Goal: Transaction & Acquisition: Book appointment/travel/reservation

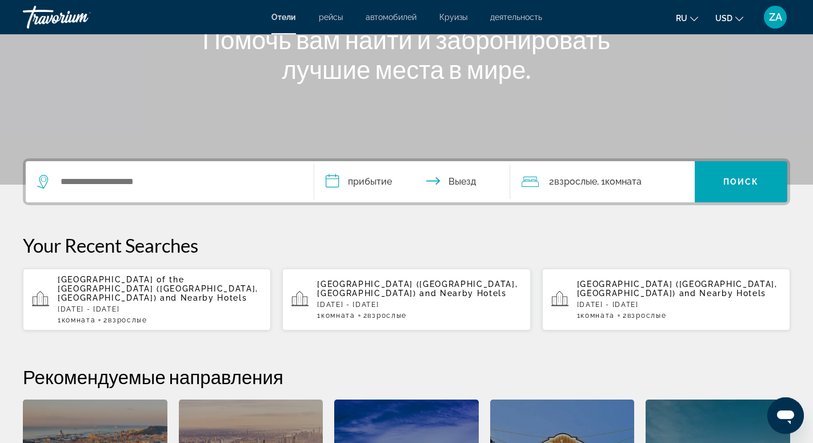
scroll to position [175, 0]
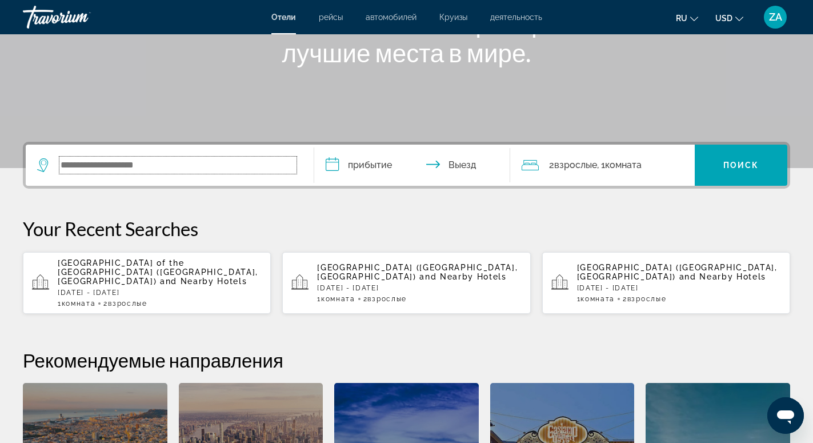
click at [167, 163] on input "Search widget" at bounding box center [177, 165] width 237 height 17
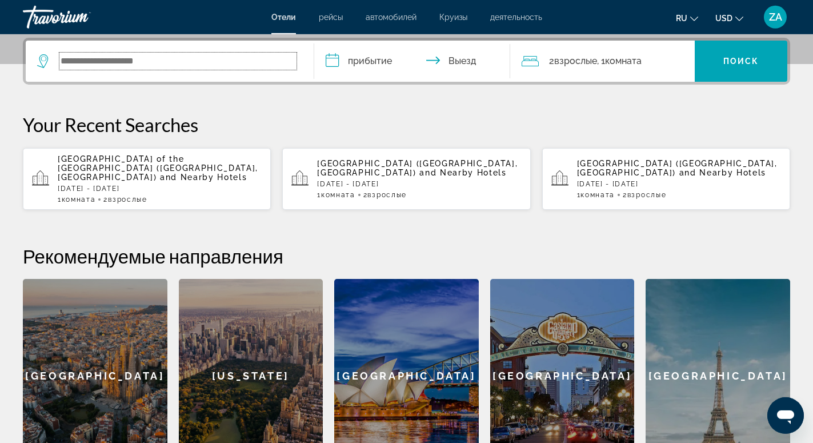
scroll to position [279, 0]
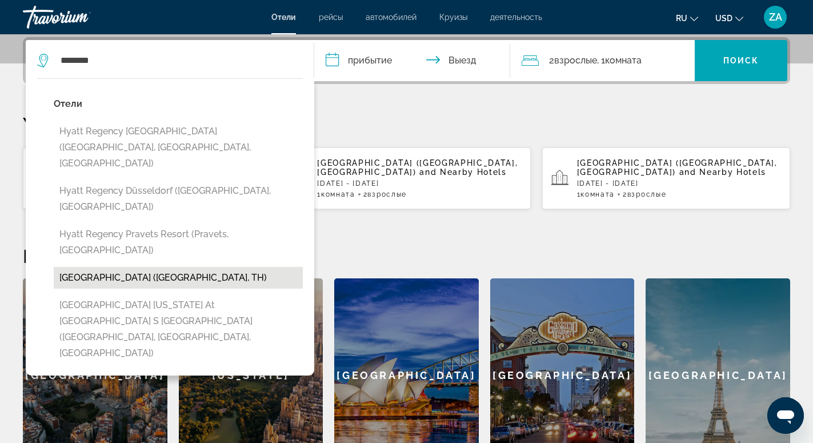
click at [117, 267] on button "[GEOGRAPHIC_DATA] ([GEOGRAPHIC_DATA], TH)" at bounding box center [178, 278] width 249 height 22
type input "**********"
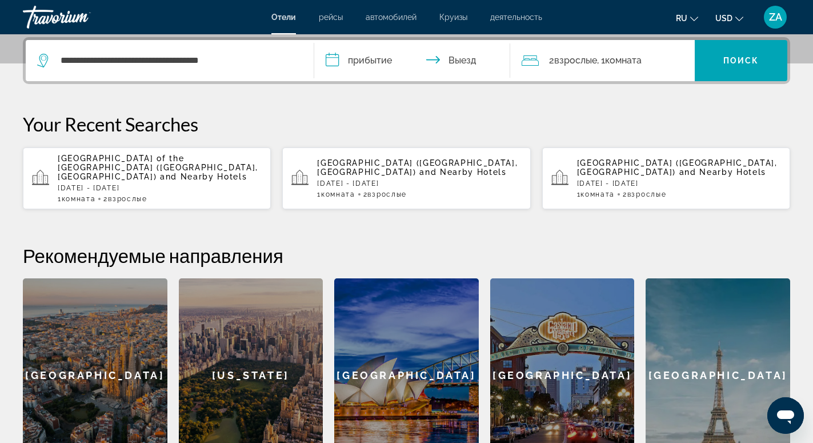
click at [365, 61] on input "**********" at bounding box center [414, 62] width 201 height 45
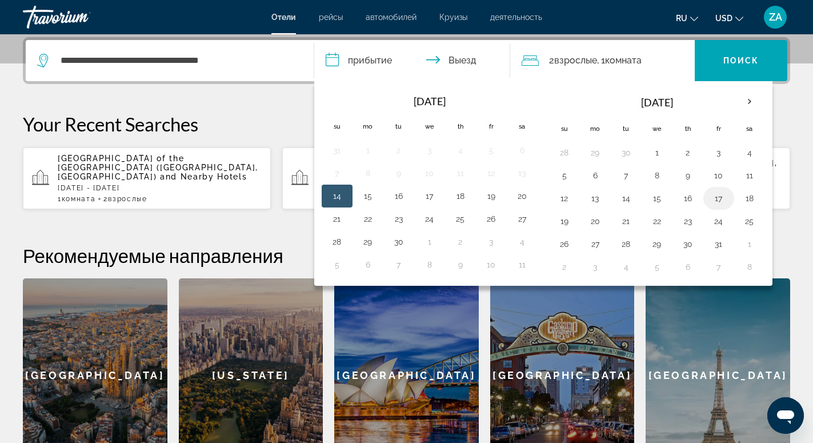
click at [721, 192] on button "17" at bounding box center [719, 198] width 18 height 16
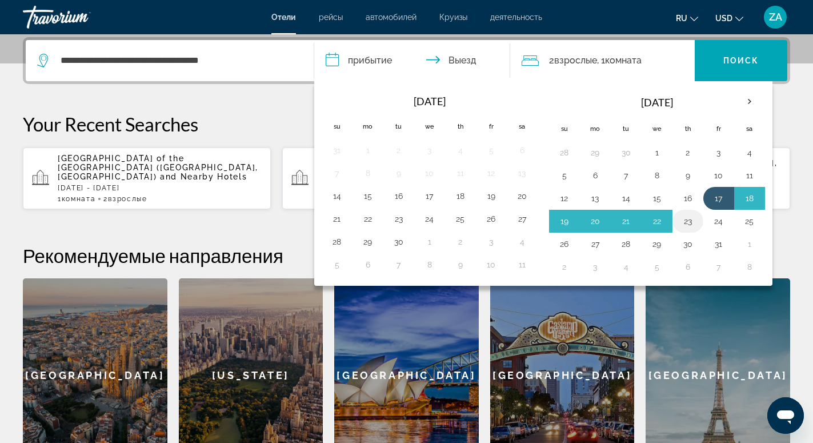
click at [682, 223] on button "23" at bounding box center [688, 221] width 18 height 16
type input "**********"
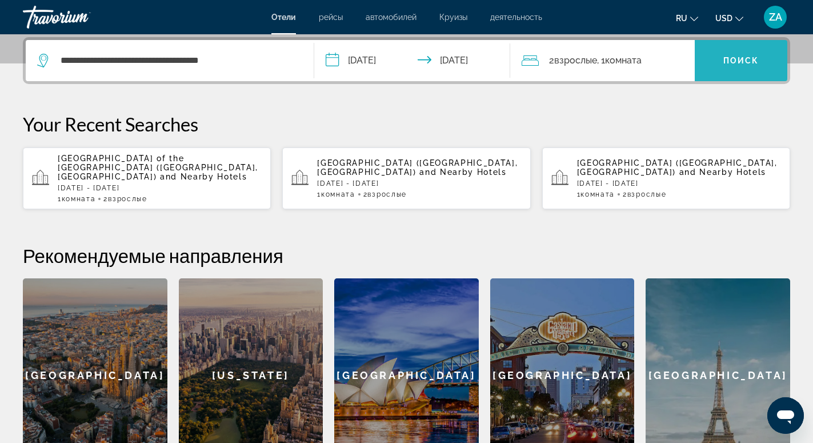
click at [711, 62] on span "Search widget" at bounding box center [741, 60] width 93 height 27
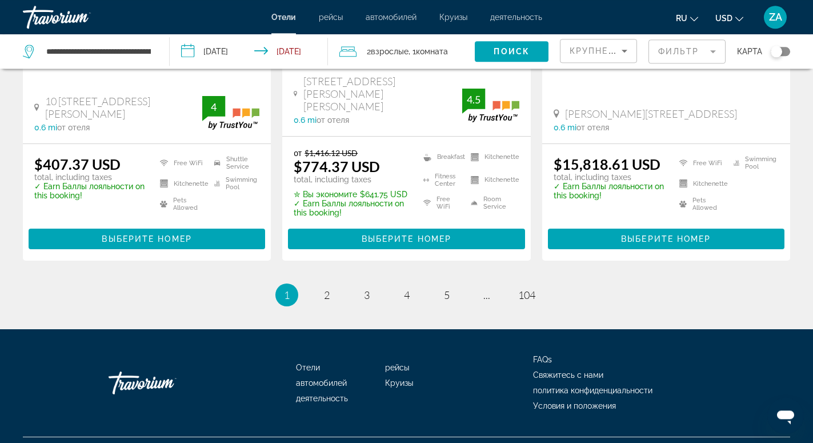
scroll to position [1626, 0]
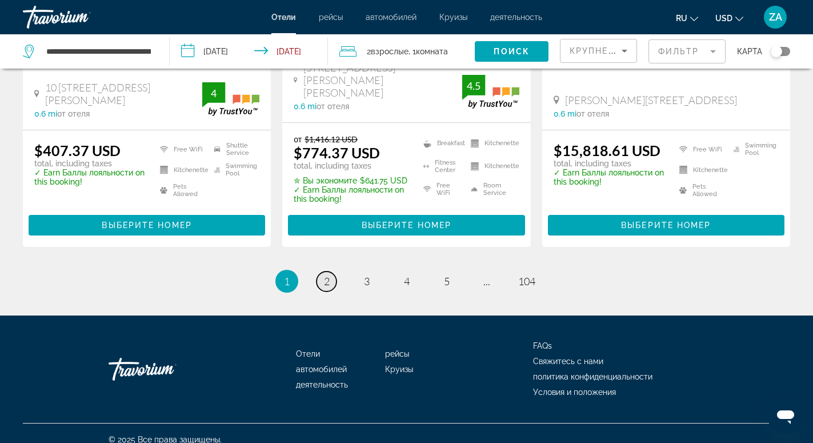
click at [329, 275] on span "2" at bounding box center [327, 281] width 6 height 13
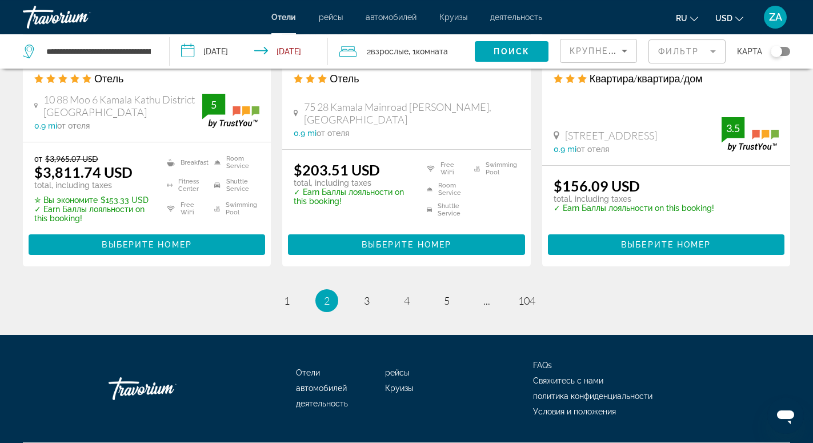
scroll to position [1593, 0]
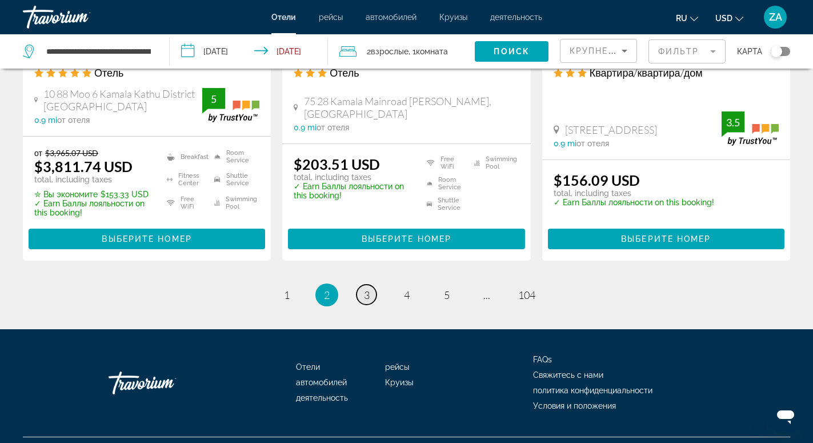
click at [368, 285] on link "page 3" at bounding box center [367, 295] width 20 height 20
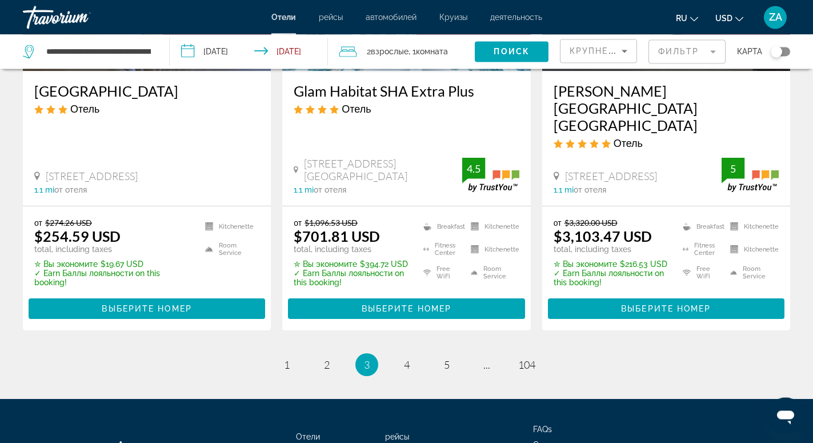
scroll to position [1571, 0]
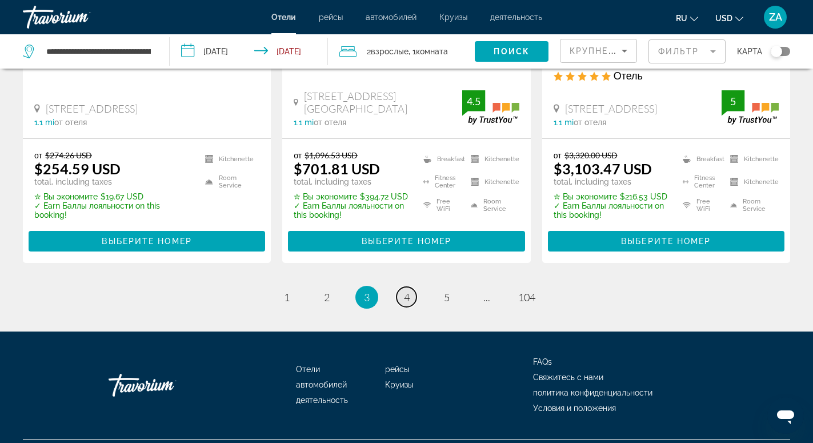
click at [406, 291] on span "4" at bounding box center [407, 297] width 6 height 13
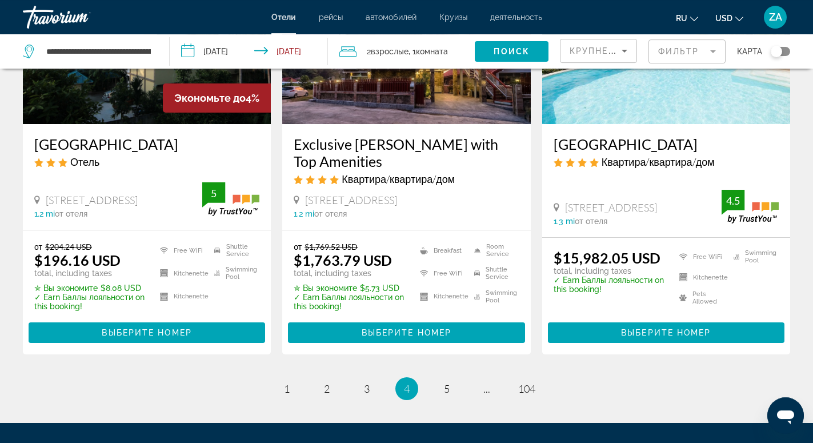
scroll to position [1574, 0]
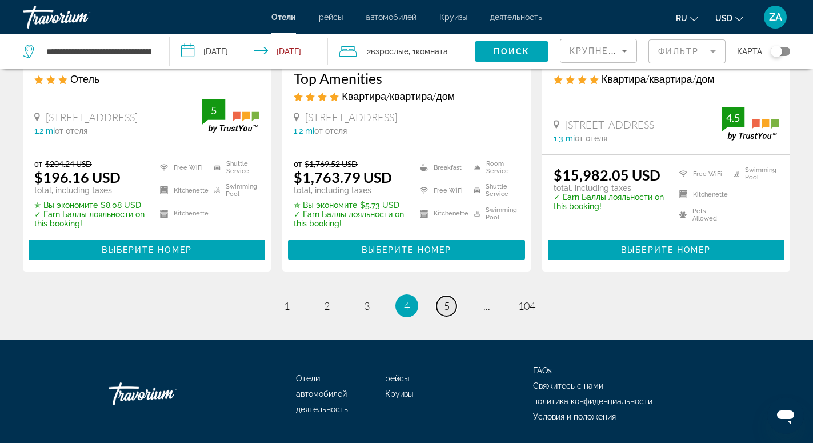
click at [455, 296] on link "page 5" at bounding box center [447, 306] width 20 height 20
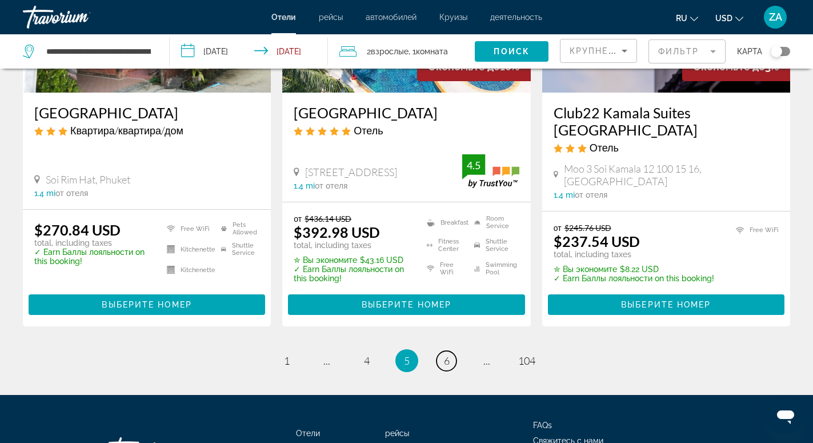
scroll to position [1586, 0]
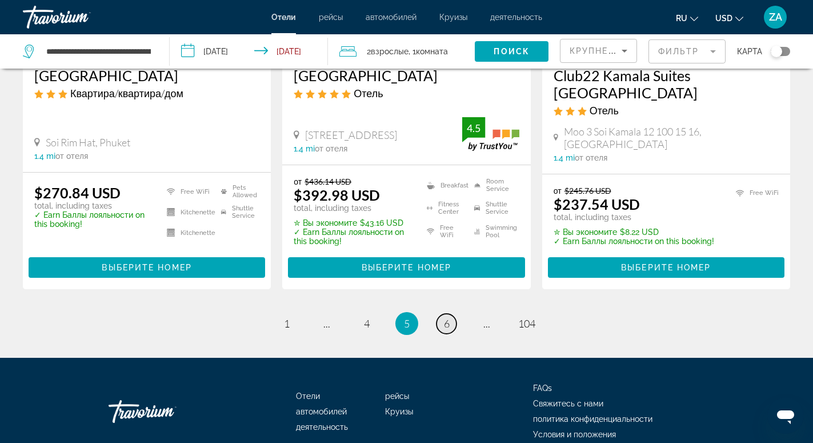
click at [446, 317] on span "6" at bounding box center [447, 323] width 6 height 13
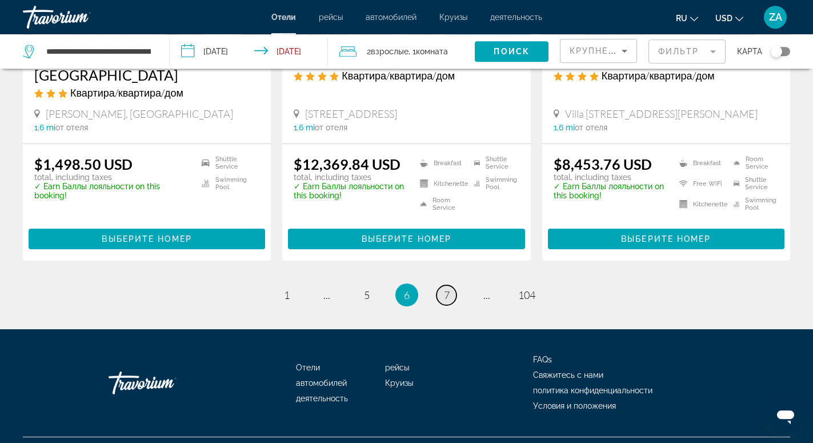
scroll to position [1574, 0]
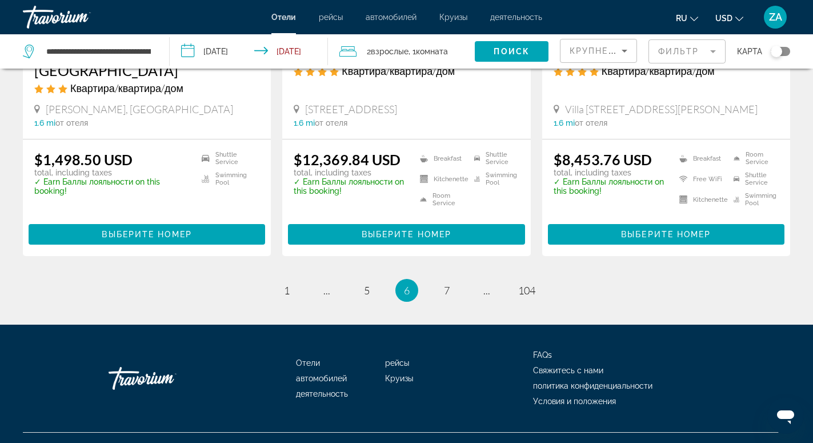
click at [671, 50] on mat-form-field "Фильтр" at bounding box center [687, 51] width 77 height 24
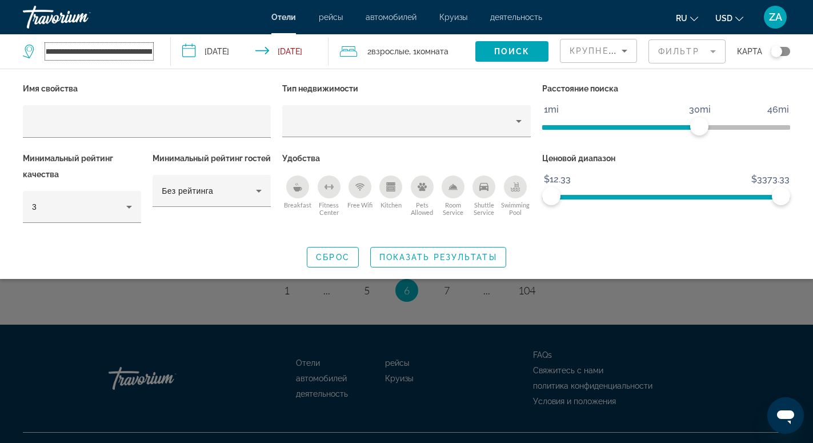
scroll to position [0, 18]
drag, startPoint x: 48, startPoint y: 50, endPoint x: 154, endPoint y: 51, distance: 105.7
click at [153, 51] on input "**********" at bounding box center [99, 51] width 108 height 17
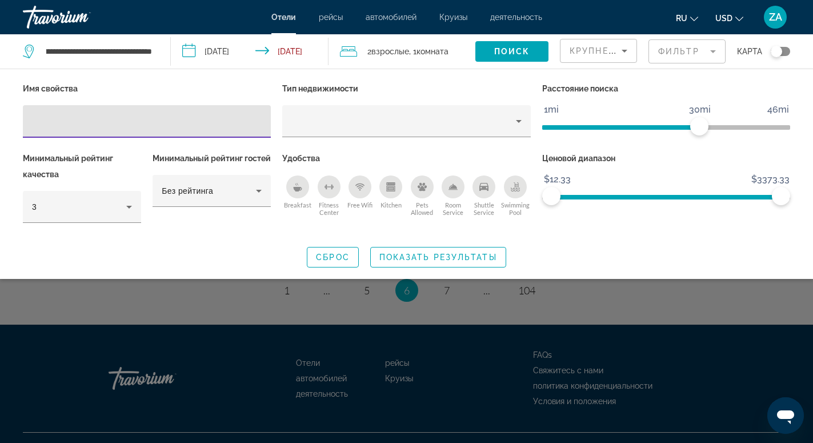
click at [108, 118] on input "Hotel Filters" at bounding box center [147, 122] width 230 height 14
paste input "**********"
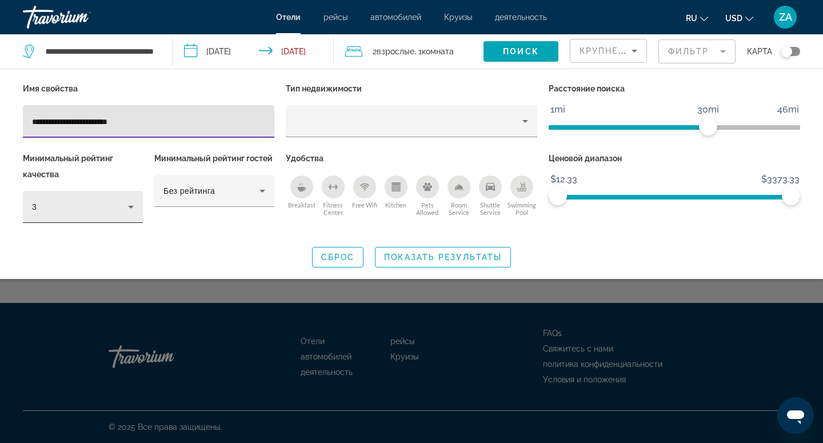
type input "**********"
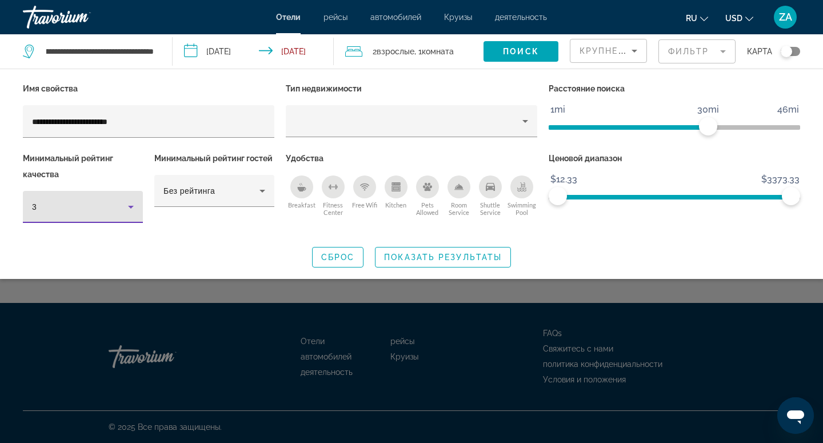
click at [130, 207] on icon "Hotel Filters" at bounding box center [131, 207] width 14 height 14
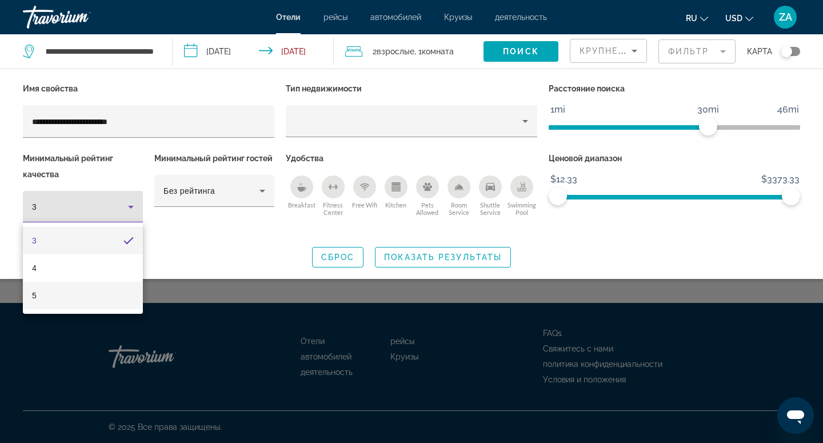
click at [61, 294] on mat-option "5" at bounding box center [83, 295] width 120 height 27
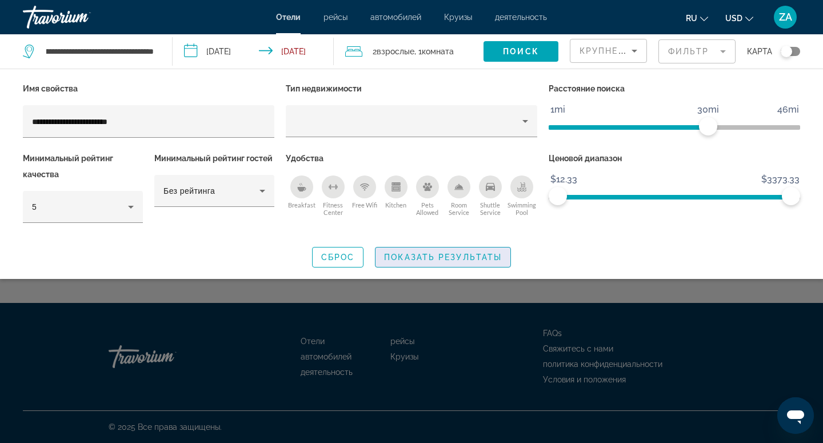
click at [441, 259] on span "Показать результаты" at bounding box center [443, 257] width 118 height 9
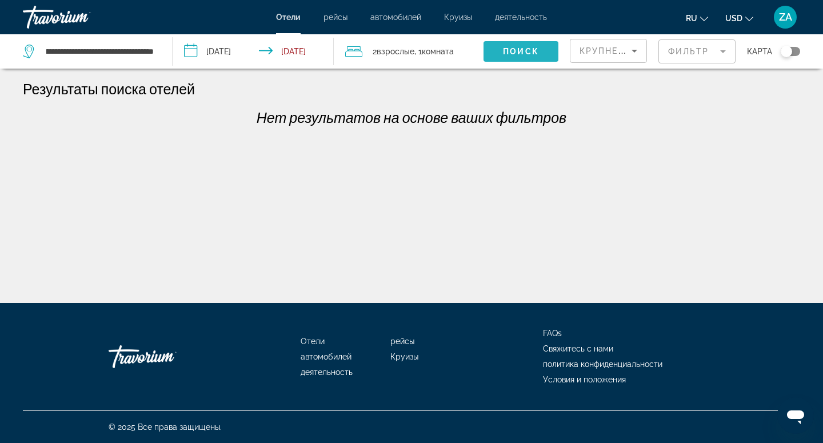
click at [541, 54] on span "Search widget" at bounding box center [520, 51] width 75 height 27
click at [675, 58] on mat-form-field "Фильтр" at bounding box center [696, 51] width 77 height 24
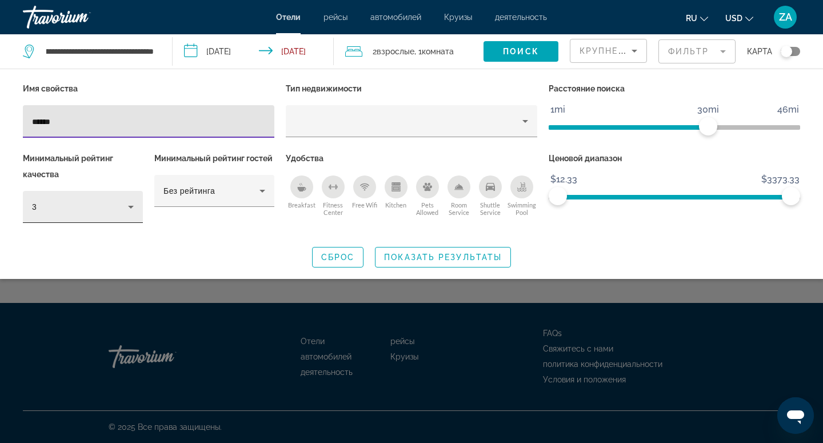
type input "*****"
click at [134, 207] on icon "Hotel Filters" at bounding box center [131, 207] width 14 height 14
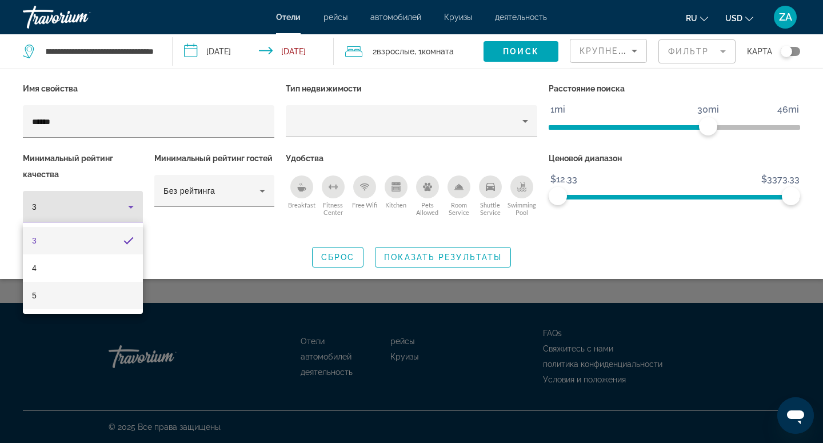
click at [58, 298] on mat-option "5" at bounding box center [83, 295] width 120 height 27
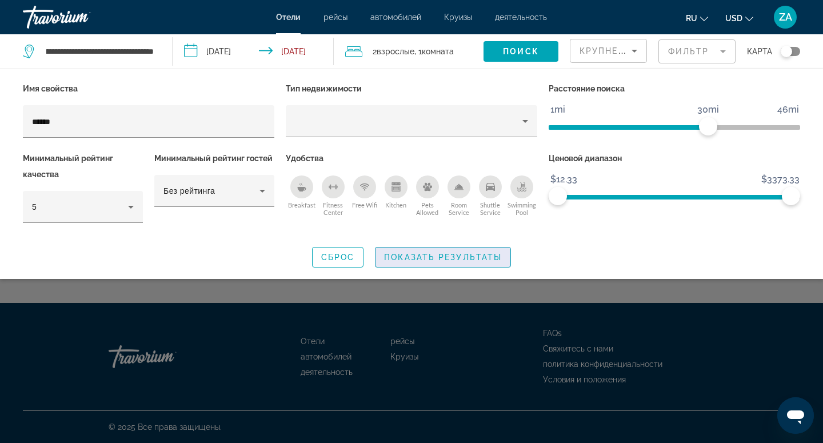
click at [417, 251] on span "Search widget" at bounding box center [442, 256] width 135 height 27
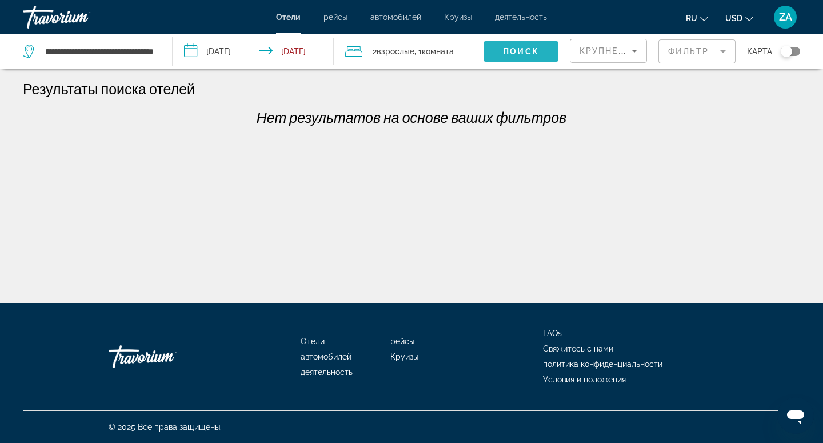
click at [546, 54] on span "Search widget" at bounding box center [520, 51] width 75 height 27
click at [662, 61] on mat-form-field "Фильтр" at bounding box center [696, 51] width 77 height 24
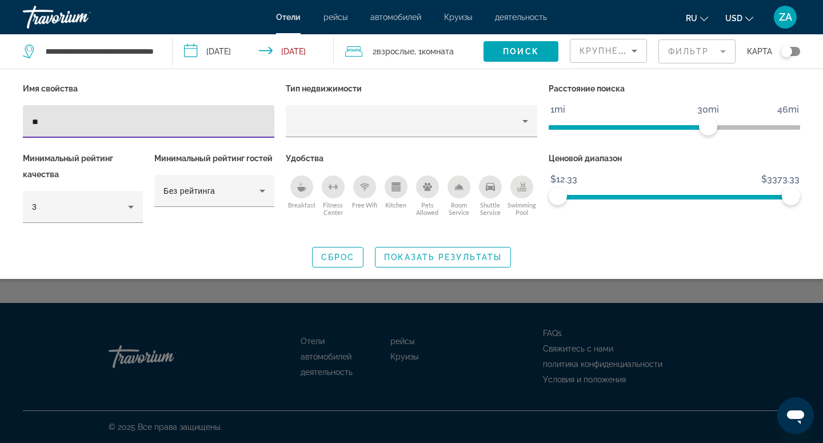
type input "*"
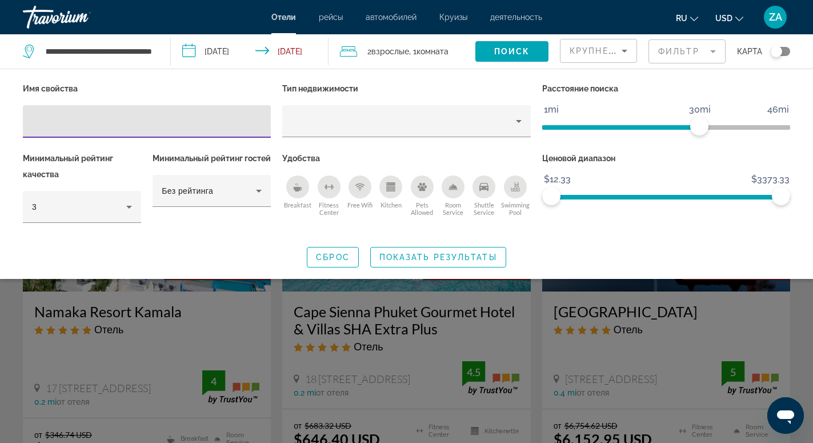
click at [309, 332] on div "Search widget" at bounding box center [406, 306] width 813 height 271
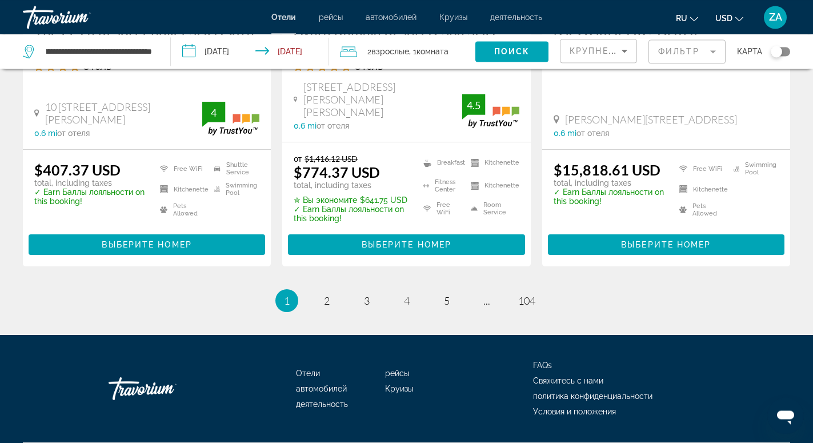
scroll to position [1626, 0]
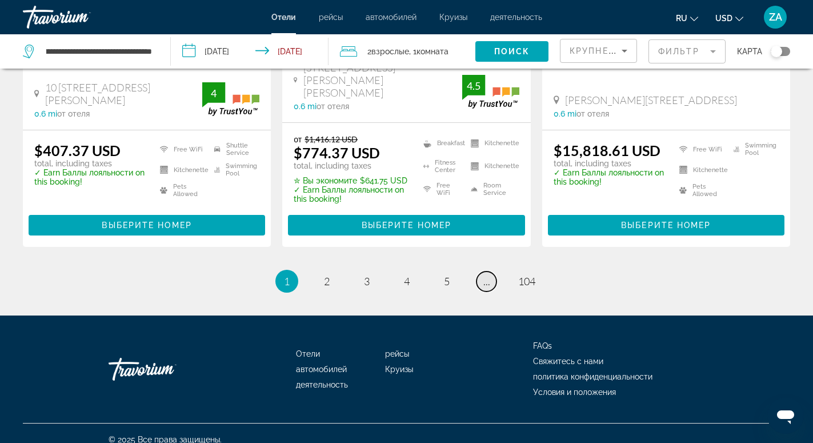
click at [493, 274] on link "page ..." at bounding box center [487, 281] width 20 height 20
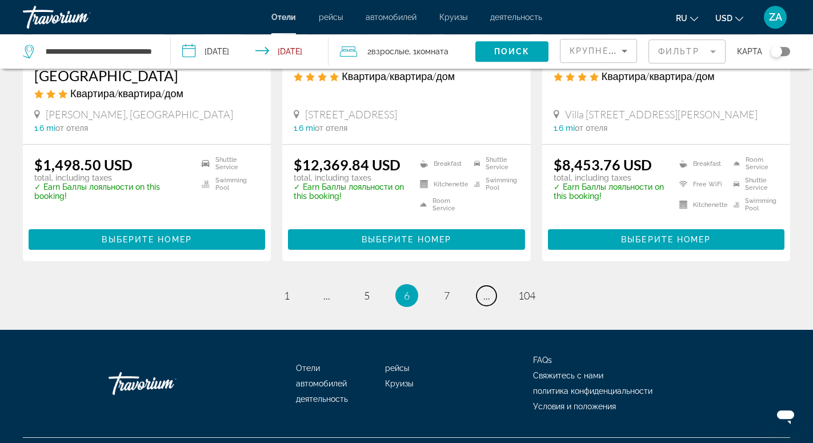
scroll to position [1591, 0]
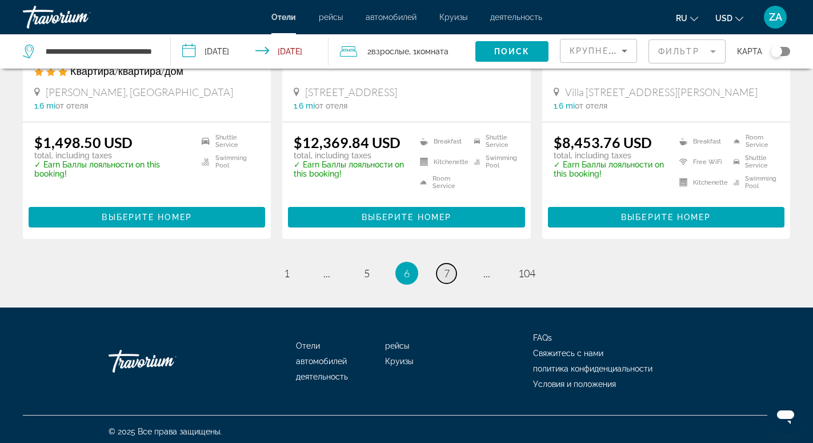
click at [445, 268] on span "7" at bounding box center [447, 273] width 6 height 13
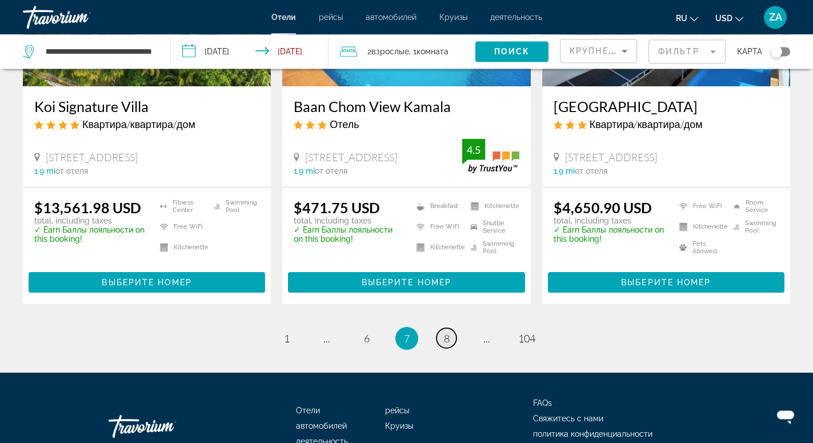
scroll to position [1589, 0]
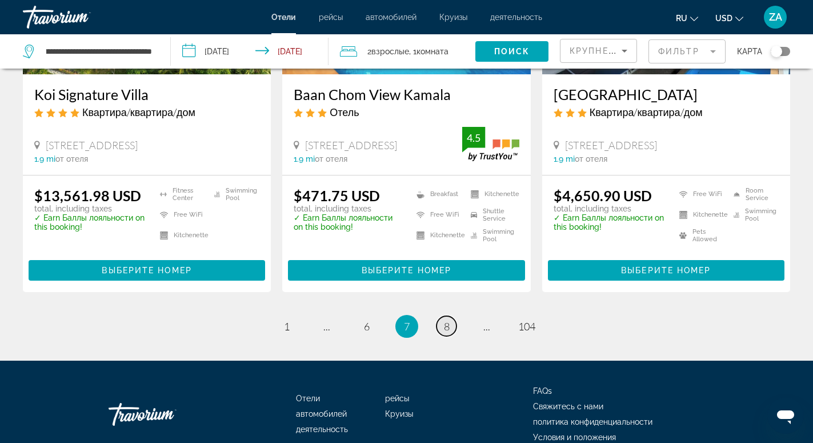
click at [445, 320] on span "8" at bounding box center [447, 326] width 6 height 13
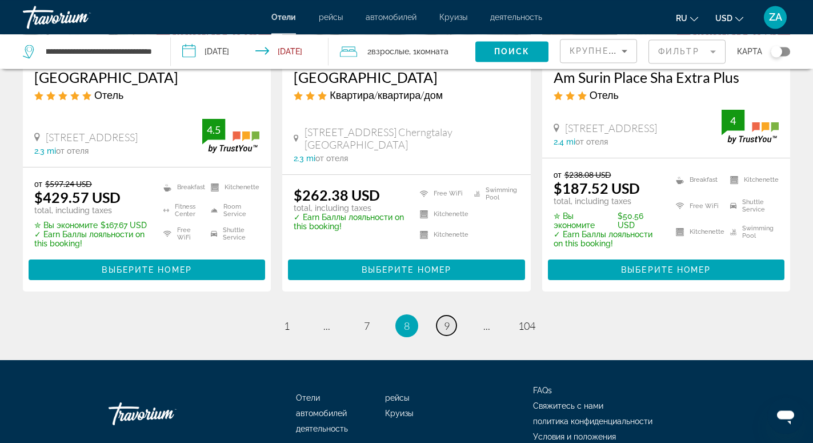
scroll to position [1595, 0]
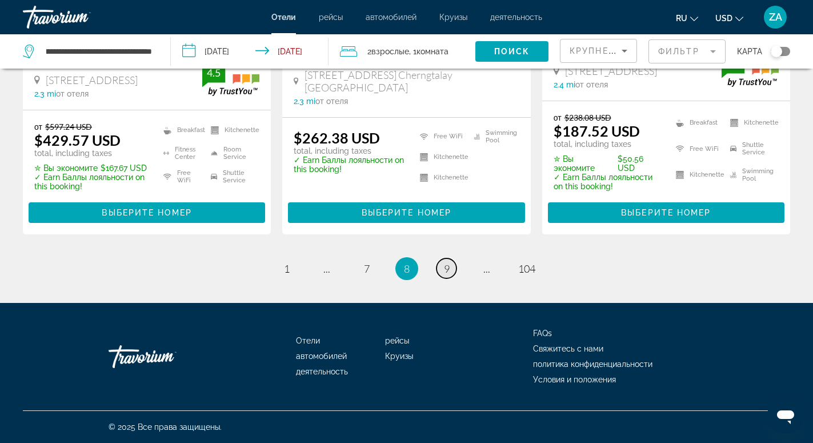
click at [449, 269] on span "9" at bounding box center [447, 268] width 6 height 13
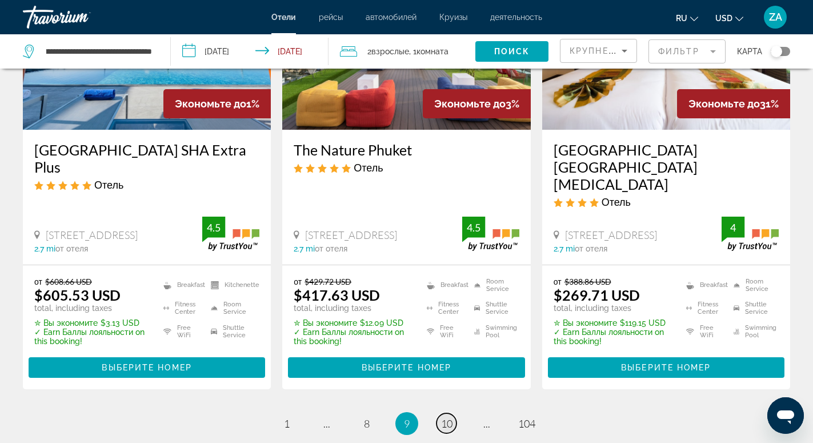
scroll to position [1632, 0]
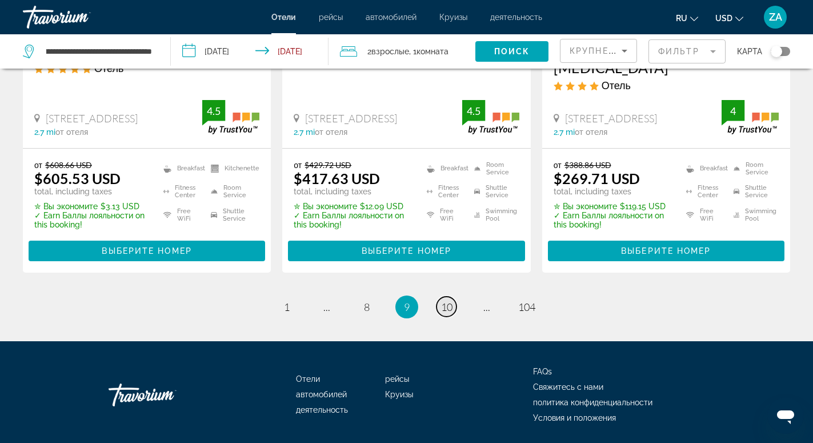
click at [447, 301] on span "10" at bounding box center [446, 307] width 11 height 13
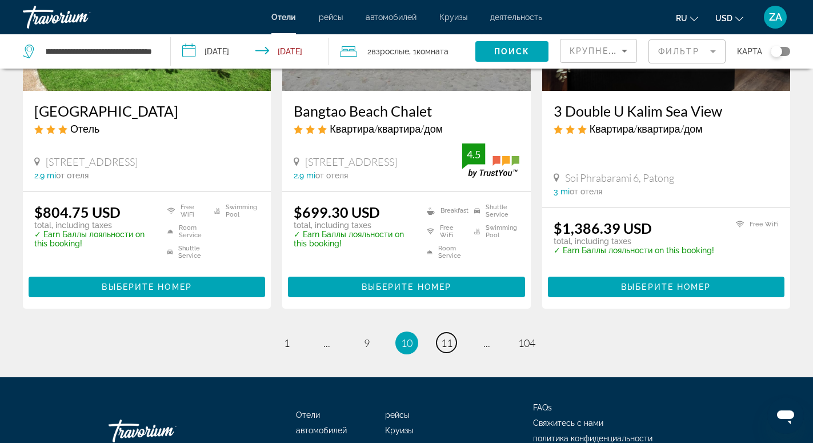
scroll to position [1598, 0]
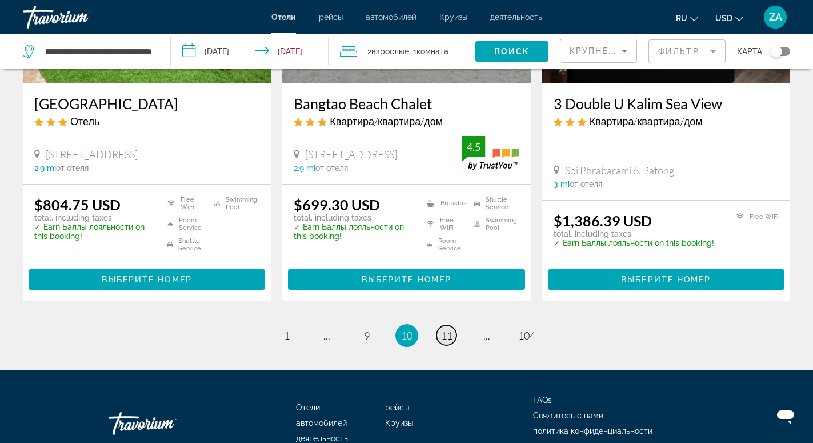
click at [445, 329] on span "11" at bounding box center [446, 335] width 11 height 13
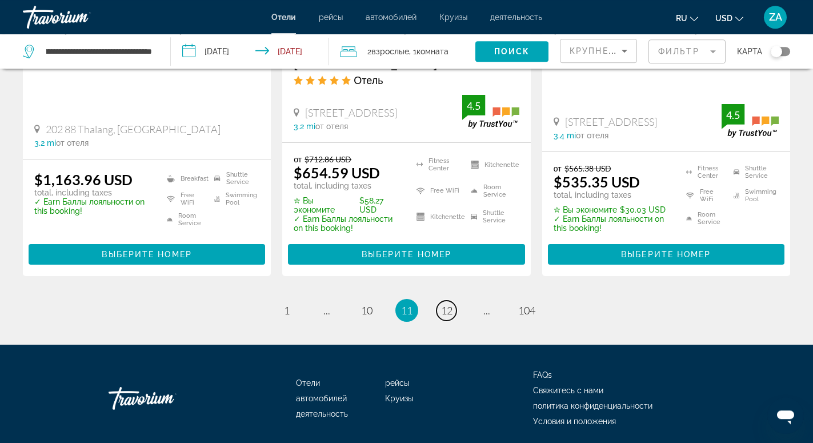
scroll to position [1637, 0]
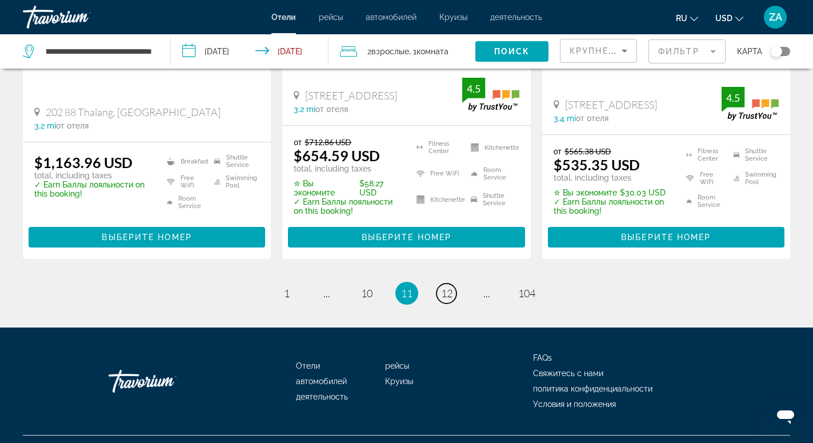
click at [443, 287] on span "12" at bounding box center [446, 293] width 11 height 13
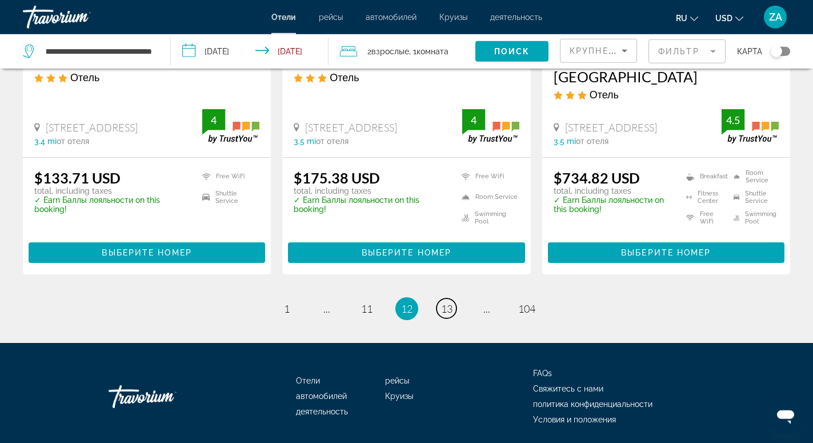
scroll to position [1598, 0]
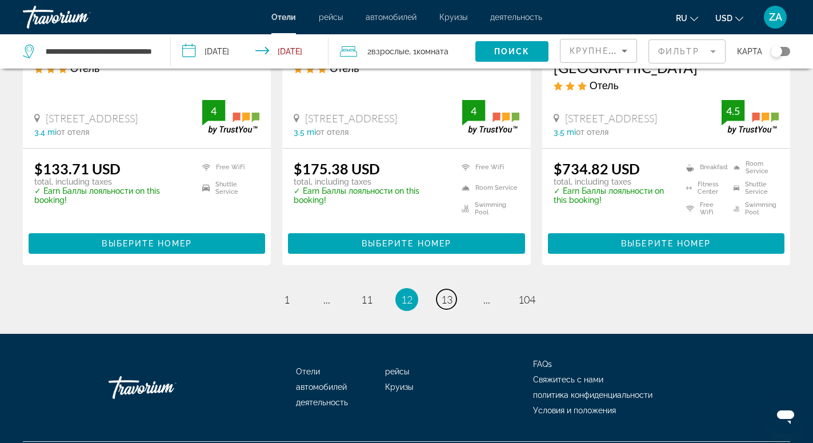
click at [443, 293] on span "13" at bounding box center [446, 299] width 11 height 13
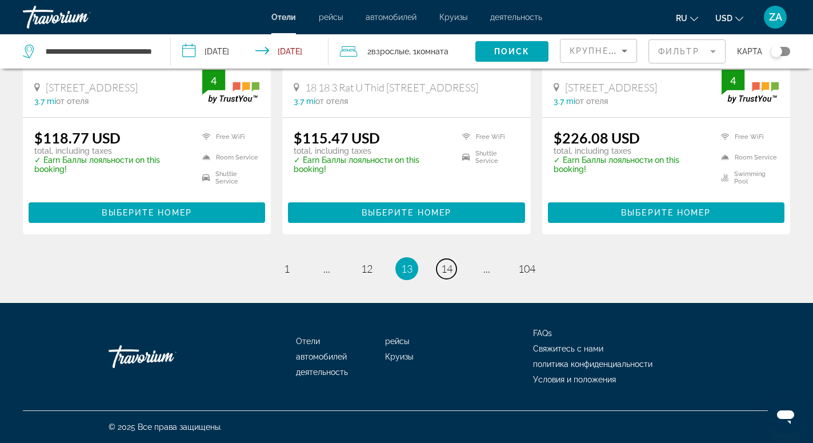
scroll to position [1634, 0]
click at [443, 270] on span "14" at bounding box center [446, 268] width 11 height 13
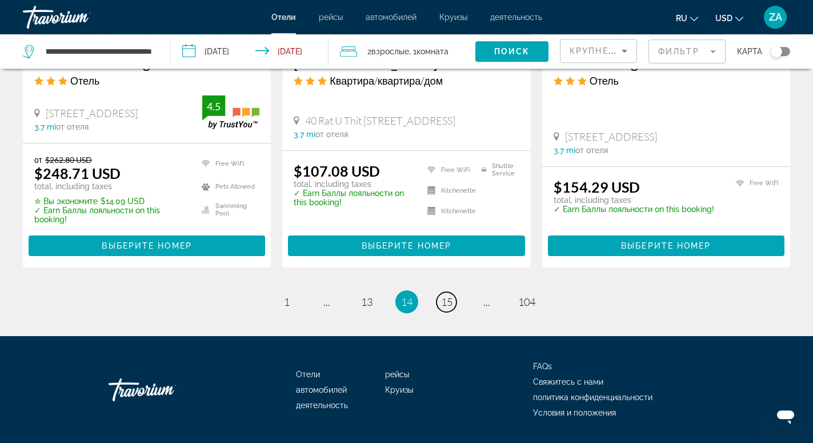
scroll to position [1574, 0]
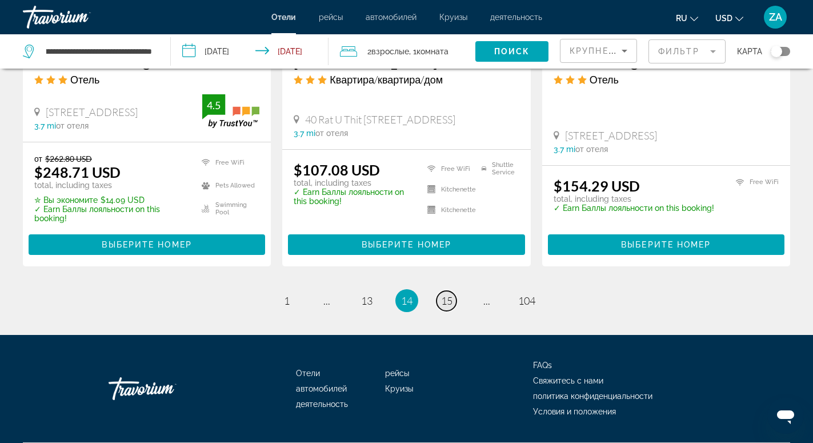
click at [449, 294] on span "15" at bounding box center [446, 300] width 11 height 13
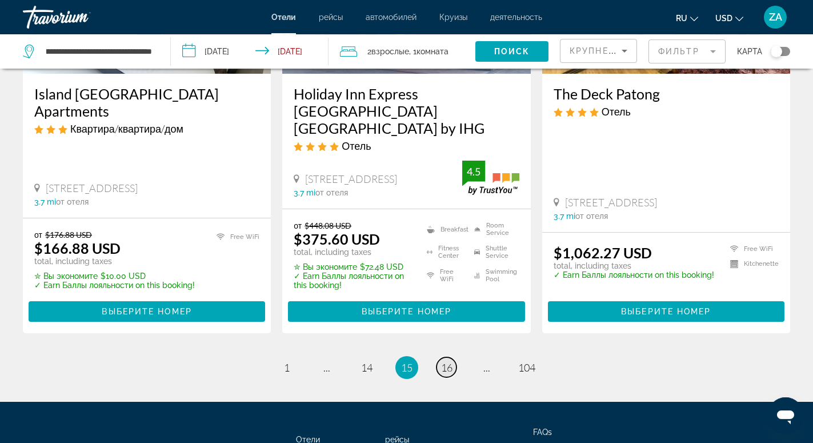
scroll to position [1604, 0]
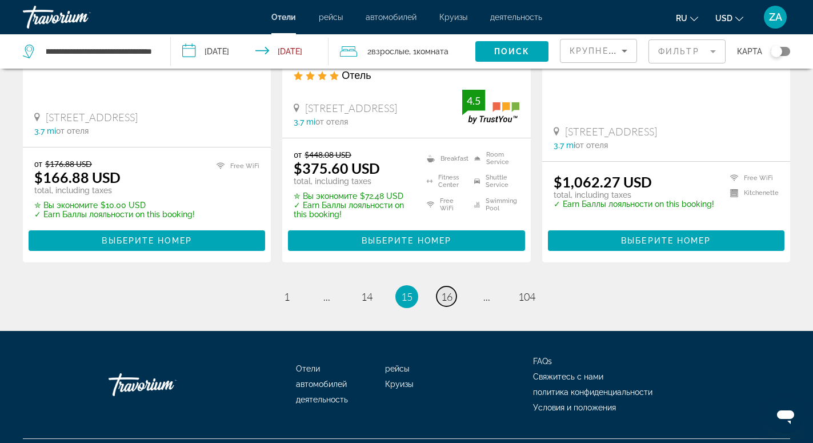
click at [449, 290] on span "16" at bounding box center [446, 296] width 11 height 13
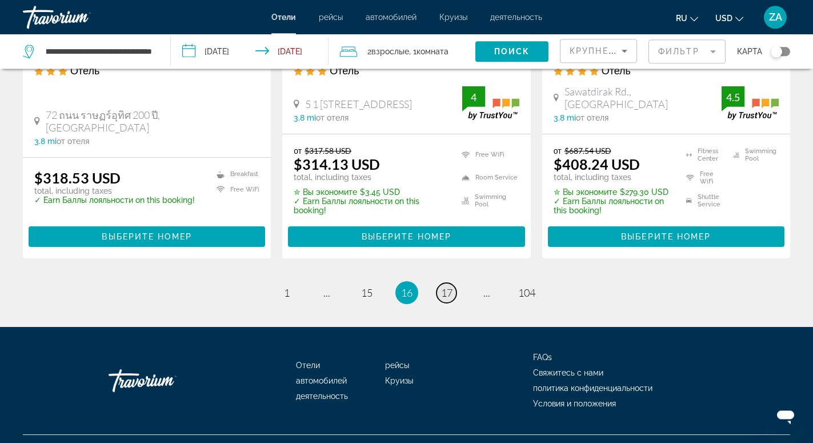
scroll to position [1602, 0]
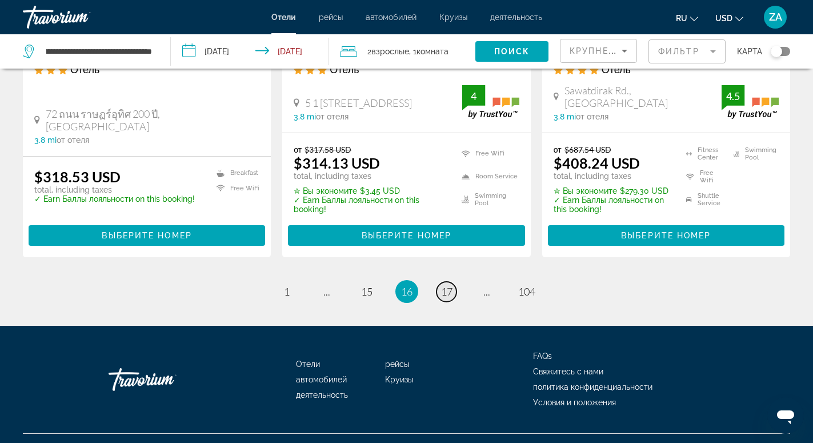
click at [449, 285] on span "17" at bounding box center [446, 291] width 11 height 13
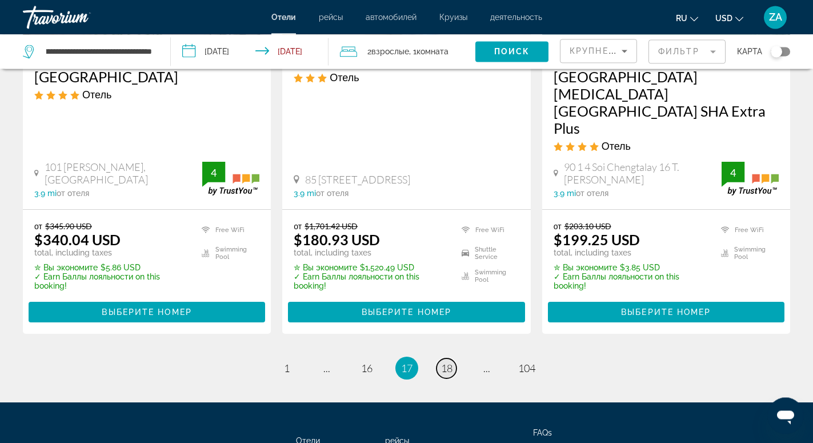
scroll to position [1574, 0]
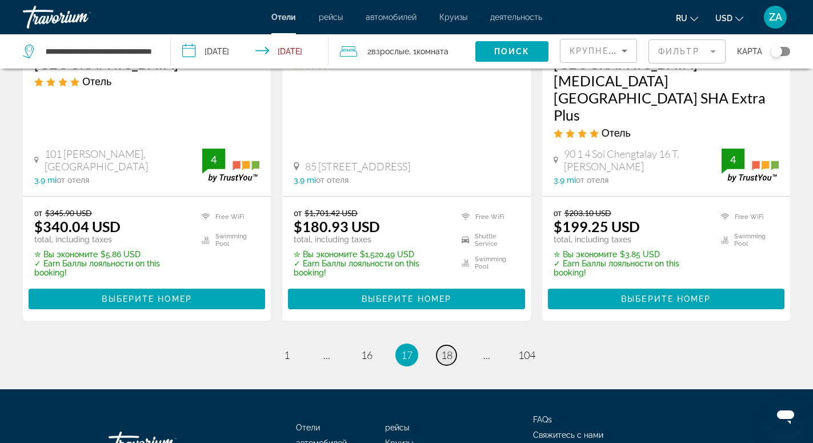
click at [447, 349] on span "18" at bounding box center [446, 355] width 11 height 13
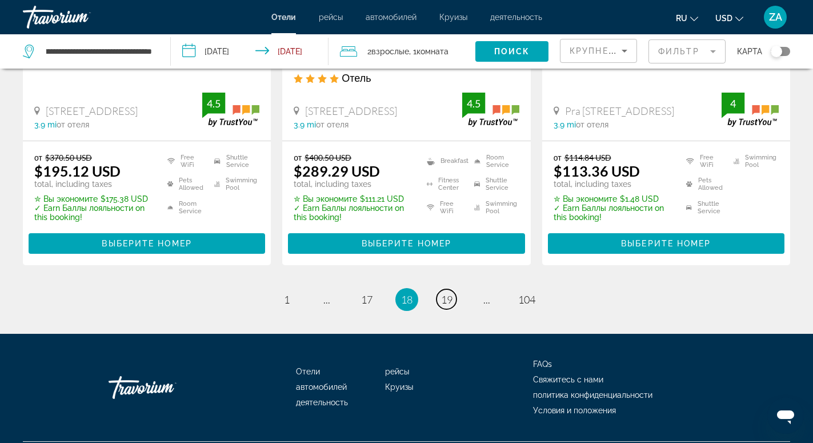
scroll to position [1606, 0]
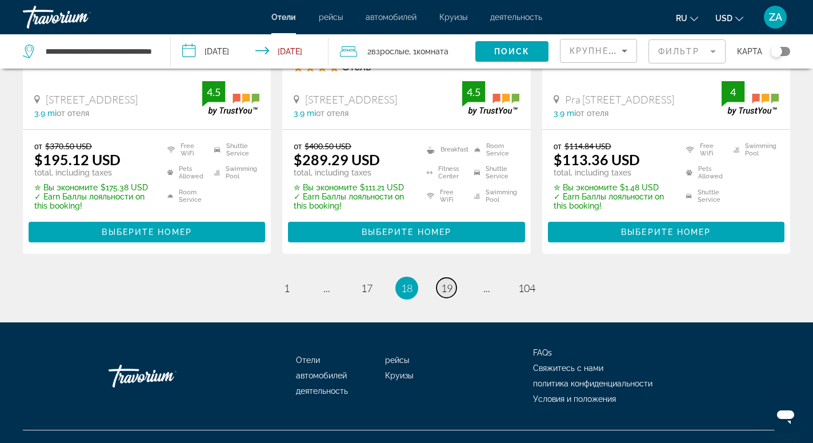
click at [442, 282] on span "19" at bounding box center [446, 288] width 11 height 13
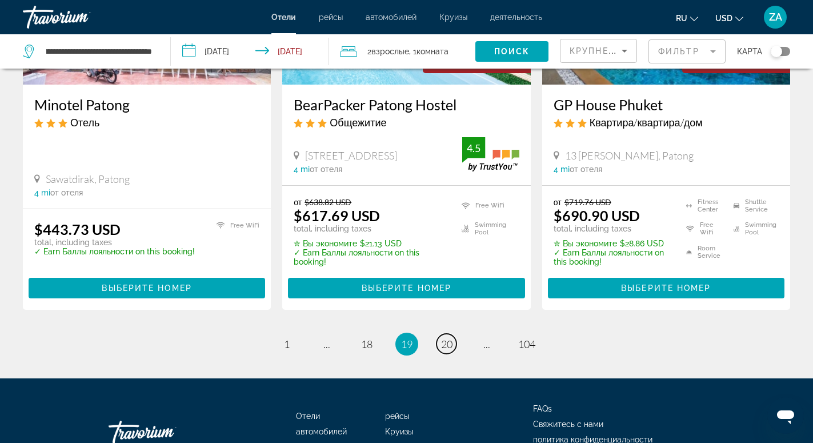
scroll to position [1574, 0]
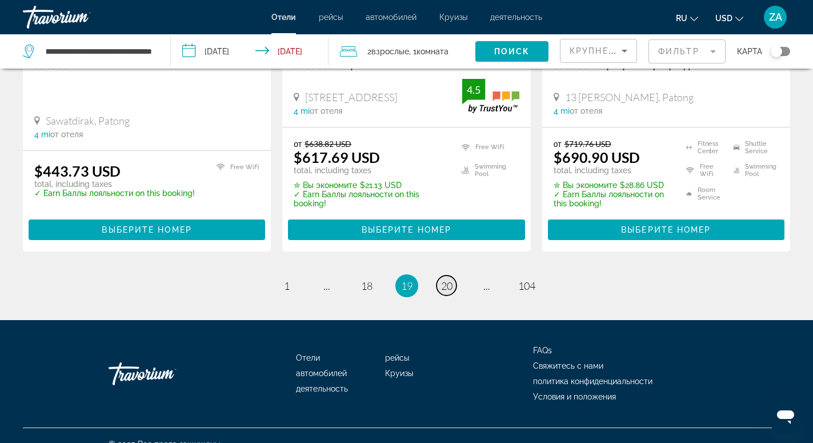
click at [441, 289] on link "page 20" at bounding box center [447, 285] width 20 height 20
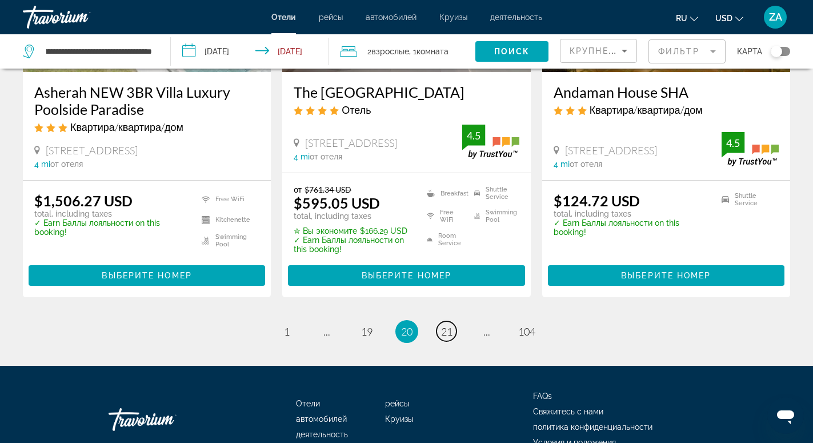
scroll to position [1618, 0]
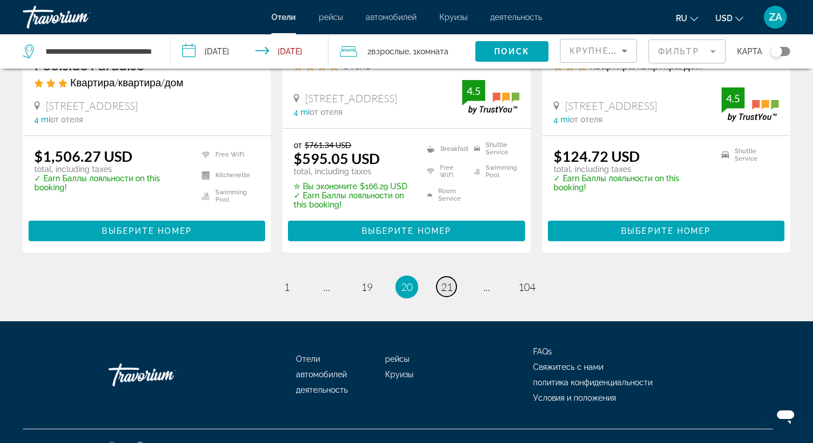
click at [444, 281] on span "21" at bounding box center [446, 287] width 11 height 13
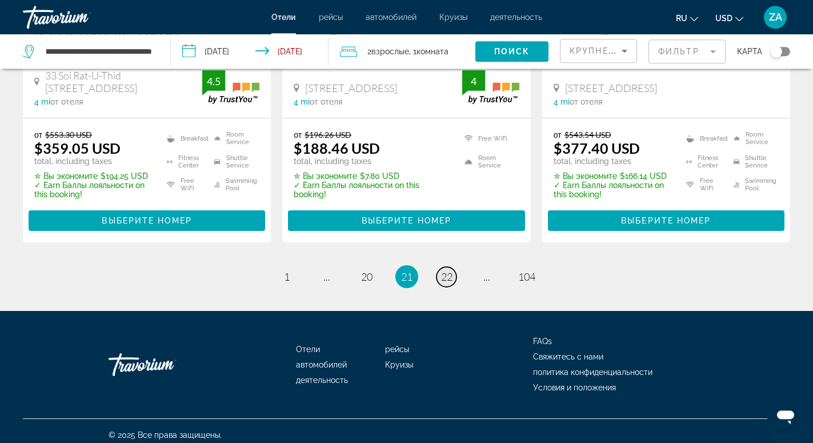
scroll to position [1586, 0]
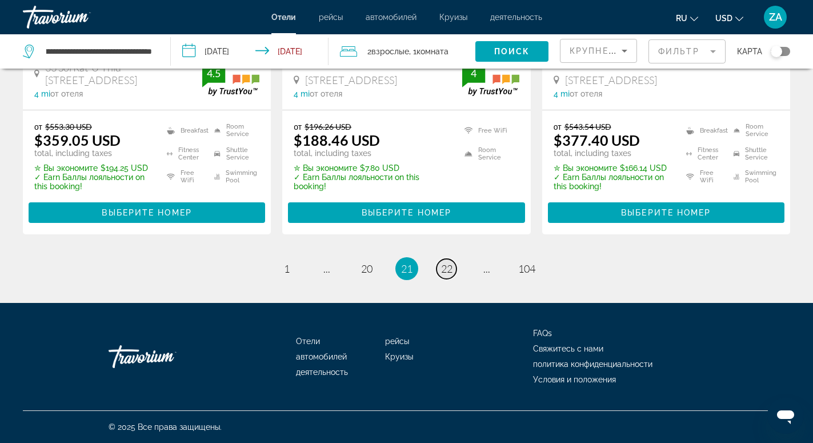
click at [446, 268] on span "22" at bounding box center [446, 268] width 11 height 13
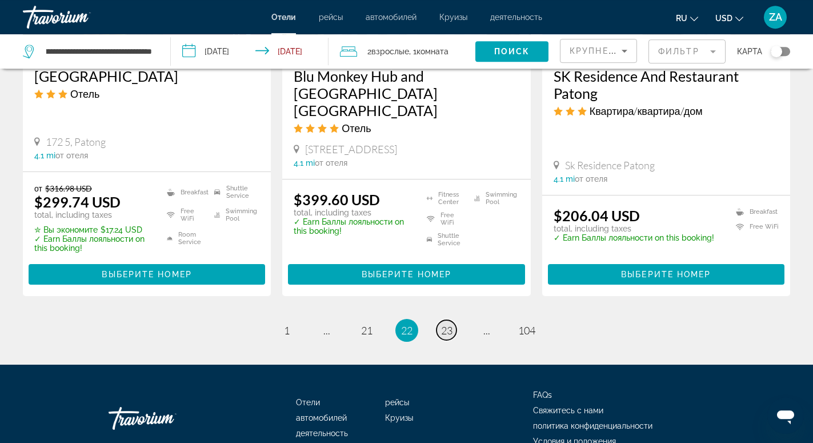
scroll to position [1567, 0]
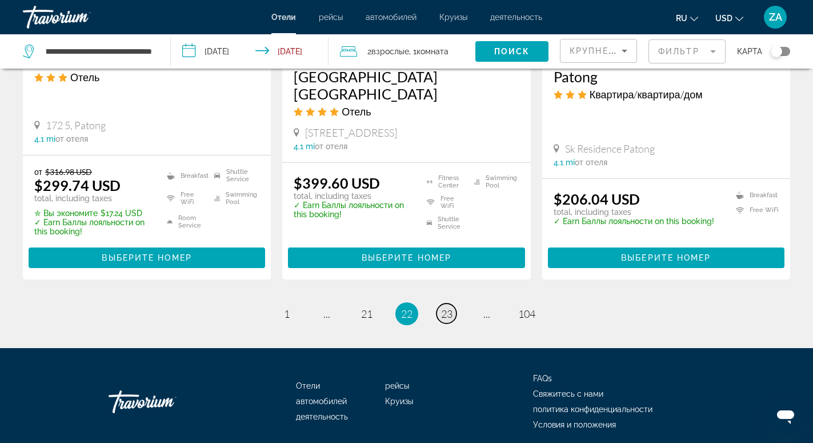
click at [446, 307] on span "23" at bounding box center [446, 313] width 11 height 13
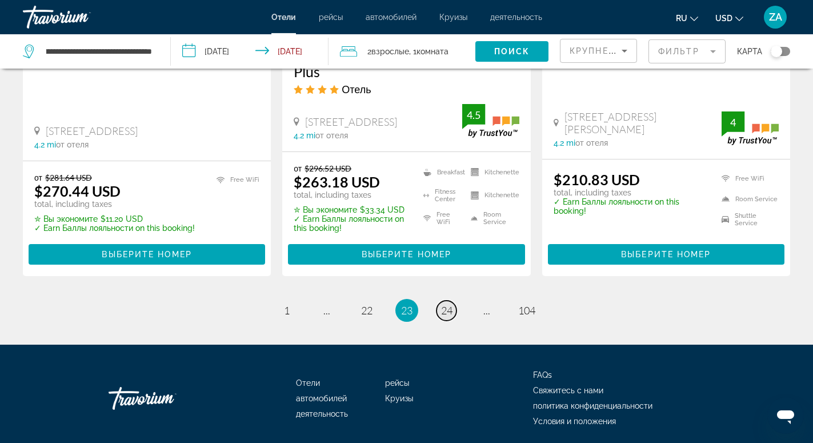
scroll to position [1607, 0]
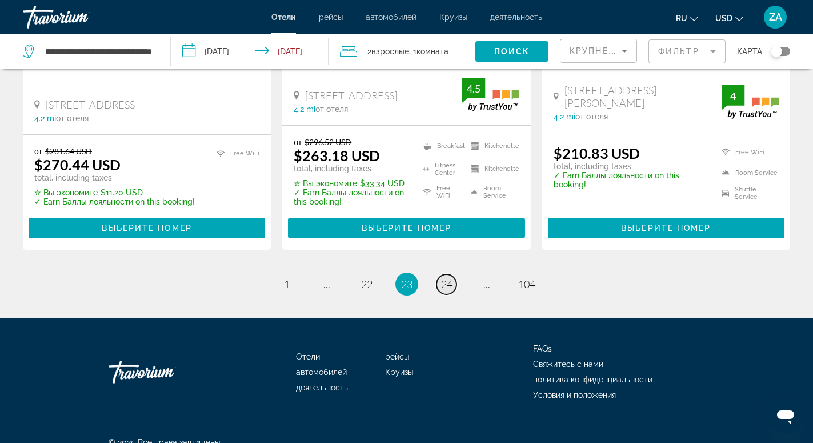
click at [446, 278] on span "24" at bounding box center [446, 284] width 11 height 13
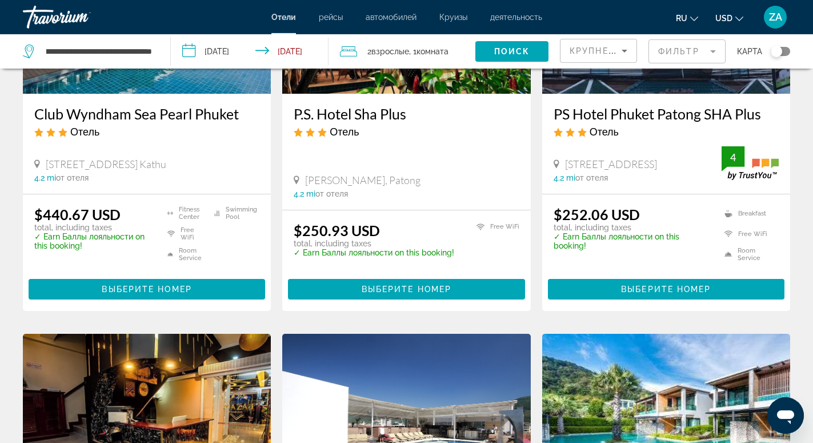
scroll to position [233, 0]
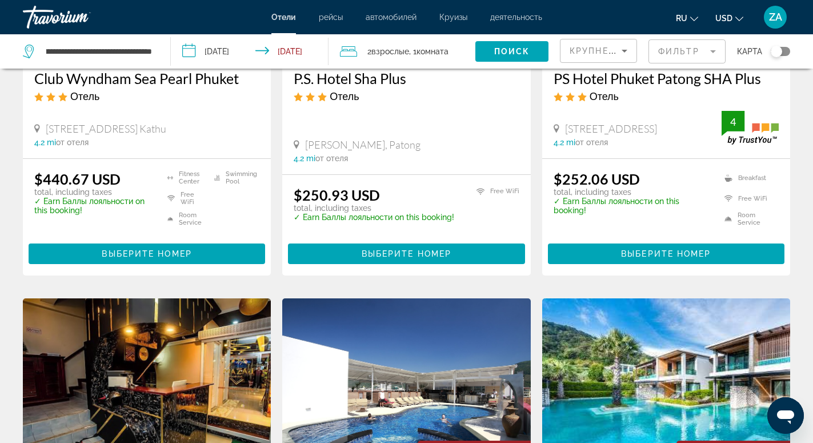
click at [156, 51] on div "**********" at bounding box center [91, 51] width 136 height 34
click at [152, 47] on input "**********" at bounding box center [99, 51] width 108 height 17
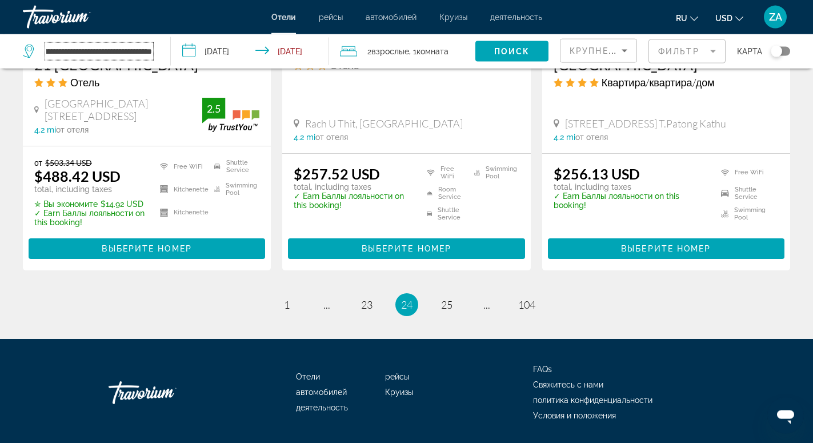
scroll to position [1595, 0]
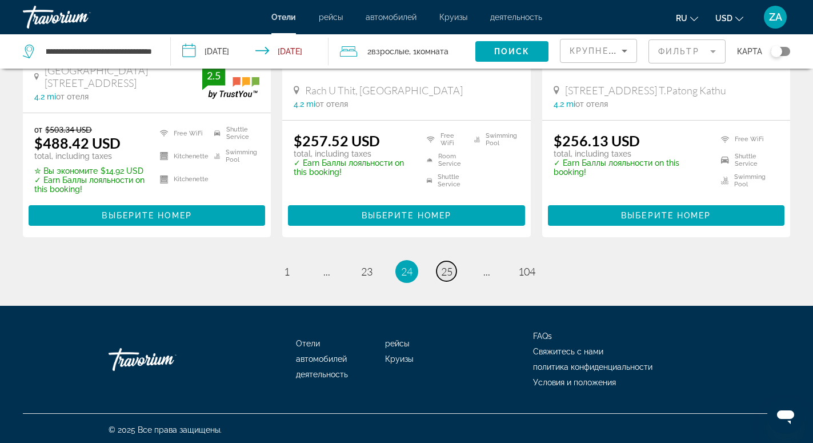
click at [449, 271] on span "25" at bounding box center [446, 271] width 11 height 13
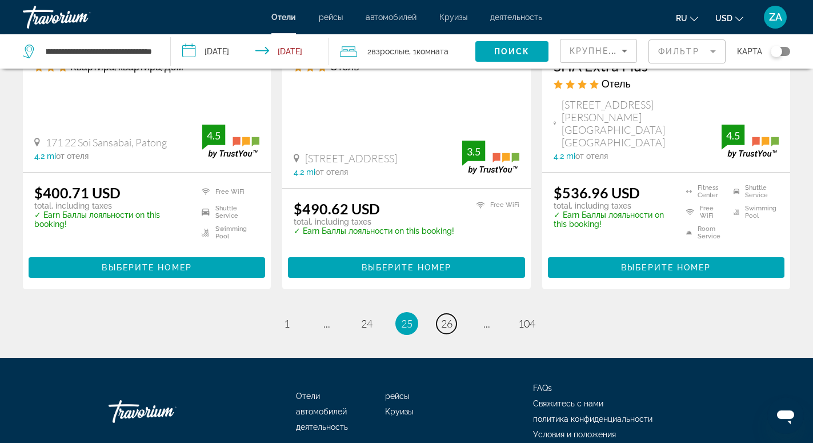
scroll to position [1603, 0]
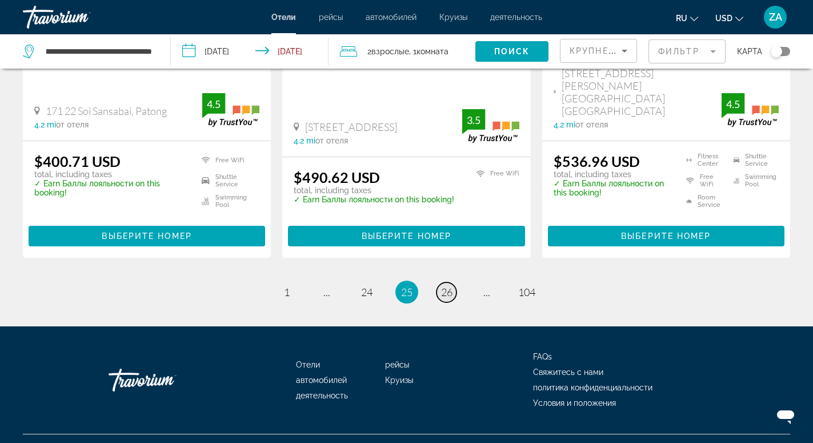
click at [443, 286] on span "26" at bounding box center [446, 292] width 11 height 13
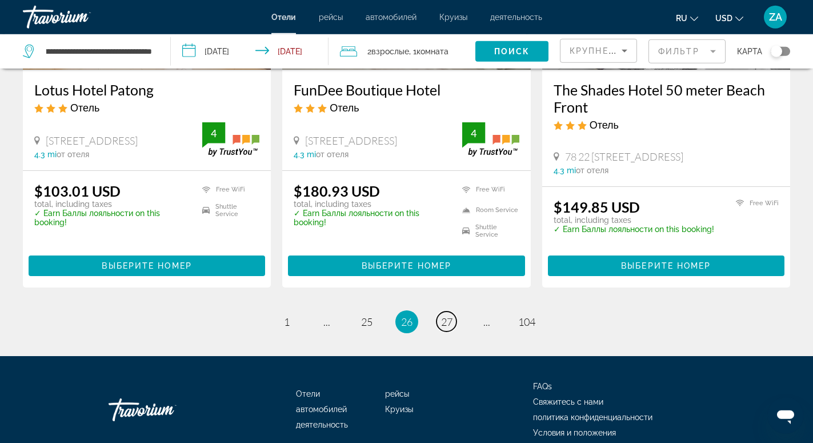
scroll to position [1554, 0]
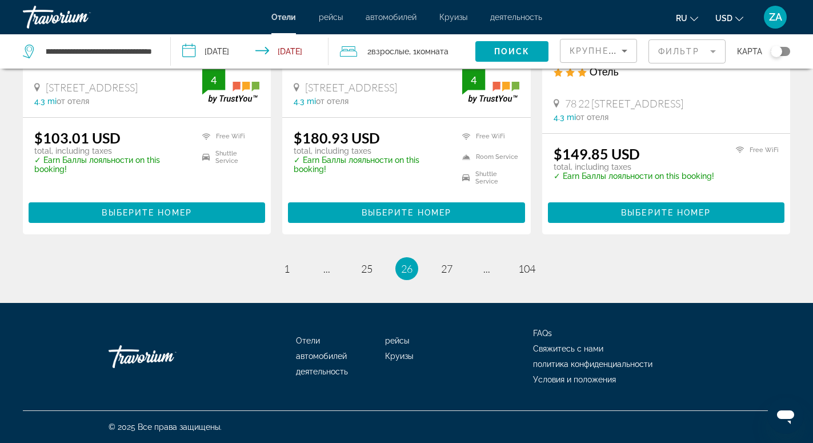
click at [439, 262] on li "page 27" at bounding box center [446, 268] width 23 height 23
click at [442, 275] on link "page 27" at bounding box center [447, 268] width 20 height 20
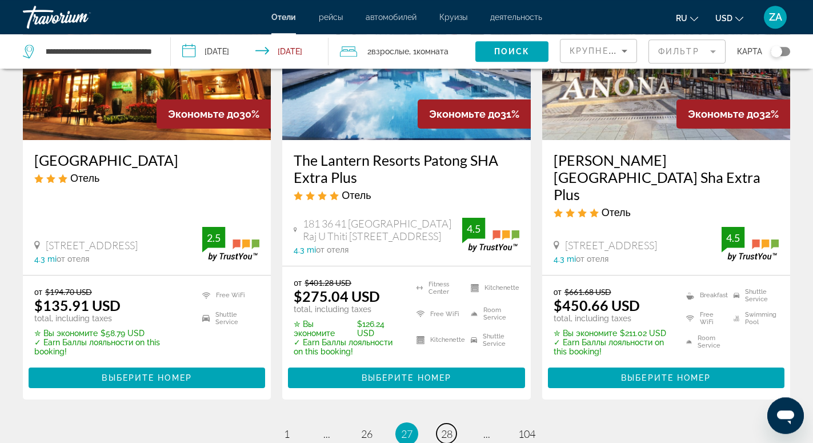
scroll to position [1613, 0]
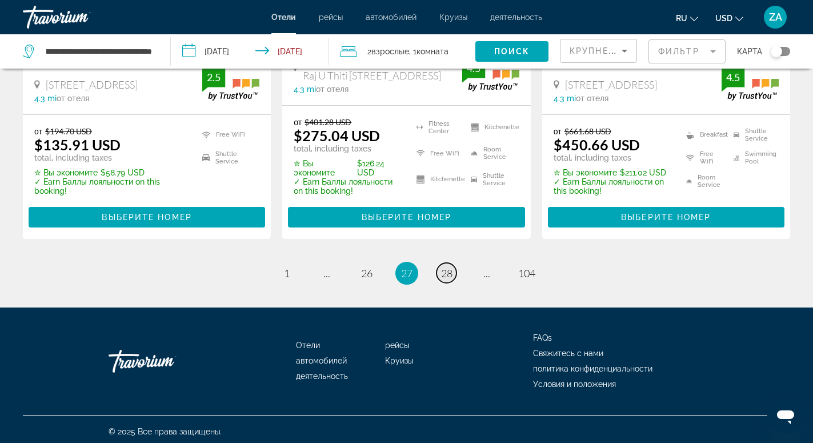
click at [450, 273] on span "28" at bounding box center [446, 273] width 11 height 13
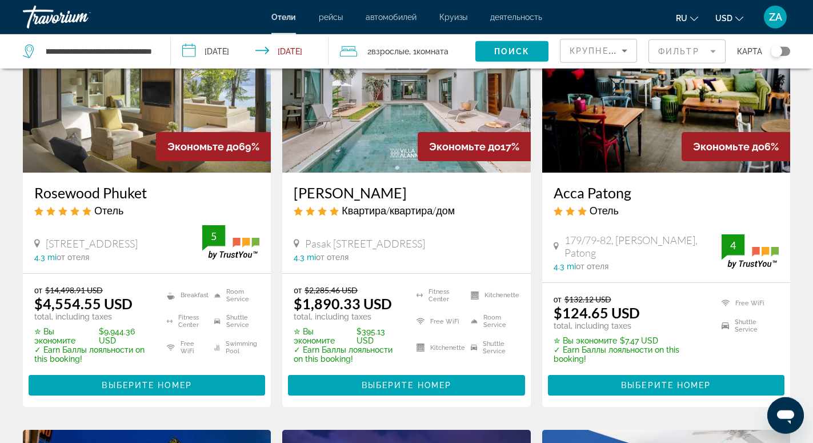
scroll to position [525, 0]
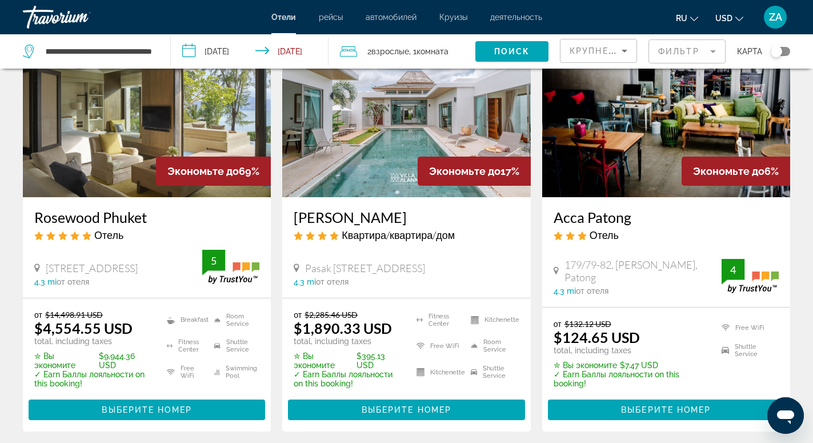
click at [390, 137] on img "Main content" at bounding box center [406, 105] width 248 height 183
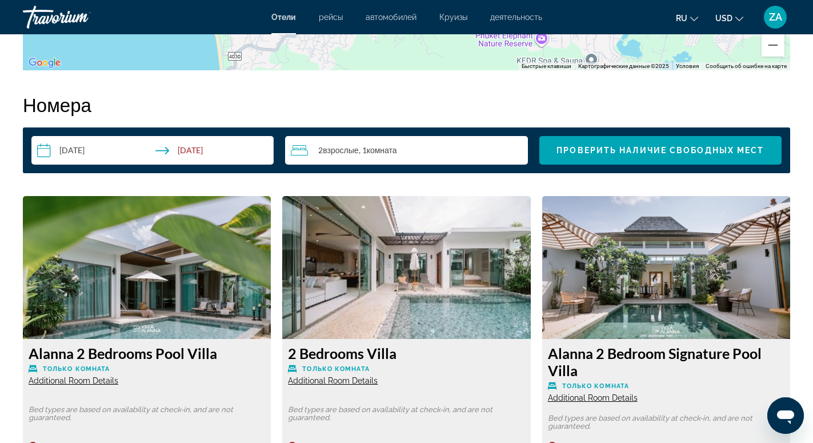
scroll to position [1515, 0]
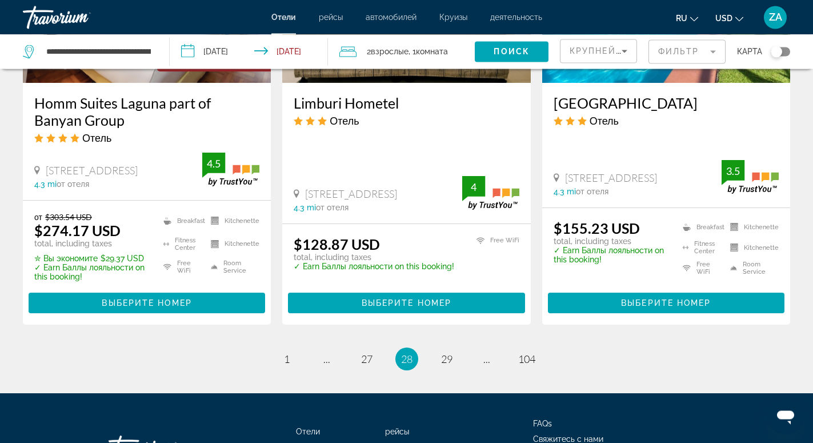
scroll to position [1621, 0]
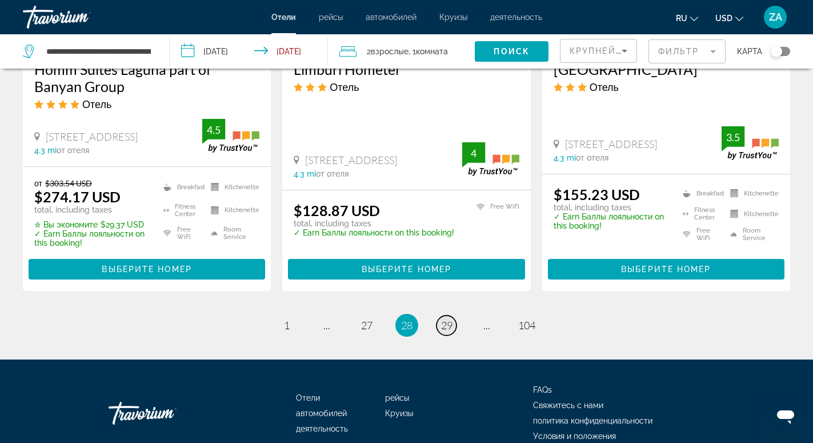
click at [439, 315] on link "page 29" at bounding box center [447, 325] width 20 height 20
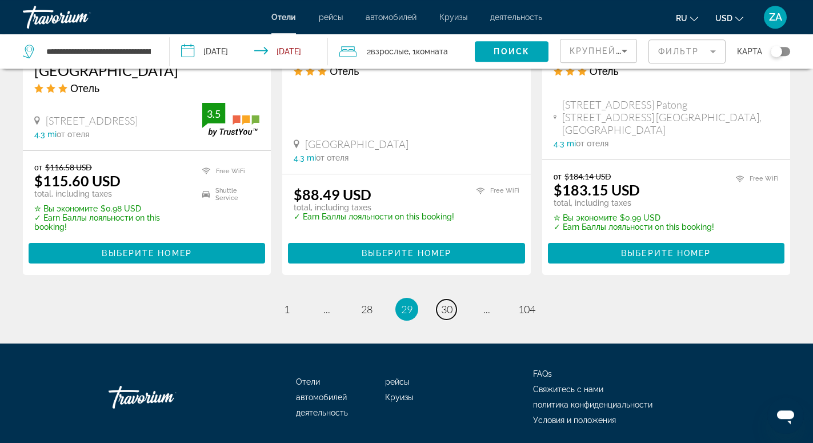
scroll to position [1578, 0]
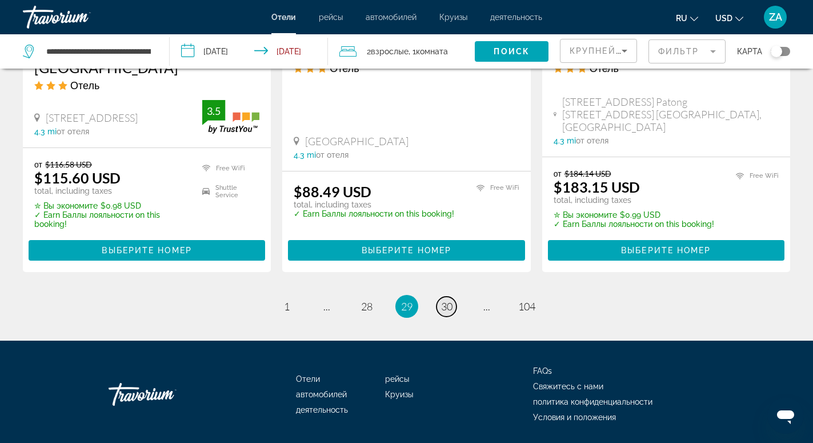
click at [439, 297] on link "page 30" at bounding box center [447, 307] width 20 height 20
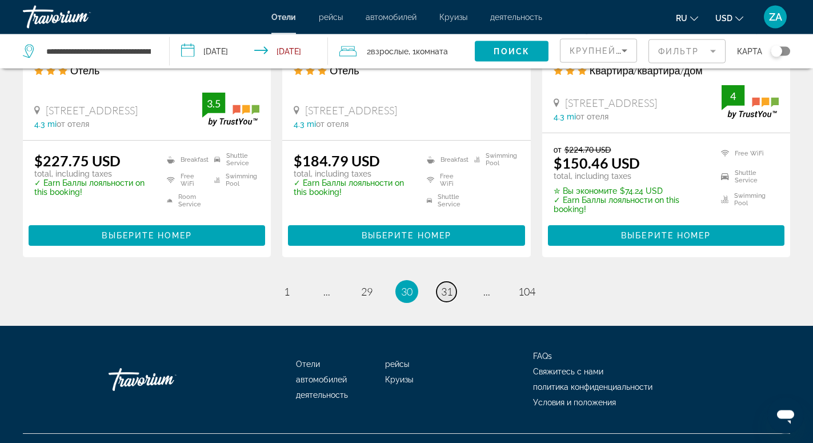
scroll to position [1577, 0]
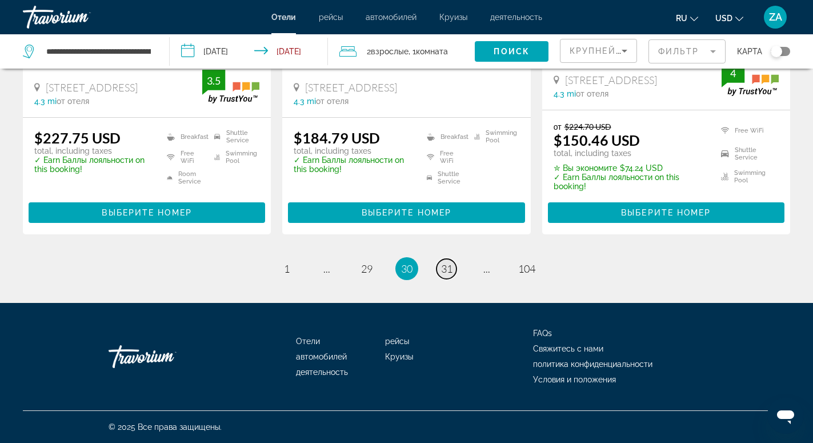
click at [439, 268] on link "page 31" at bounding box center [447, 269] width 20 height 20
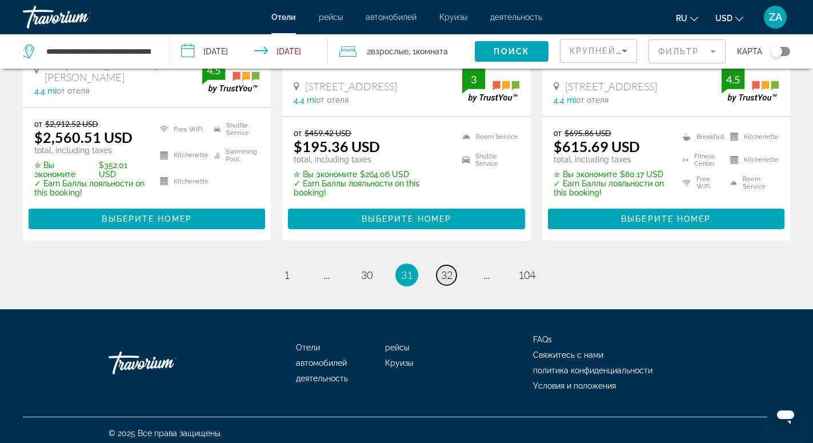
scroll to position [1595, 0]
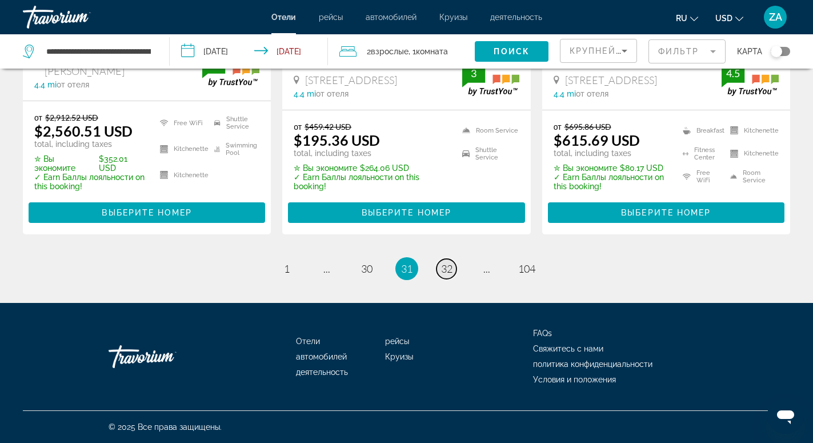
click at [439, 268] on link "page 32" at bounding box center [447, 269] width 20 height 20
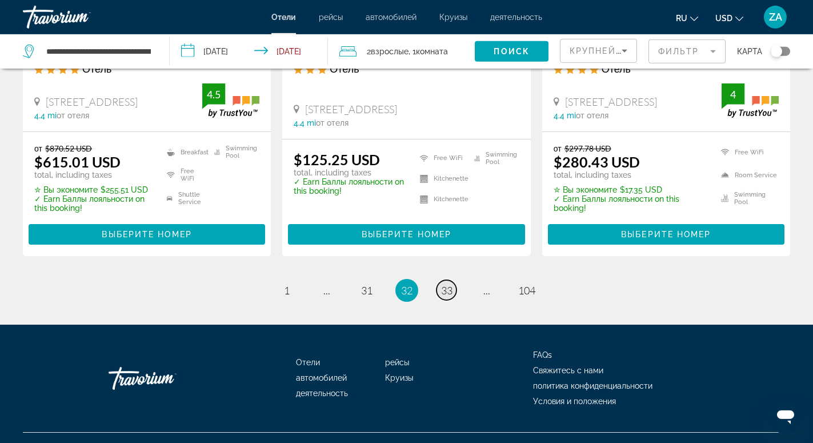
scroll to position [1599, 0]
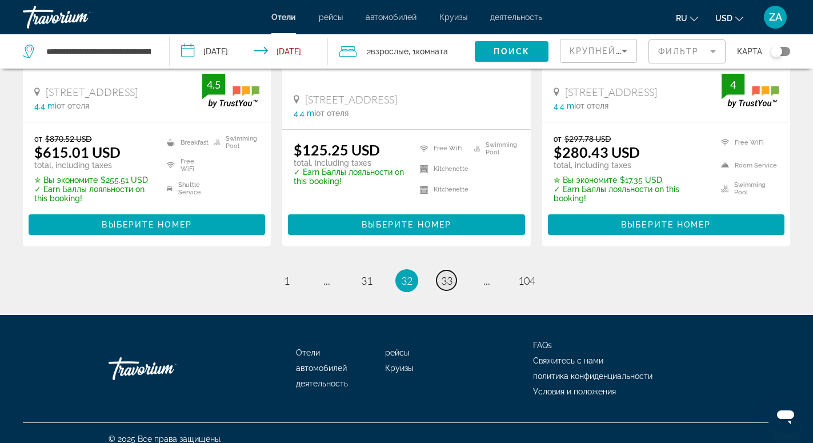
click at [439, 270] on link "page 33" at bounding box center [447, 280] width 20 height 20
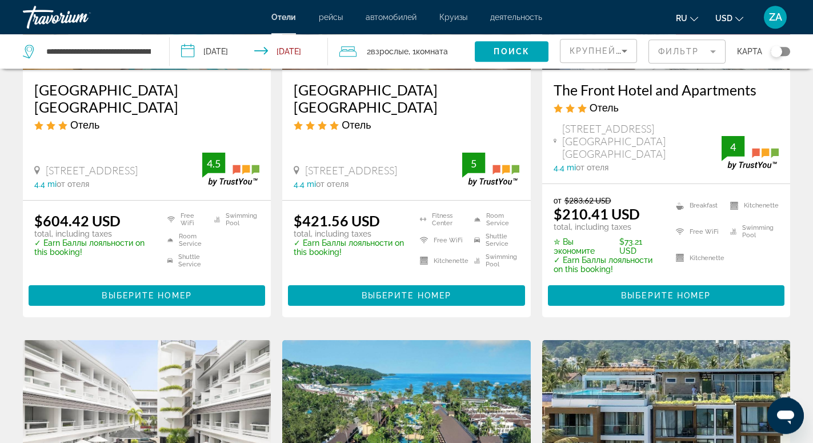
scroll to position [291, 0]
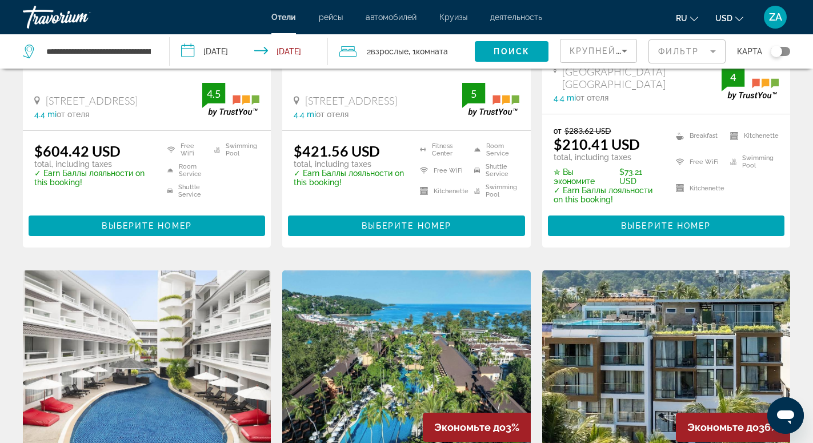
drag, startPoint x: 154, startPoint y: 49, endPoint x: 88, endPoint y: 54, distance: 66.0
click at [88, 54] on div "**********" at bounding box center [90, 51] width 135 height 34
drag, startPoint x: 151, startPoint y: 50, endPoint x: 47, endPoint y: 45, distance: 103.5
click at [47, 45] on input "**********" at bounding box center [98, 51] width 107 height 17
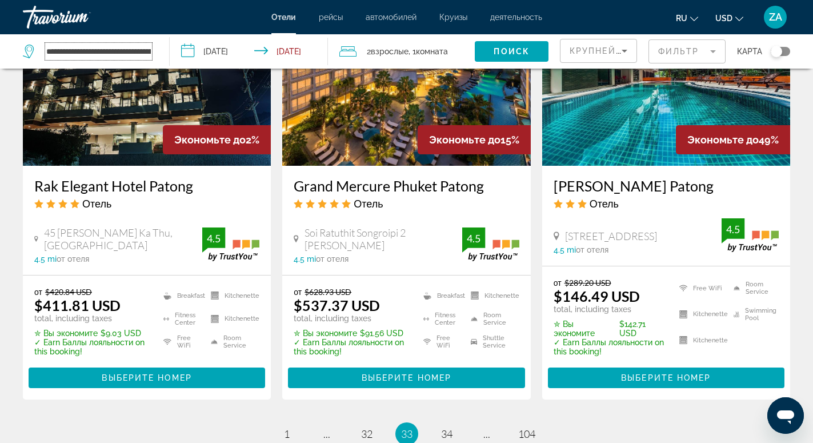
scroll to position [1620, 0]
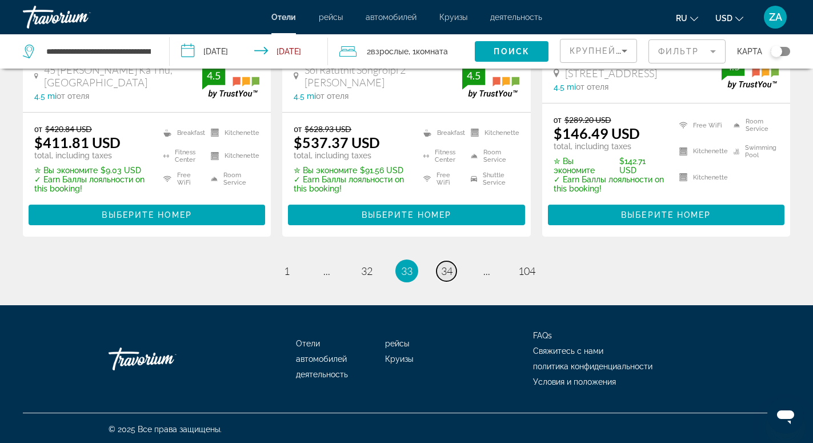
click at [443, 269] on span "34" at bounding box center [446, 271] width 11 height 13
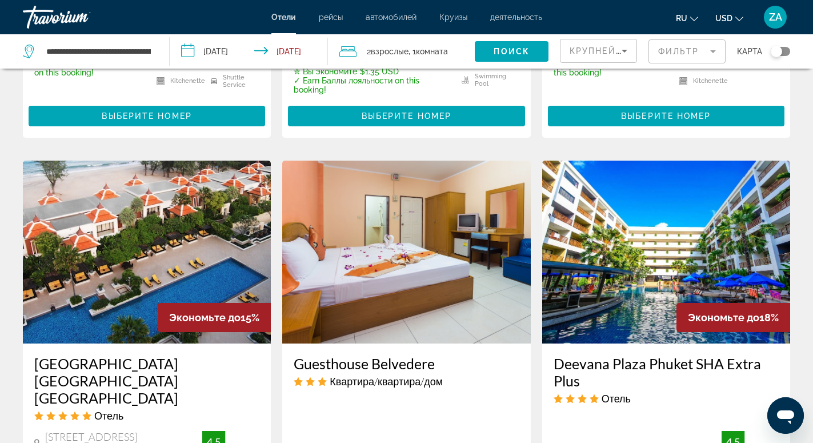
scroll to position [1545, 0]
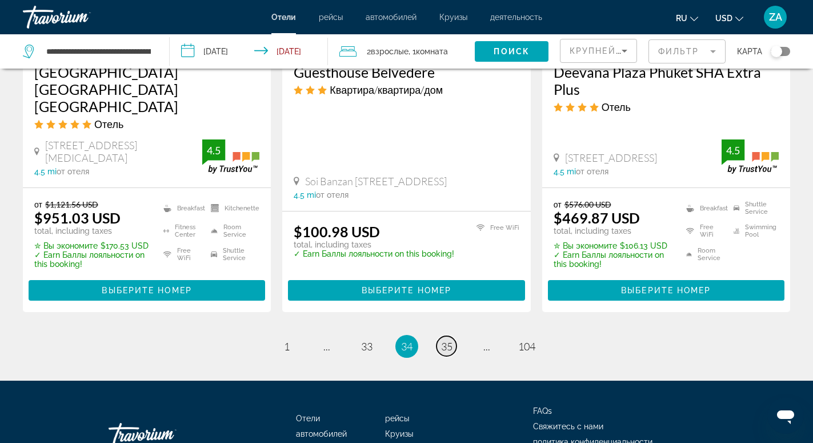
click at [449, 336] on link "page 35" at bounding box center [447, 346] width 20 height 20
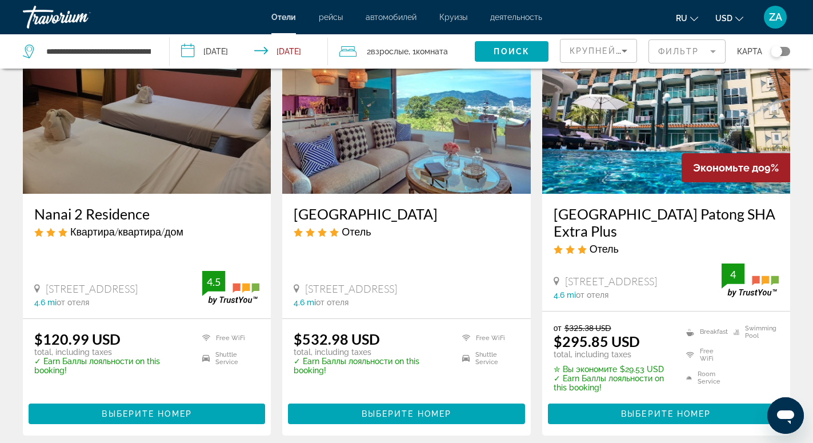
scroll to position [1572, 0]
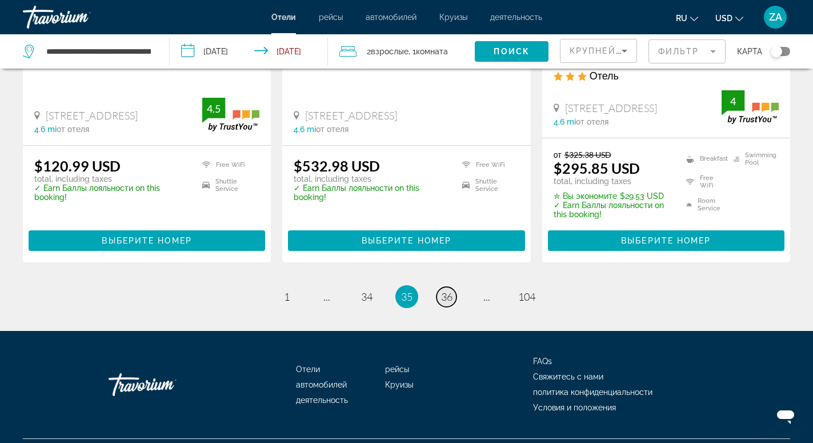
click at [453, 287] on link "page 36" at bounding box center [447, 297] width 20 height 20
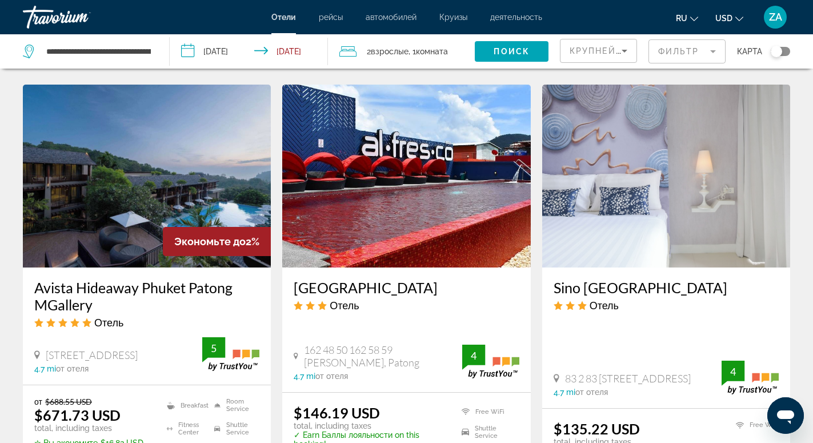
scroll to position [1618, 0]
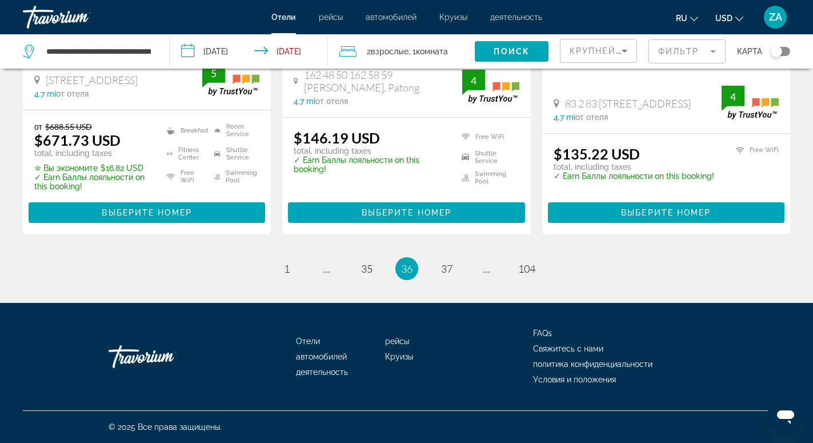
click at [683, 50] on mat-form-field "Фильтр" at bounding box center [687, 51] width 77 height 24
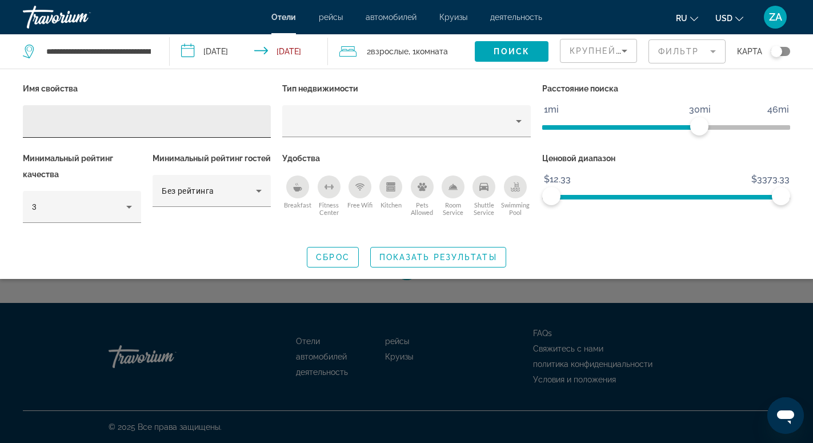
click at [81, 126] on input "Hotel Filters" at bounding box center [147, 122] width 230 height 14
paste input "**********"
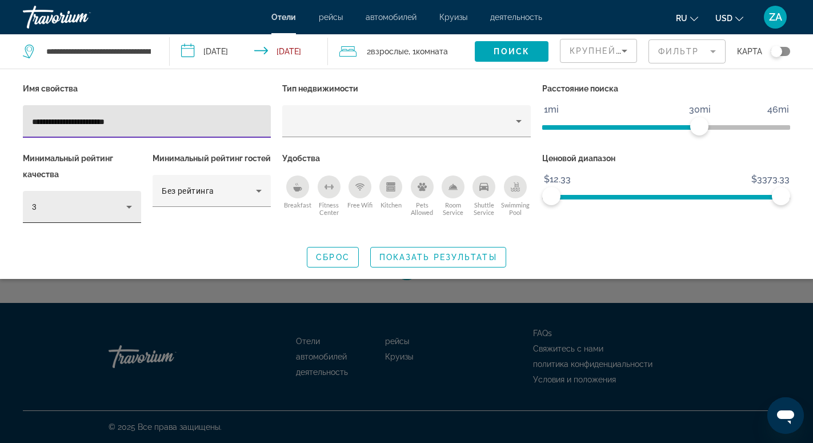
type input "**********"
click at [141, 205] on div "3" at bounding box center [82, 207] width 118 height 32
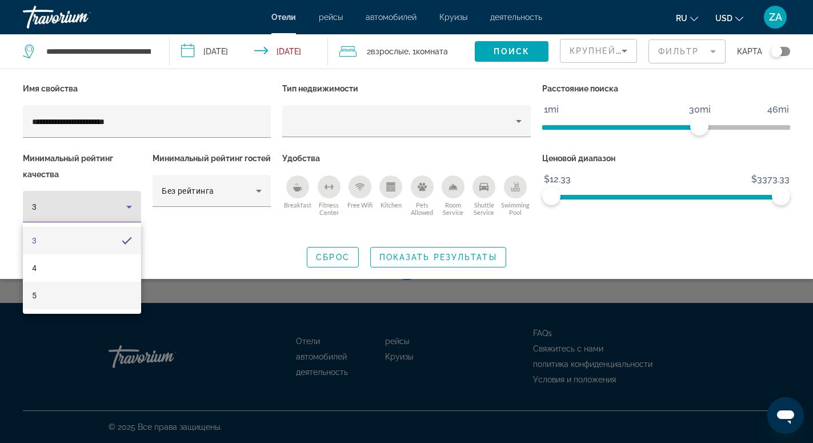
click at [75, 303] on mat-option "5" at bounding box center [82, 295] width 118 height 27
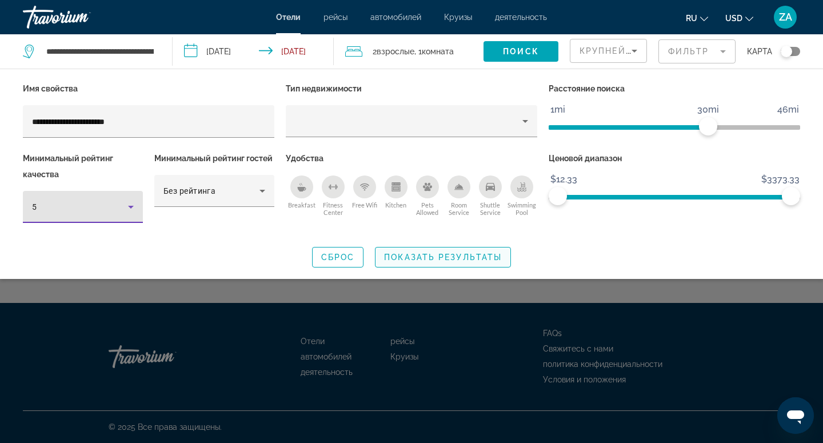
click at [447, 253] on span "Показать результаты" at bounding box center [443, 257] width 118 height 9
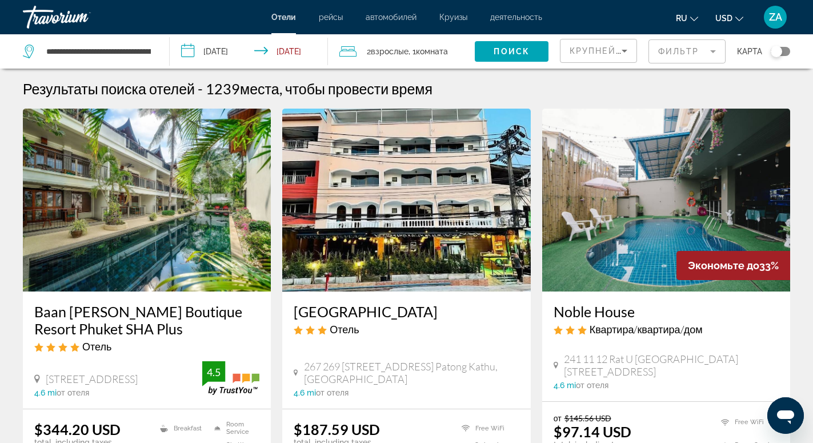
click at [603, 53] on span "Крупнейшие сбережения" at bounding box center [639, 50] width 139 height 9
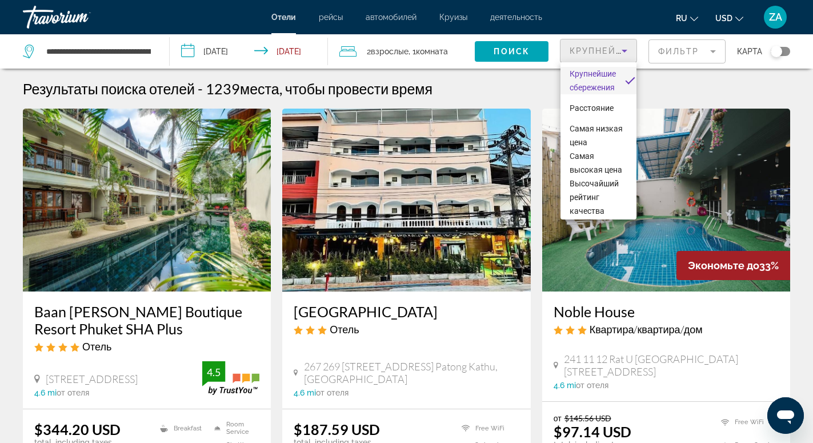
click at [670, 51] on div at bounding box center [406, 221] width 813 height 443
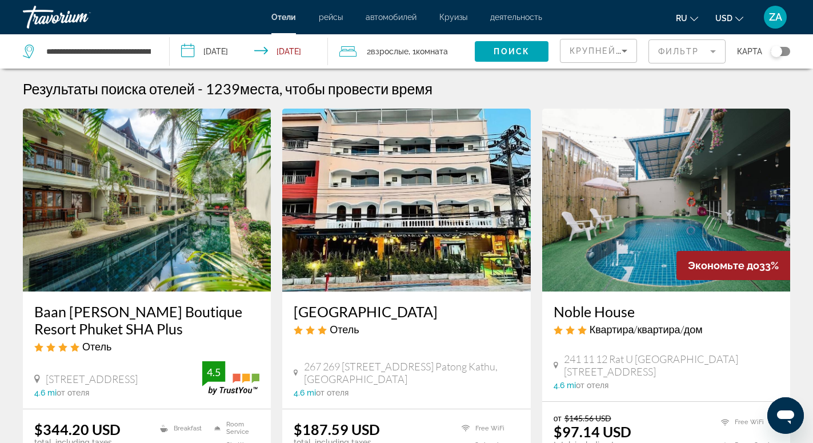
click at [706, 51] on mat-form-field "Фильтр" at bounding box center [687, 51] width 77 height 24
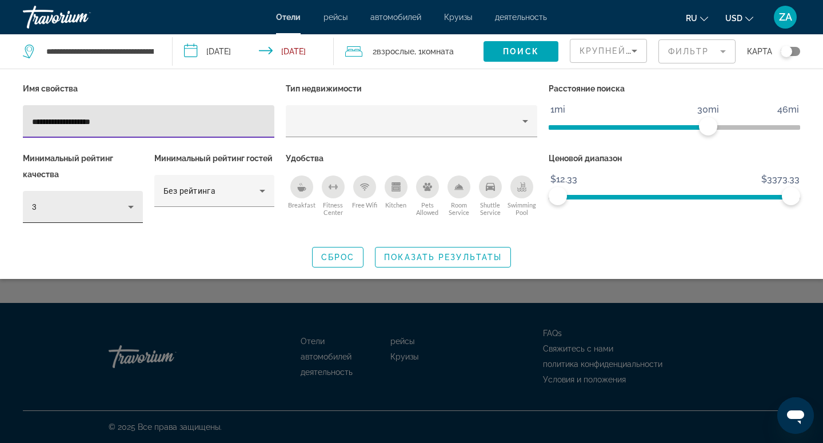
type input "**********"
click at [130, 207] on icon "Hotel Filters" at bounding box center [131, 207] width 6 height 3
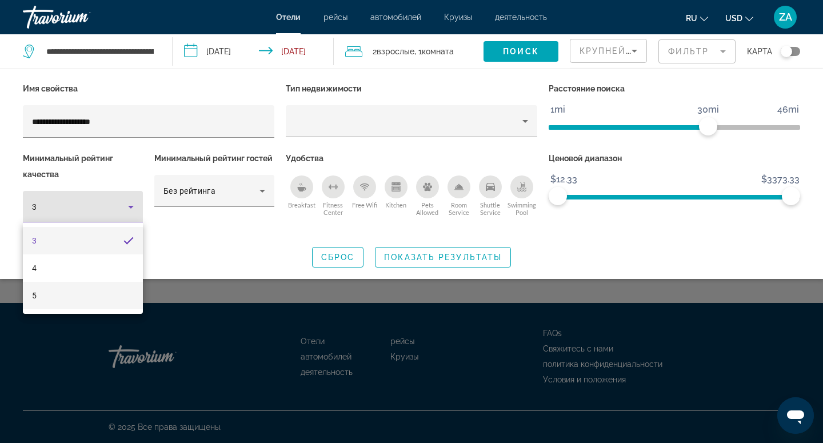
click at [78, 299] on mat-option "5" at bounding box center [83, 295] width 120 height 27
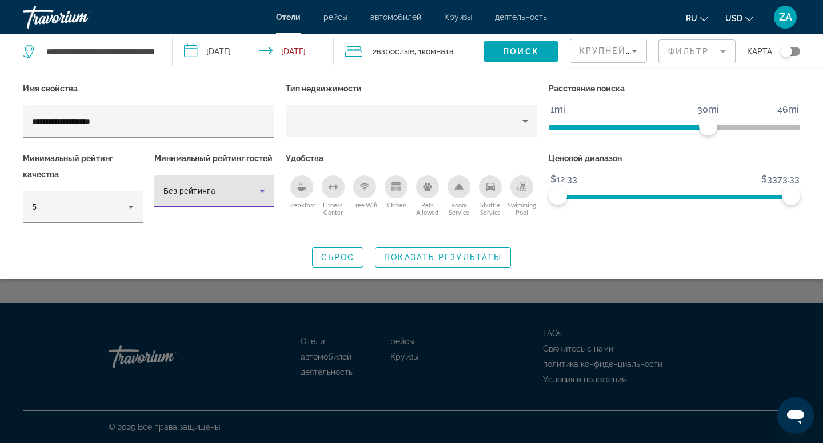
click at [258, 195] on icon "Hotel Filters" at bounding box center [262, 191] width 14 height 14
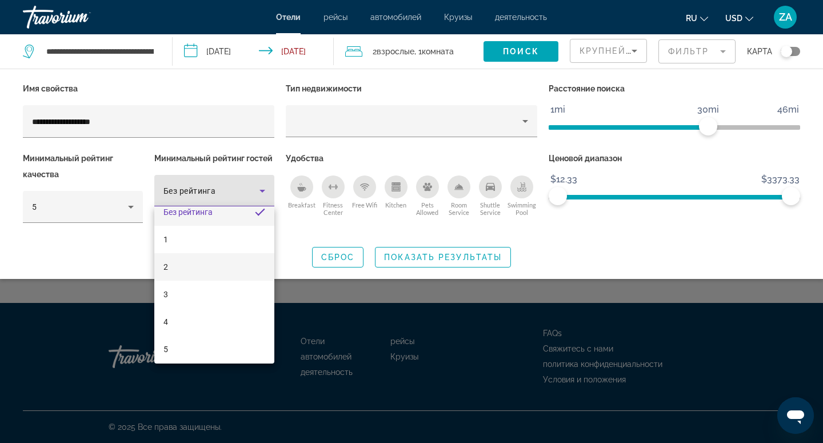
scroll to position [17, 0]
click at [205, 341] on mat-option "5" at bounding box center [214, 344] width 120 height 27
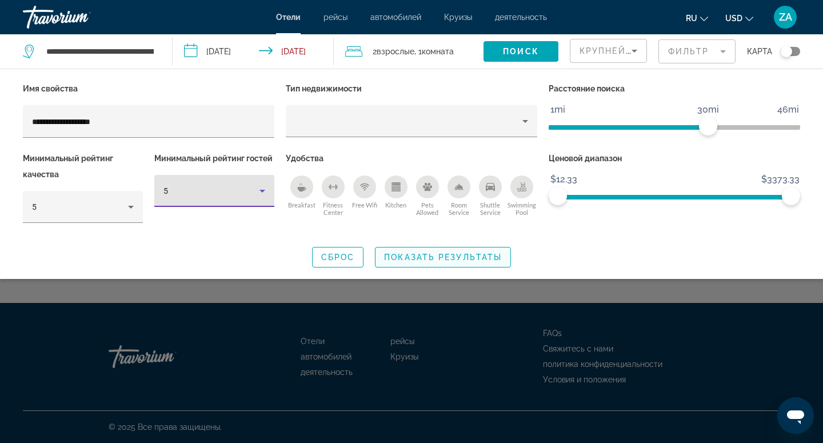
click at [455, 257] on span "Показать результаты" at bounding box center [443, 257] width 118 height 9
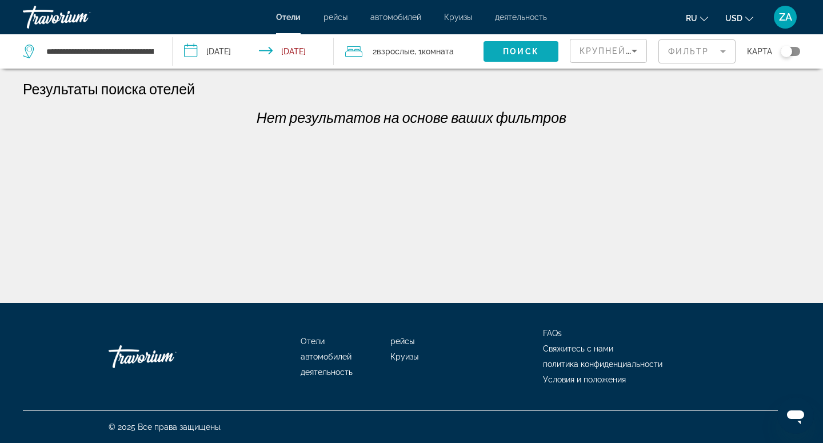
click at [515, 53] on span "Поиск" at bounding box center [521, 51] width 36 height 9
click at [725, 51] on mat-form-field "Фильтр" at bounding box center [696, 51] width 77 height 24
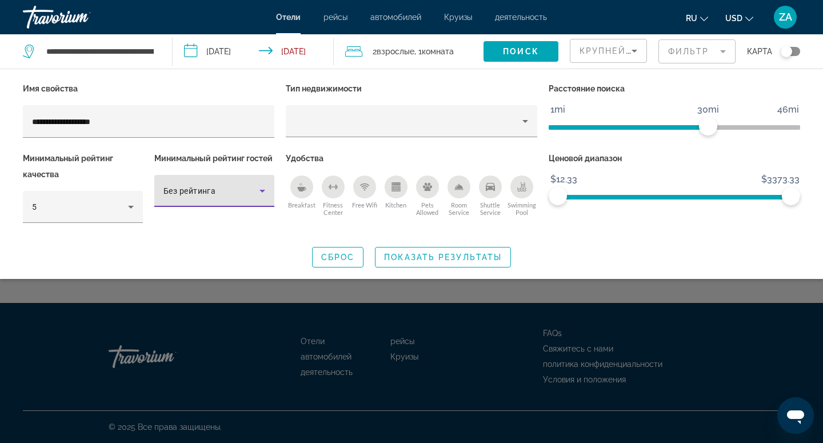
click at [191, 193] on span "Без рейтинга" at bounding box center [189, 190] width 52 height 9
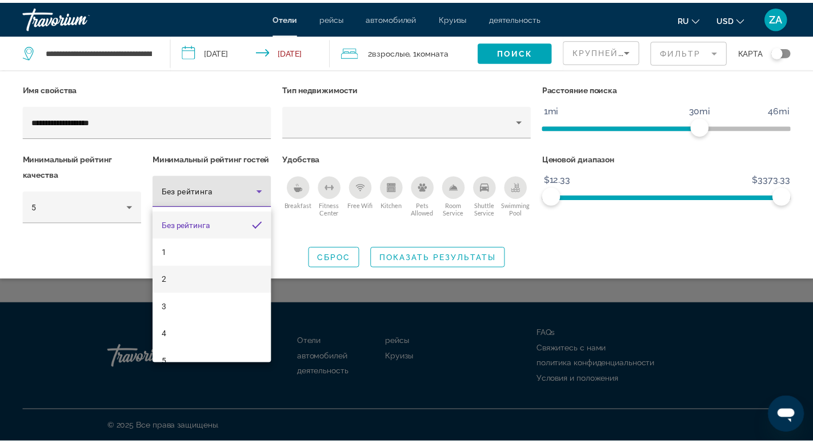
scroll to position [17, 0]
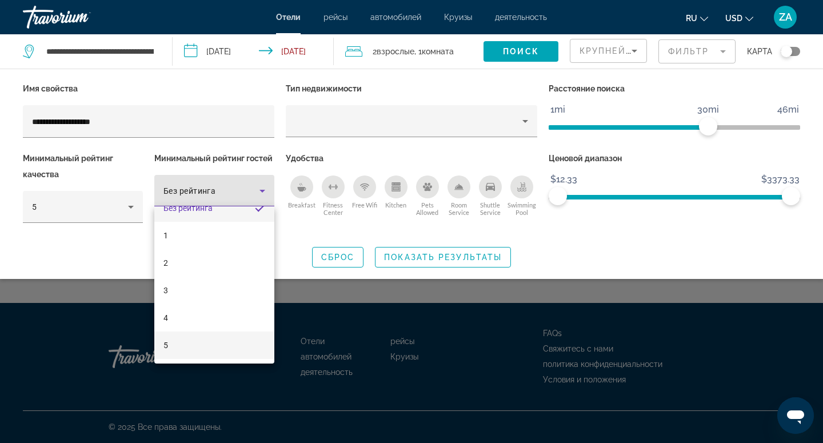
click at [173, 346] on mat-option "5" at bounding box center [214, 344] width 120 height 27
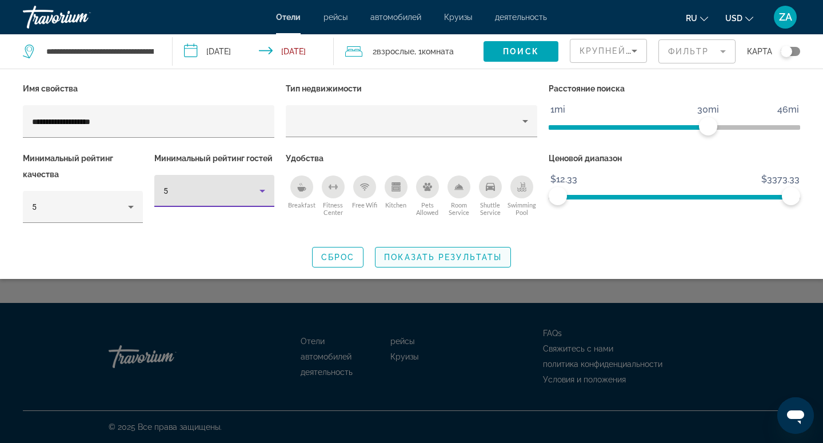
click at [398, 256] on span "Показать результаты" at bounding box center [443, 257] width 118 height 9
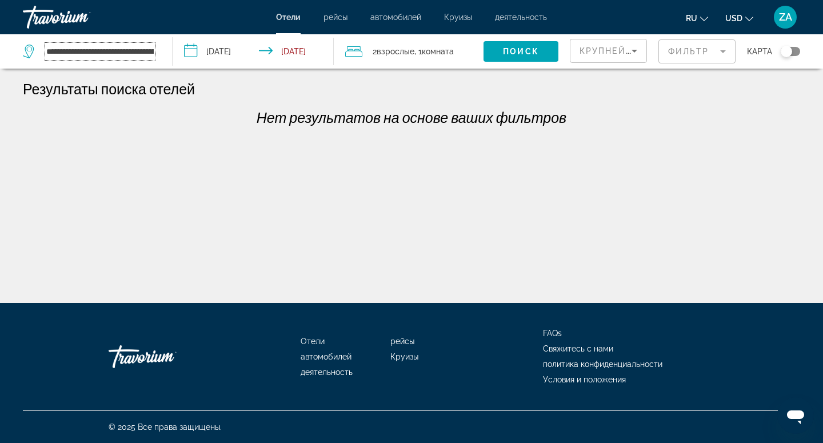
click at [129, 47] on input "**********" at bounding box center [100, 51] width 110 height 17
click at [689, 49] on mat-form-field "Фильтр" at bounding box center [696, 51] width 77 height 24
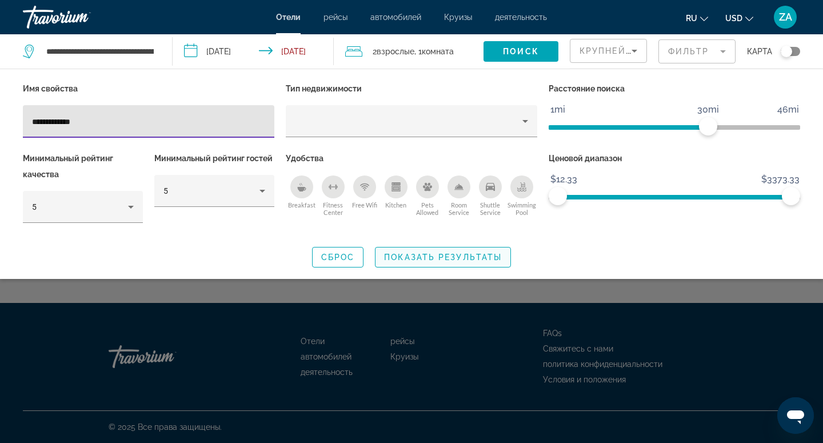
type input "**********"
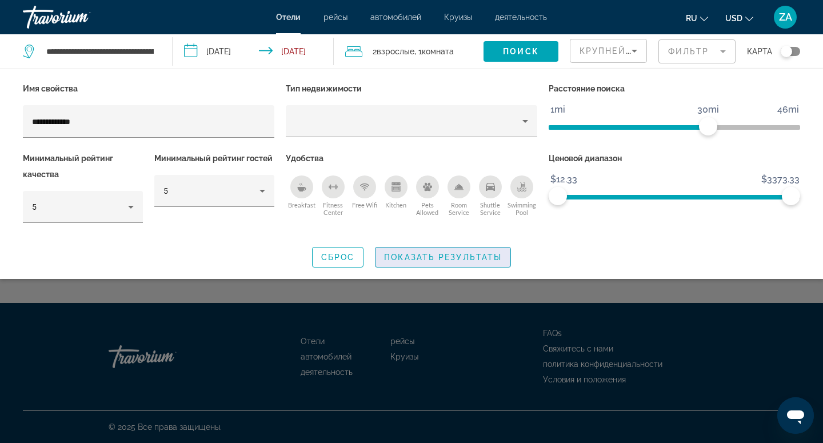
click at [431, 258] on span "Показать результаты" at bounding box center [443, 257] width 118 height 9
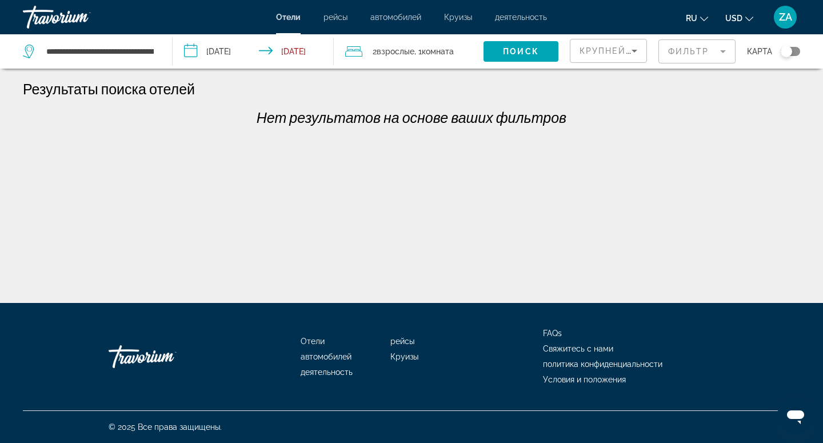
click at [694, 50] on mat-form-field "Фильтр" at bounding box center [696, 51] width 77 height 24
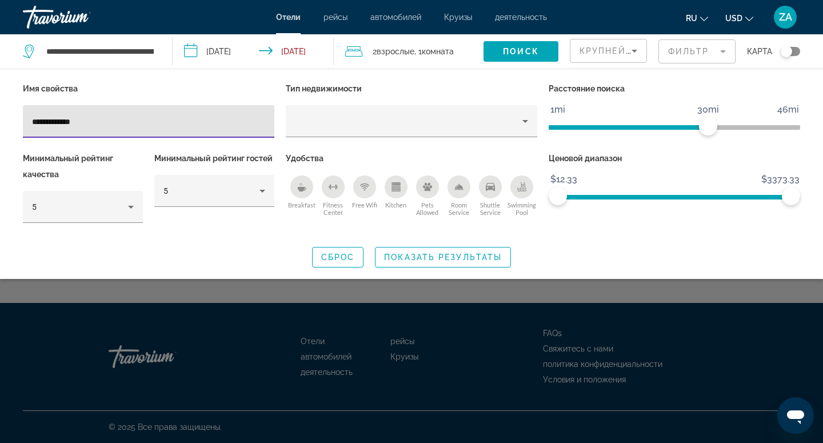
click at [54, 120] on input "**********" at bounding box center [148, 122] width 233 height 14
type input "*******"
click at [97, 206] on div "5" at bounding box center [80, 207] width 96 height 14
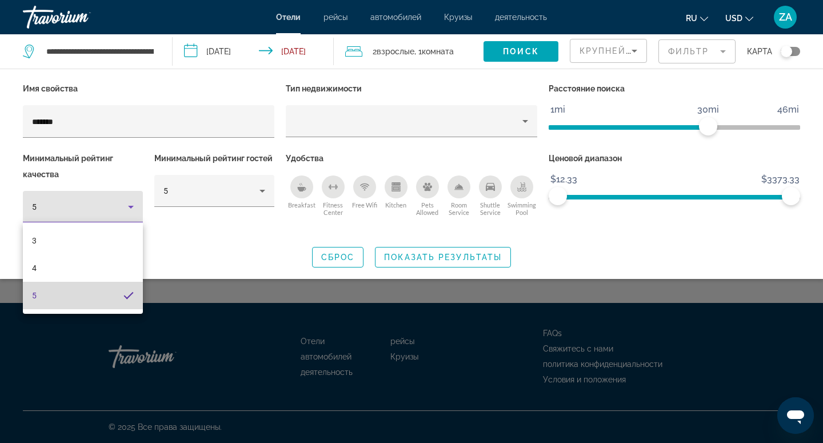
click at [57, 298] on mat-option "5" at bounding box center [83, 295] width 120 height 27
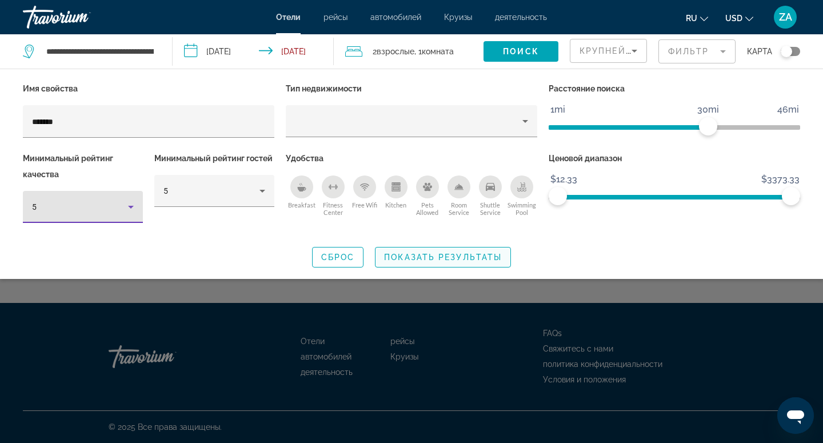
click at [450, 262] on span "Search widget" at bounding box center [442, 256] width 135 height 27
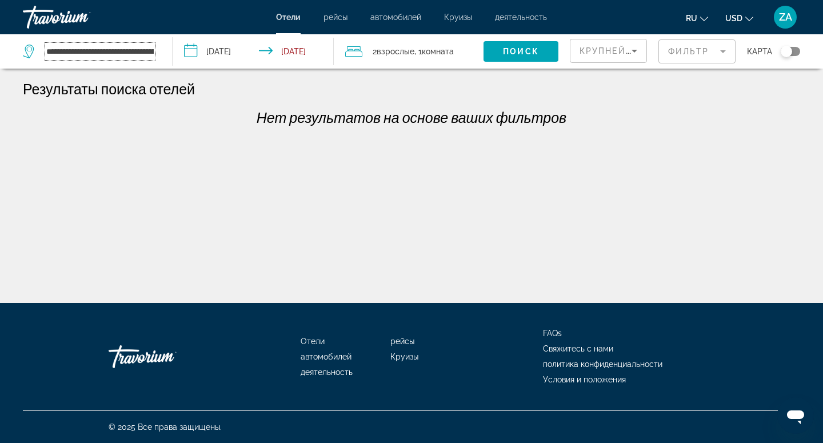
click at [121, 46] on input "**********" at bounding box center [100, 51] width 110 height 17
click at [155, 53] on div "**********" at bounding box center [92, 51] width 138 height 34
click at [147, 53] on input "**********" at bounding box center [100, 51] width 110 height 17
click at [690, 53] on mat-form-field "Фильтр" at bounding box center [696, 51] width 77 height 24
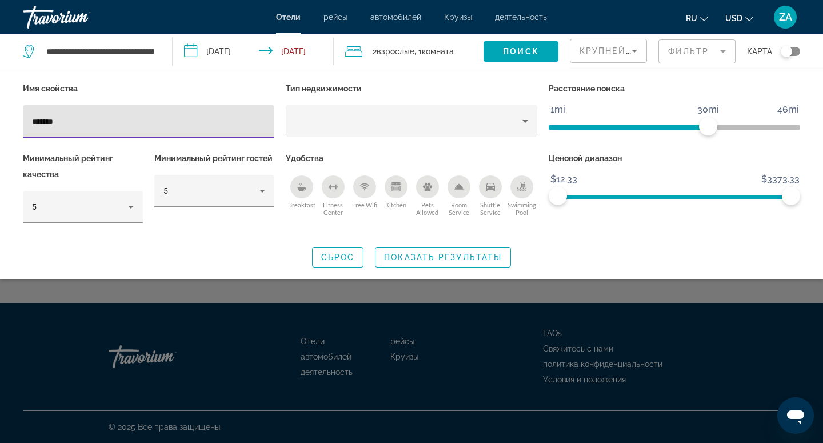
drag, startPoint x: 73, startPoint y: 123, endPoint x: 0, endPoint y: 134, distance: 73.4
click at [32, 129] on input "*******" at bounding box center [148, 122] width 233 height 14
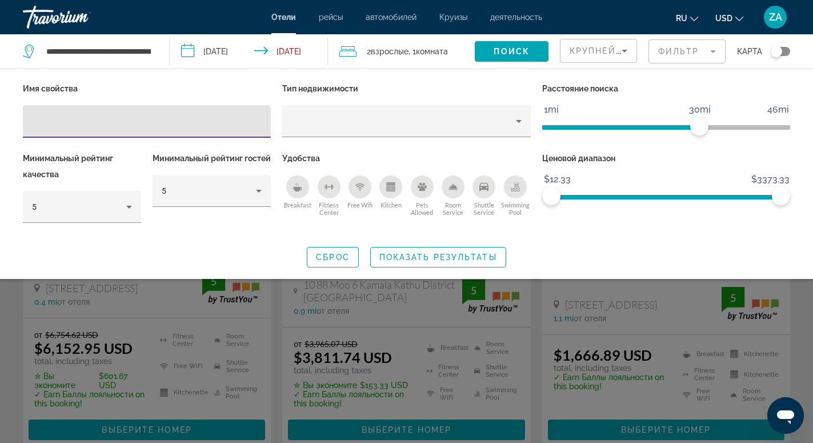
scroll to position [175, 0]
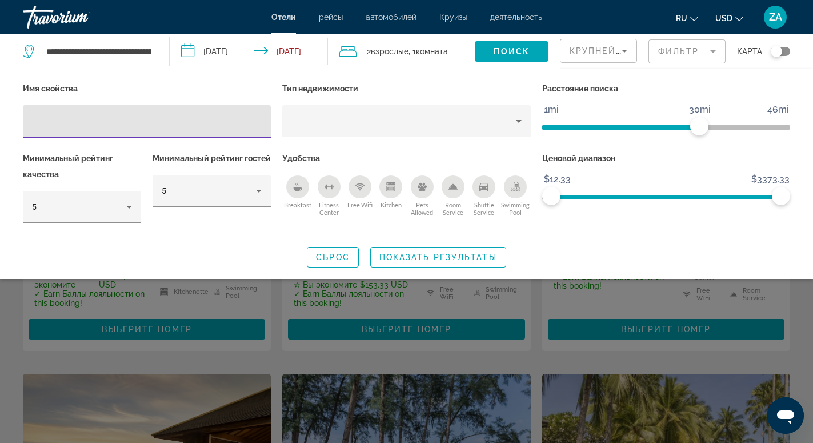
click at [523, 252] on div "Сброс Показать результаты" at bounding box center [406, 257] width 767 height 21
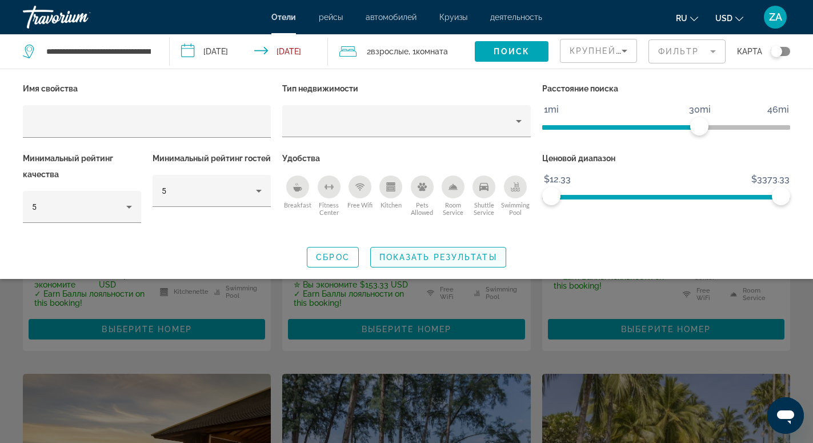
click at [475, 257] on span "Показать результаты" at bounding box center [438, 257] width 118 height 9
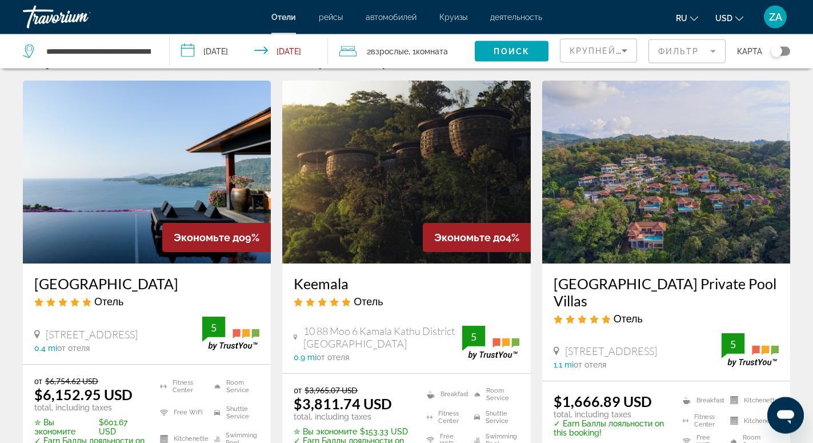
scroll to position [58, 0]
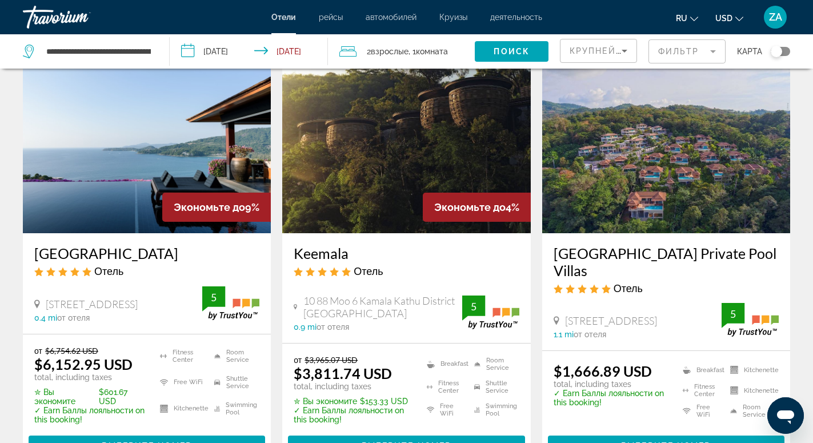
click at [674, 54] on mat-form-field "Фильтр" at bounding box center [687, 51] width 77 height 24
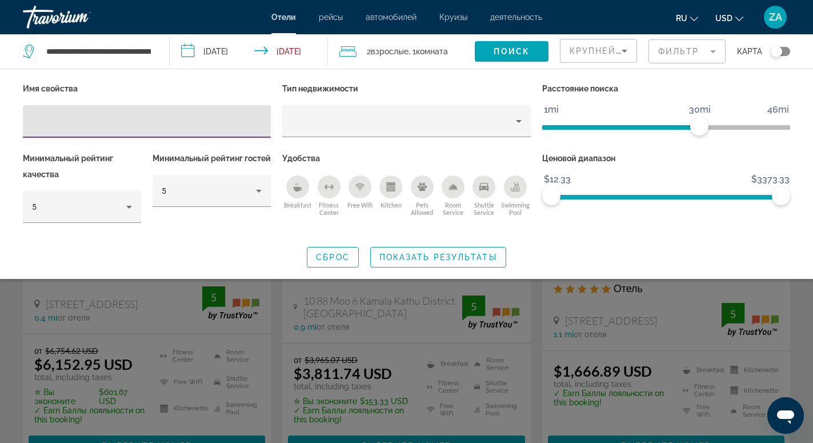
type input "*"
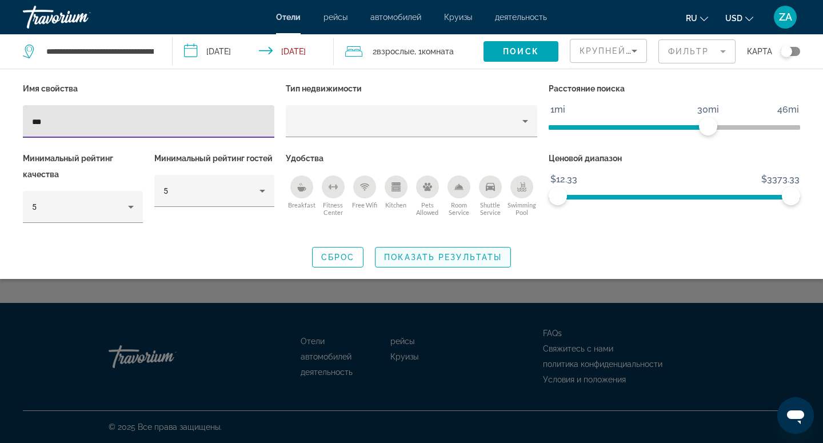
type input "***"
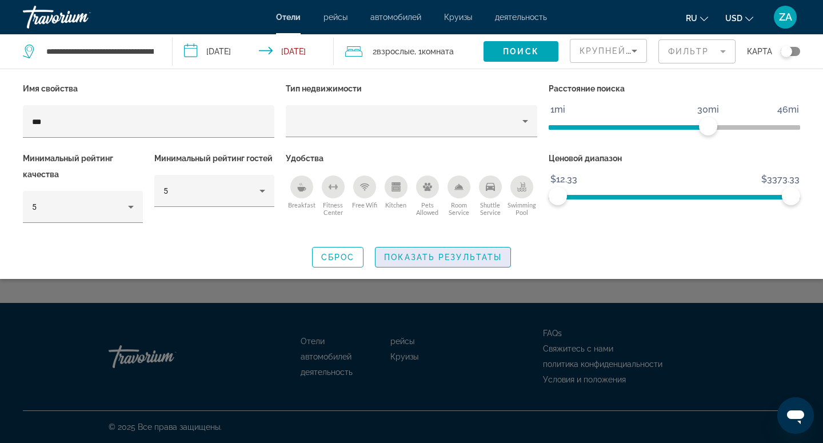
click at [411, 253] on span "Показать результаты" at bounding box center [443, 257] width 118 height 9
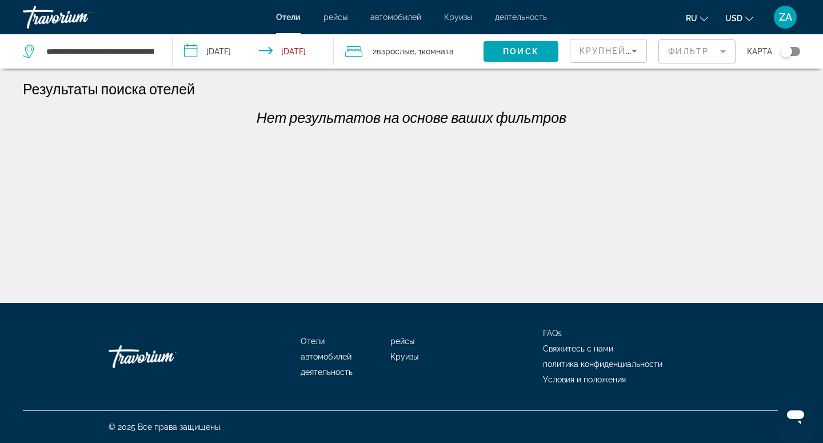
click at [695, 59] on mat-form-field "Фильтр" at bounding box center [696, 51] width 77 height 24
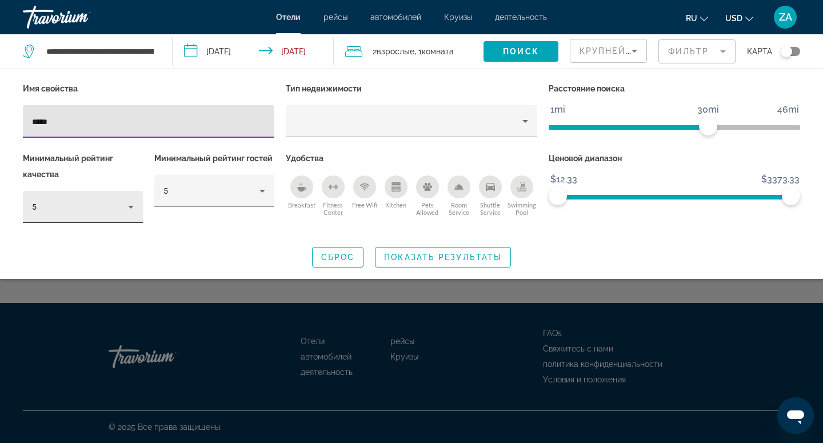
type input "*****"
click at [125, 209] on icon "Hotel Filters" at bounding box center [131, 207] width 14 height 14
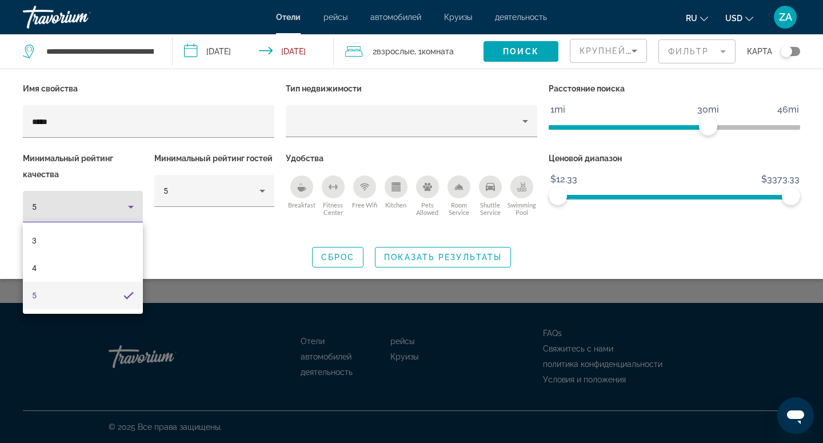
click at [197, 259] on div at bounding box center [411, 221] width 823 height 443
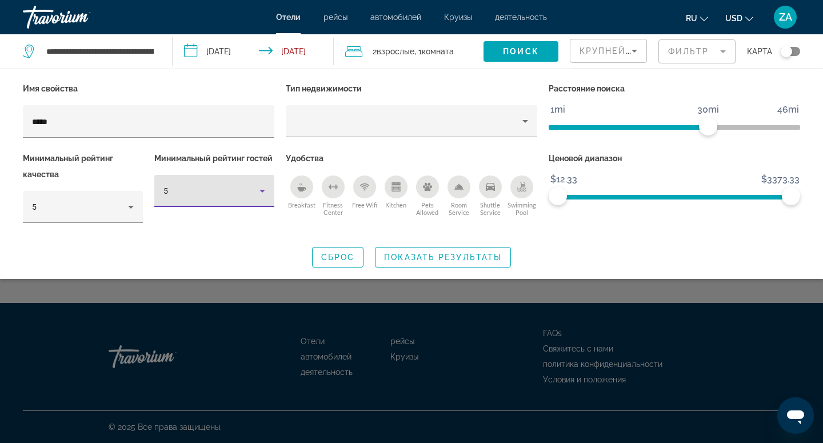
click at [268, 190] on icon "Hotel Filters" at bounding box center [262, 191] width 14 height 14
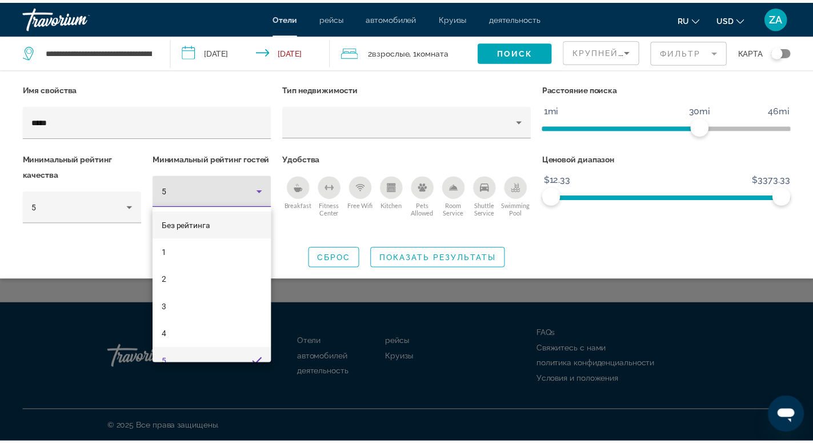
scroll to position [12, 0]
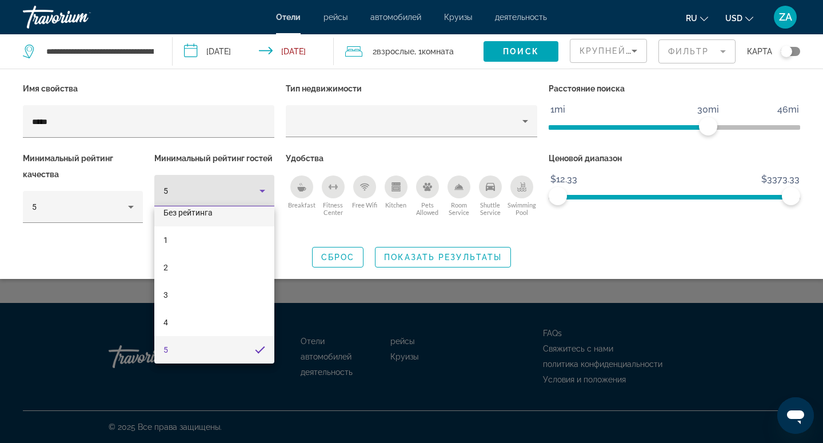
click at [235, 216] on mat-option "Без рейтинга" at bounding box center [214, 212] width 120 height 27
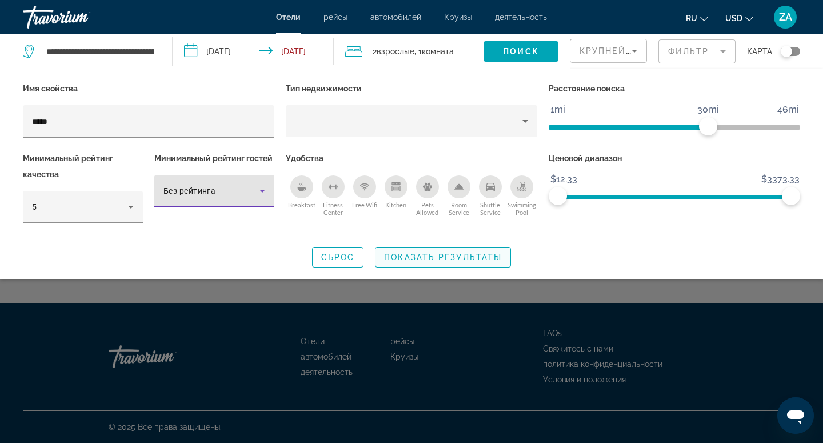
click at [426, 258] on span "Показать результаты" at bounding box center [443, 257] width 118 height 9
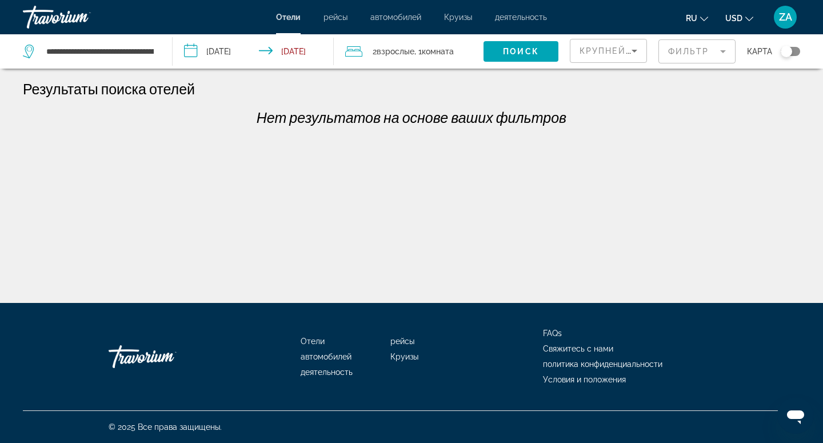
click at [158, 52] on div "**********" at bounding box center [92, 51] width 138 height 34
click at [143, 54] on input "**********" at bounding box center [100, 51] width 110 height 17
click at [701, 55] on mat-form-field "Фильтр" at bounding box center [696, 51] width 77 height 24
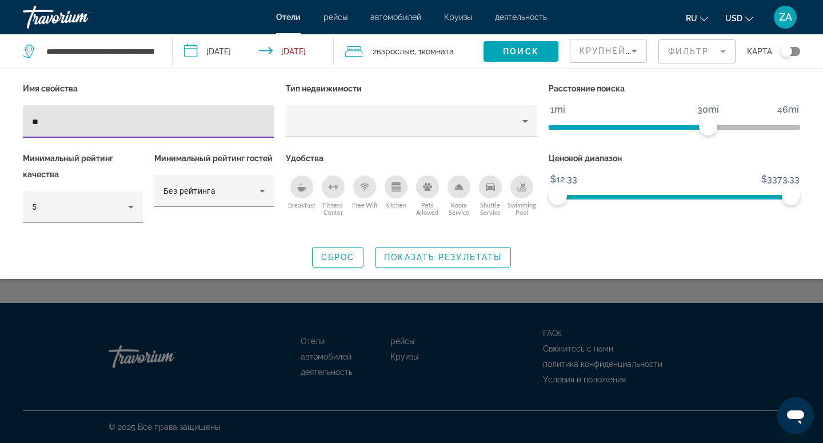
type input "*"
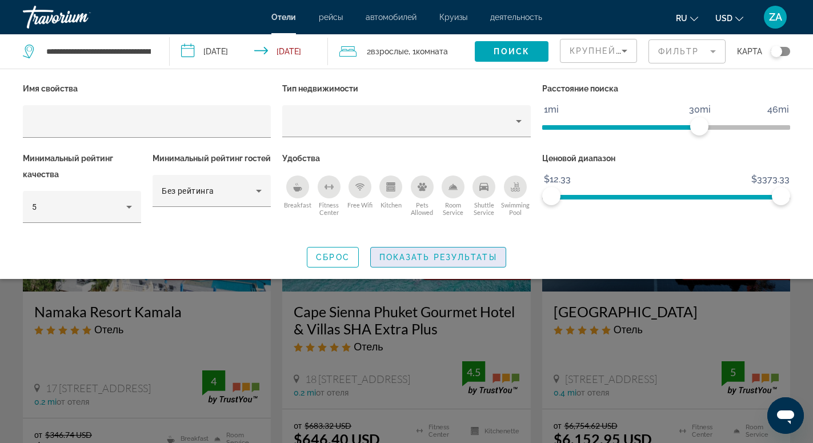
click at [436, 262] on span "Search widget" at bounding box center [438, 256] width 135 height 27
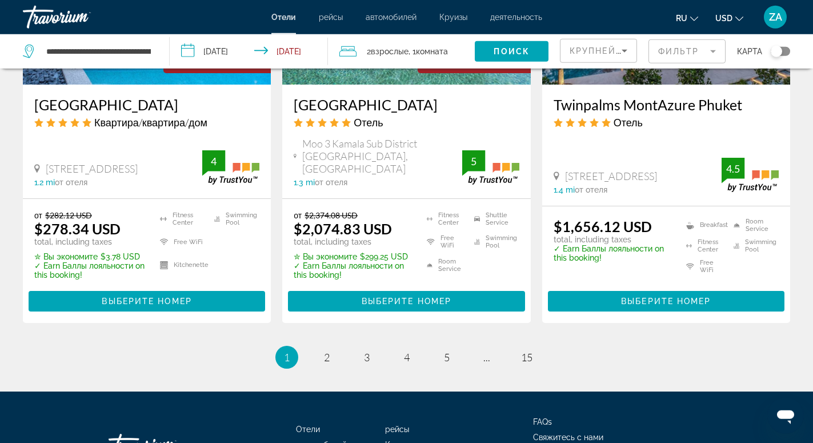
scroll to position [1596, 0]
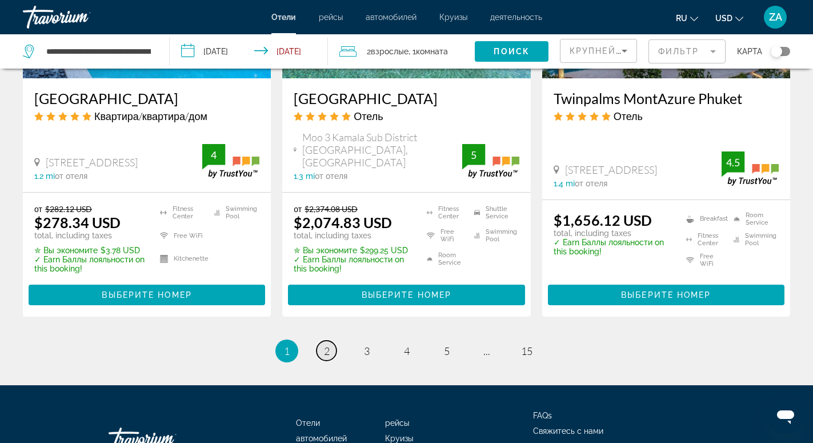
click at [323, 341] on link "page 2" at bounding box center [327, 351] width 20 height 20
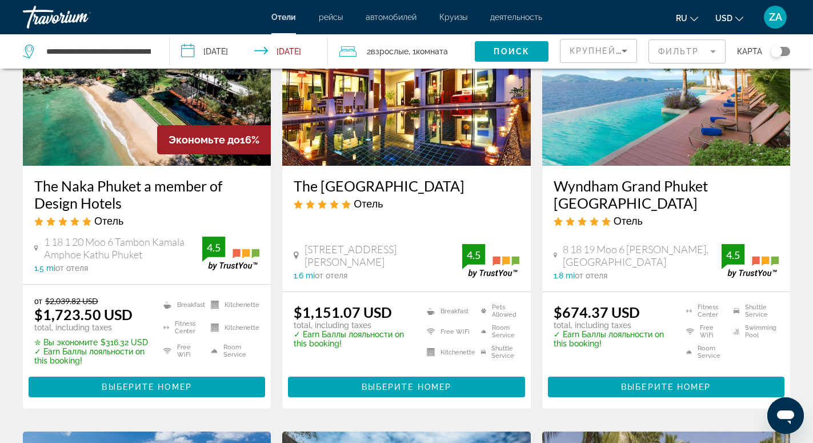
scroll to position [554, 0]
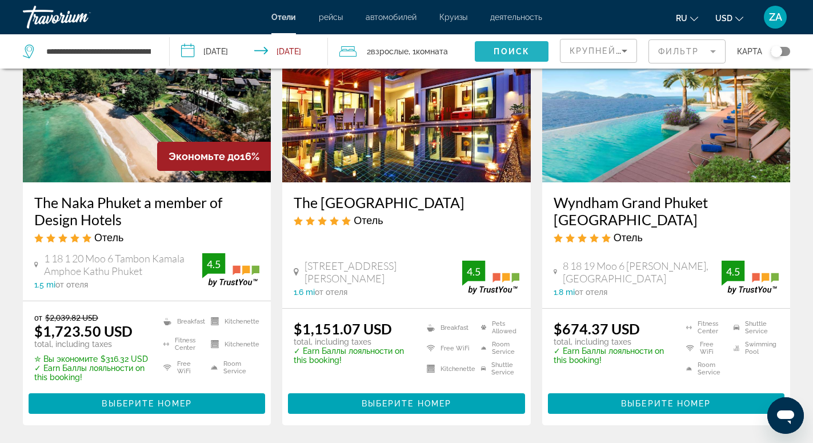
click at [502, 45] on span "Search widget" at bounding box center [512, 51] width 74 height 27
click at [503, 48] on span "Поиск" at bounding box center [512, 51] width 36 height 9
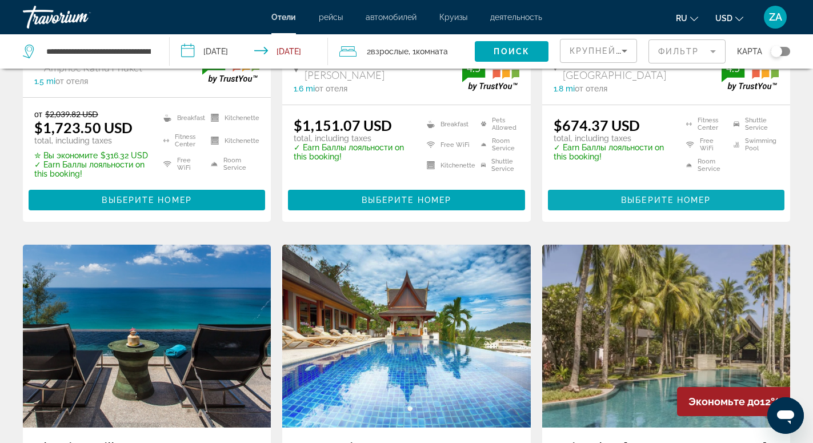
scroll to position [699, 0]
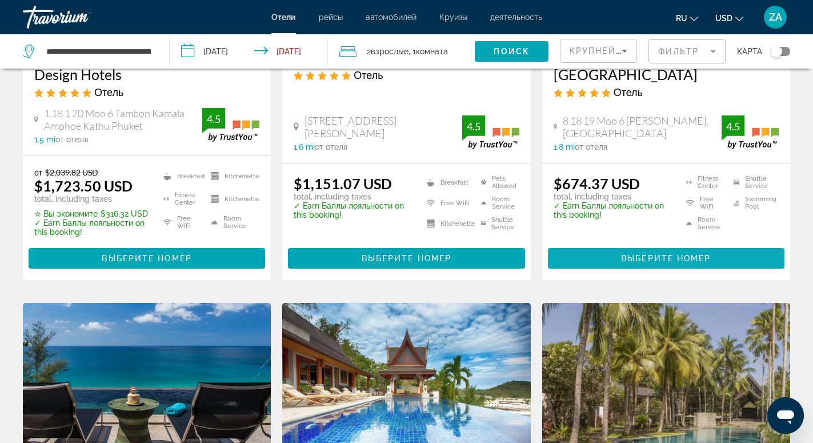
click at [637, 247] on span "Main content" at bounding box center [666, 258] width 237 height 27
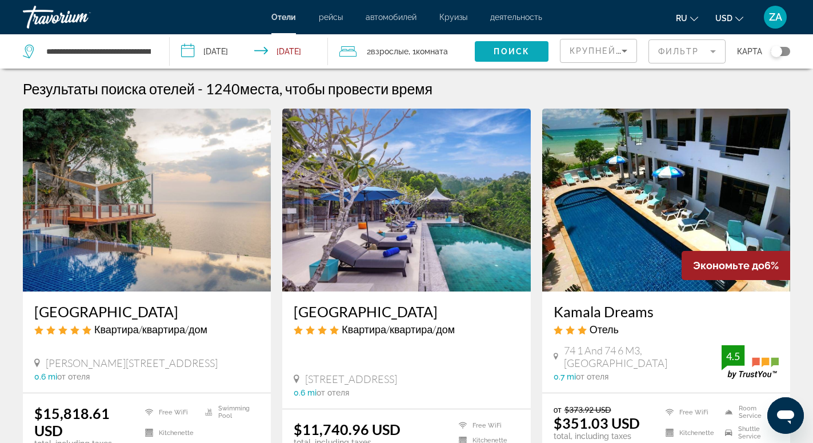
click at [515, 52] on span "Поиск" at bounding box center [512, 51] width 36 height 9
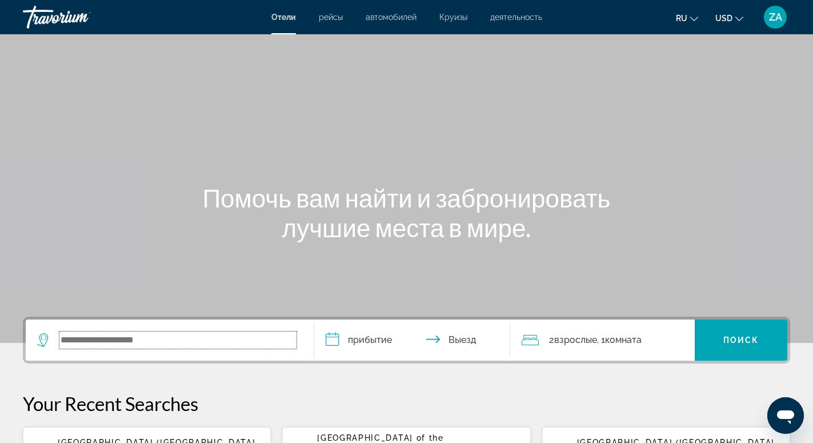
click at [165, 342] on input "Search widget" at bounding box center [177, 339] width 237 height 17
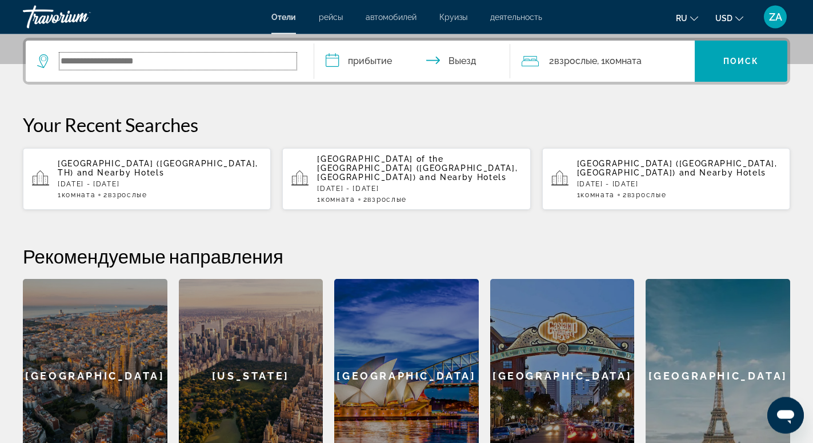
scroll to position [279, 0]
click at [147, 190] on span "Взрослые" at bounding box center [127, 194] width 39 height 8
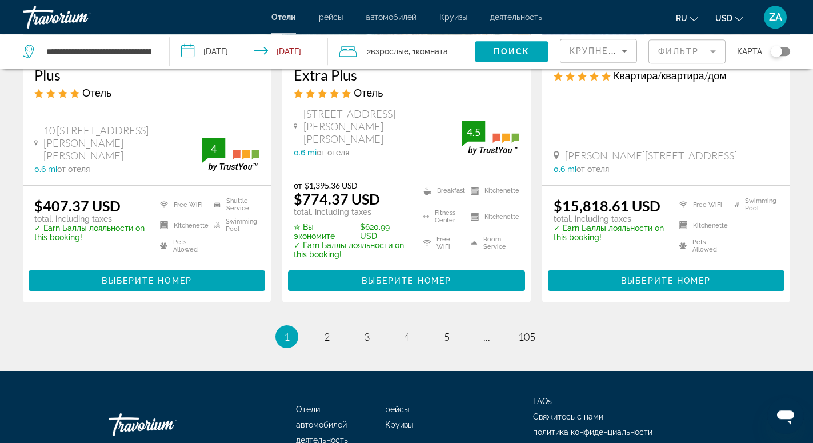
scroll to position [1626, 0]
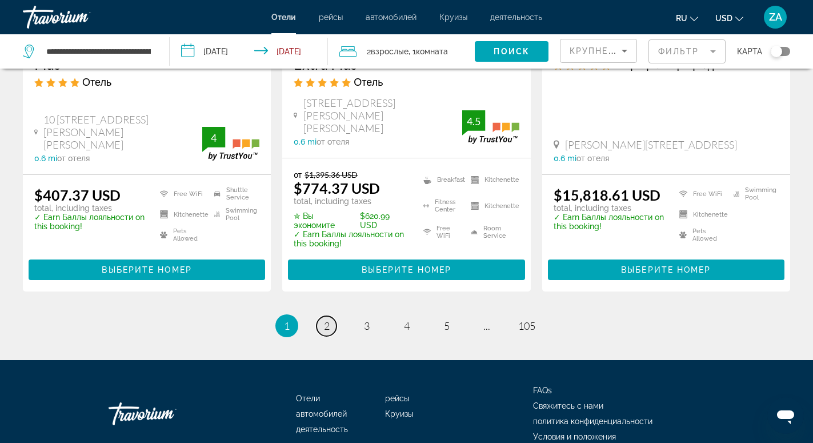
click at [324, 319] on span "2" at bounding box center [327, 325] width 6 height 13
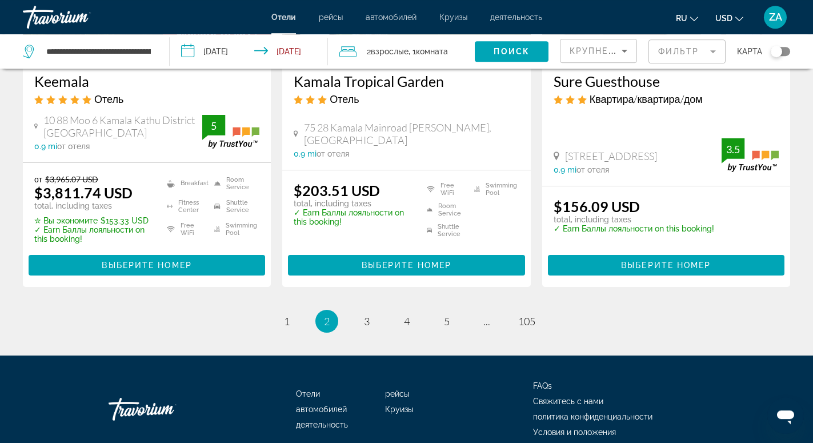
scroll to position [1574, 0]
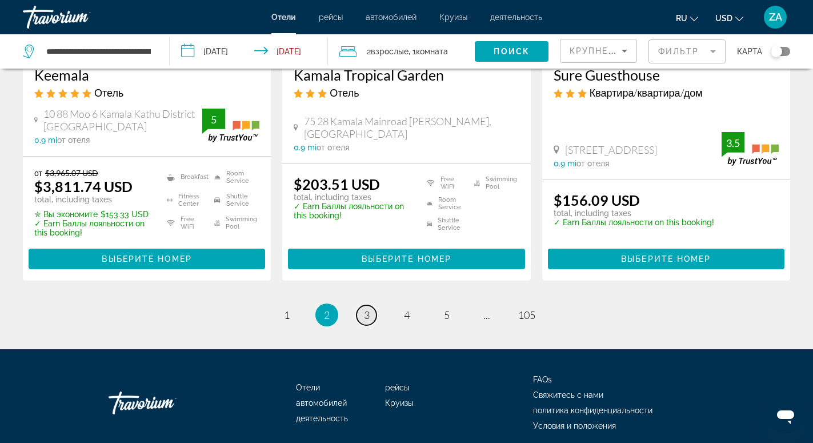
click at [360, 305] on link "page 3" at bounding box center [367, 315] width 20 height 20
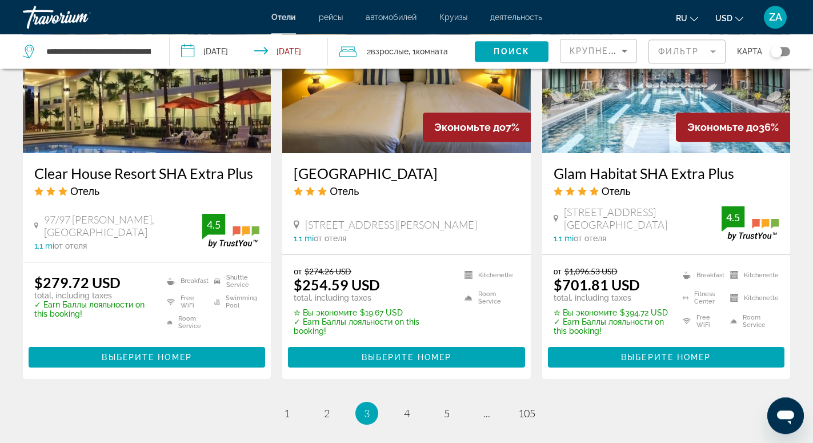
scroll to position [1515, 0]
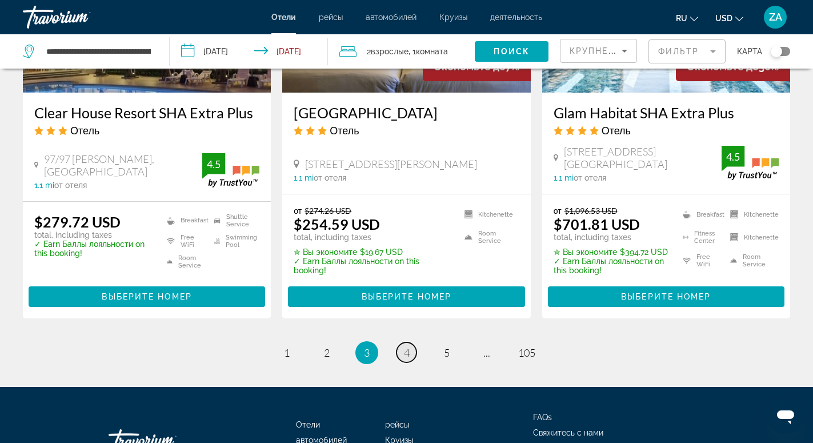
click at [415, 347] on link "page 4" at bounding box center [407, 352] width 20 height 20
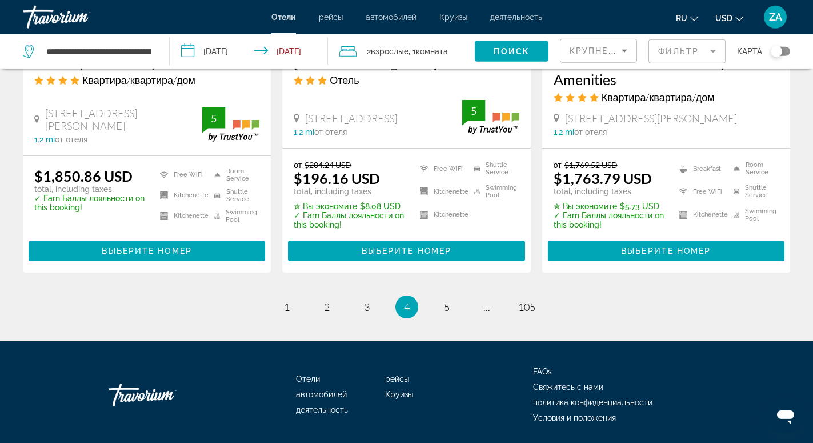
scroll to position [1574, 0]
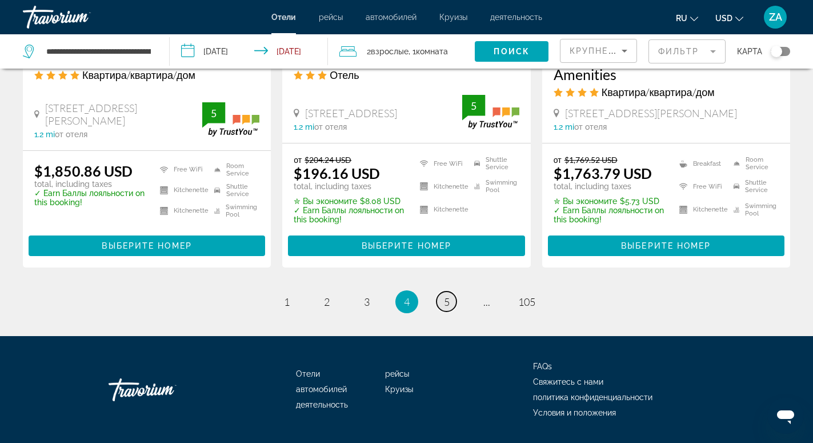
click at [452, 302] on link "page 5" at bounding box center [447, 301] width 20 height 20
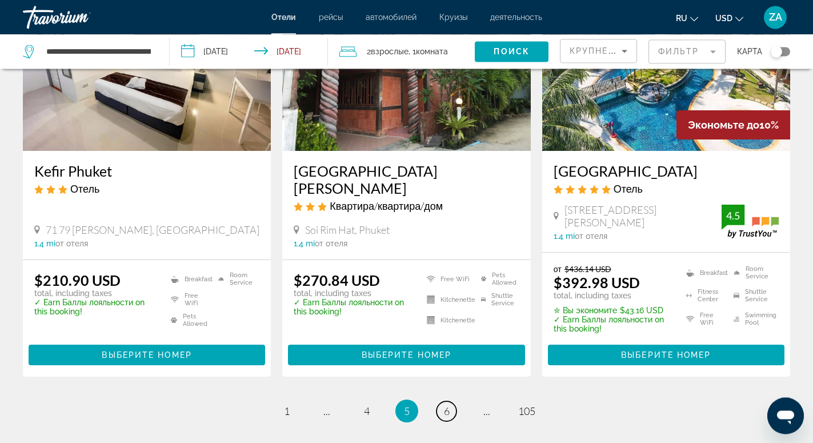
scroll to position [1515, 0]
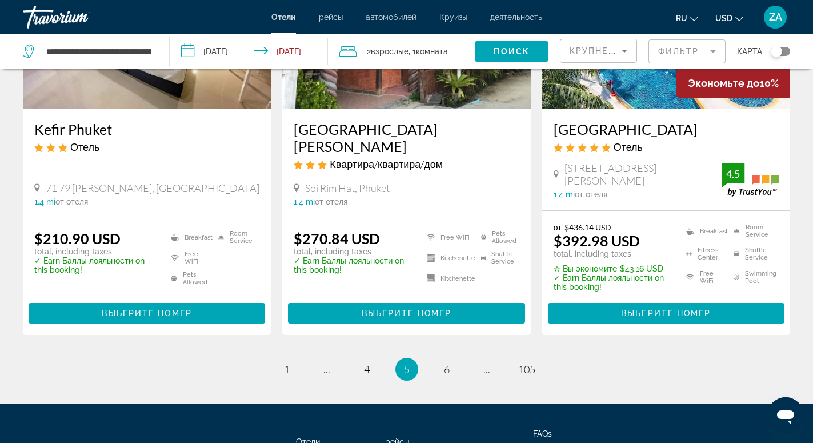
click at [697, 358] on ul "5 / 105 page 1 page ... page 4 You're on page 5 page 6 page ... page 105" at bounding box center [406, 369] width 767 height 23
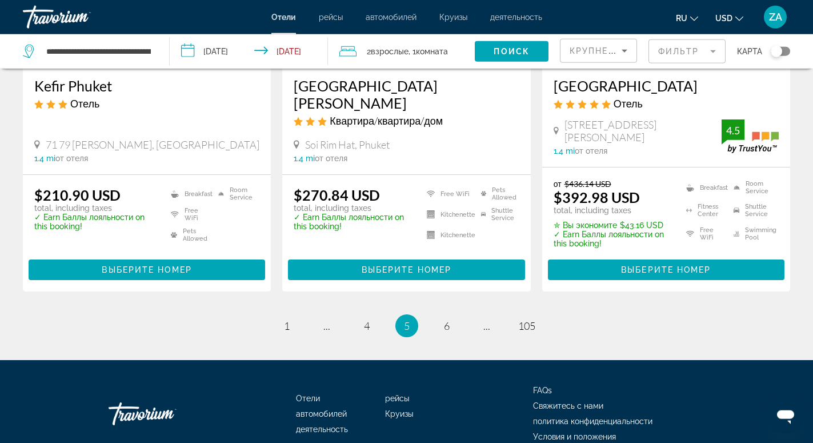
scroll to position [1586, 0]
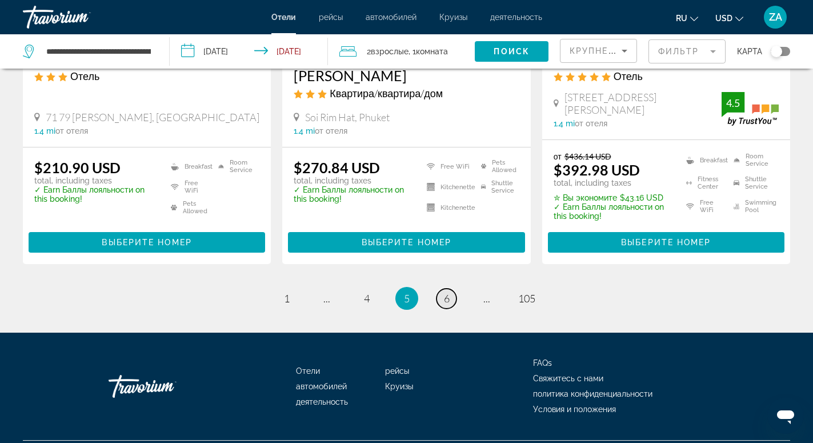
click at [441, 289] on link "page 6" at bounding box center [447, 299] width 20 height 20
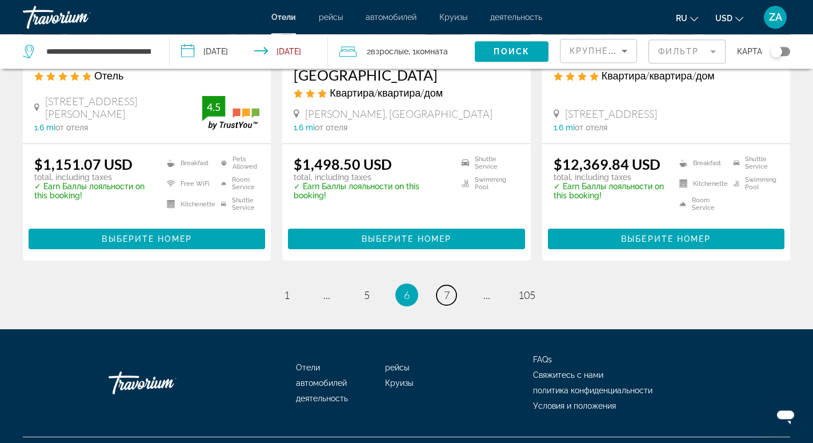
scroll to position [1614, 0]
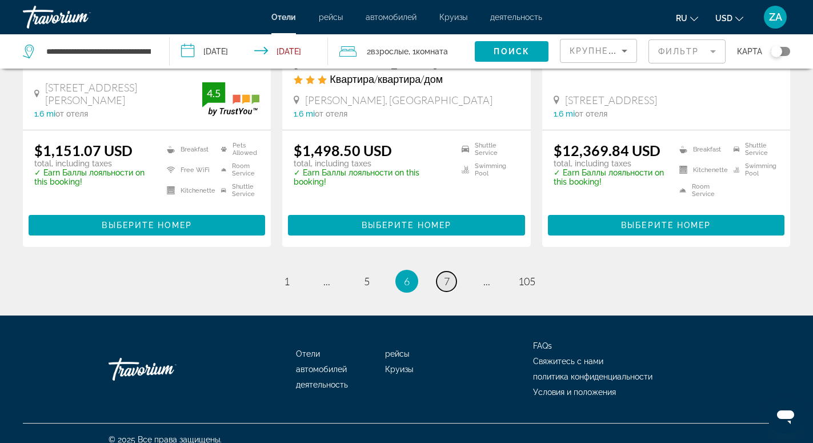
click at [455, 271] on link "page 7" at bounding box center [447, 281] width 20 height 20
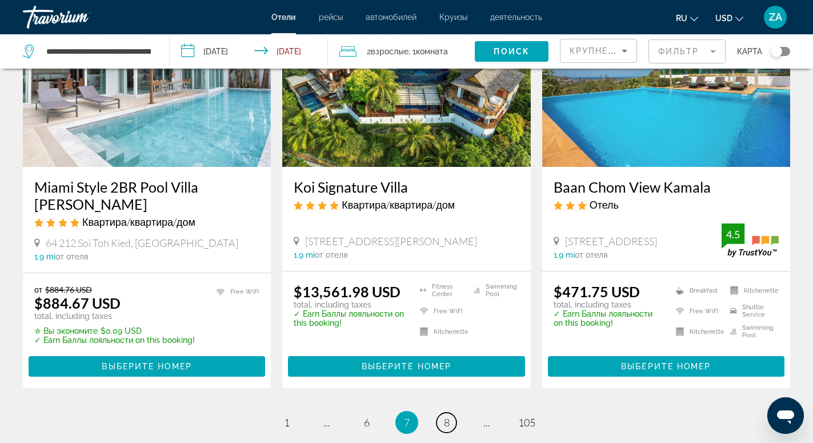
scroll to position [1515, 0]
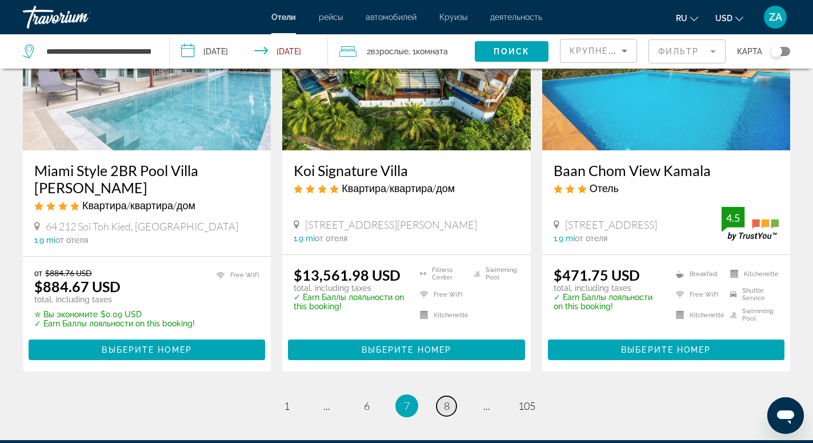
click at [449, 399] on span "8" at bounding box center [447, 405] width 6 height 13
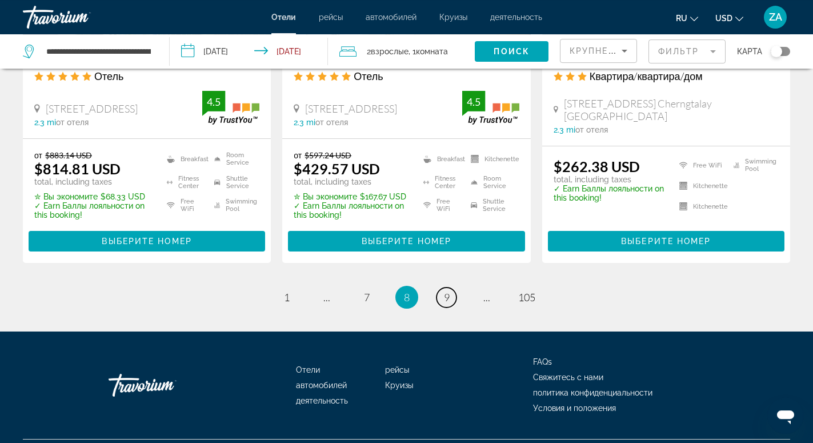
scroll to position [1574, 0]
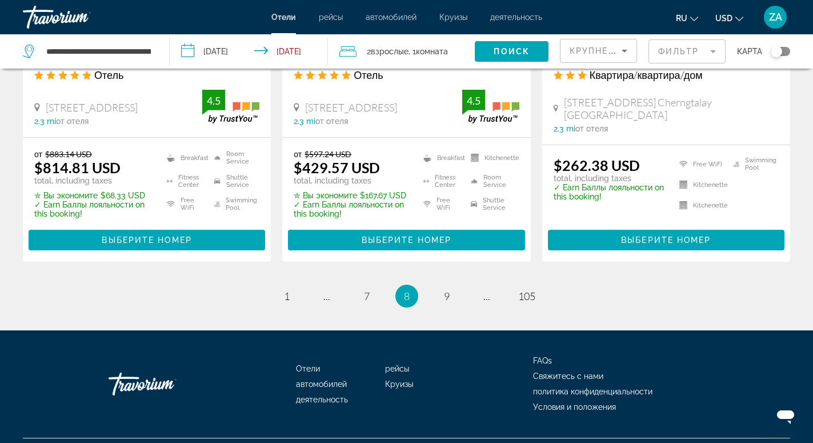
click at [457, 285] on li "page 9" at bounding box center [446, 296] width 23 height 23
click at [446, 290] on span "9" at bounding box center [447, 296] width 6 height 13
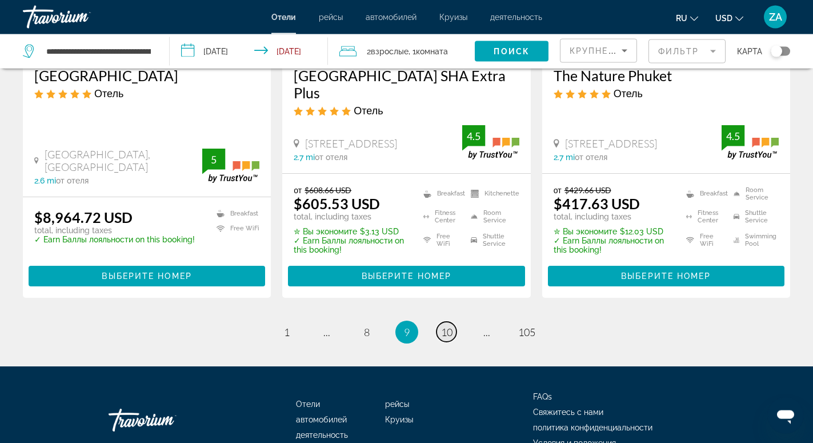
scroll to position [1632, 0]
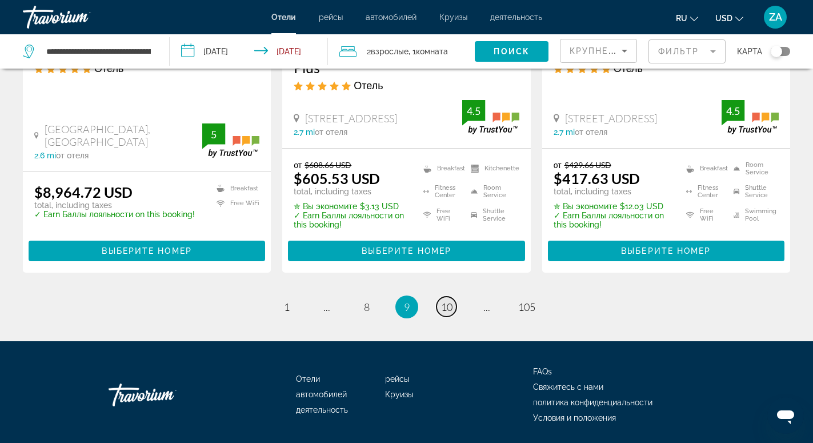
click at [442, 297] on link "page 10" at bounding box center [447, 307] width 20 height 20
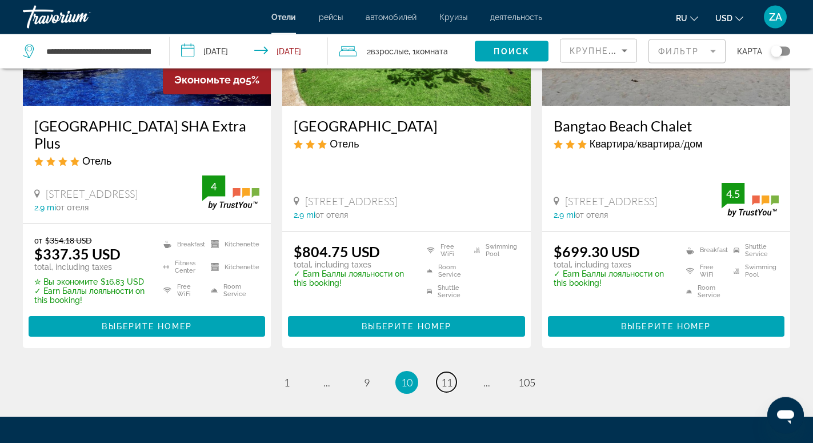
scroll to position [1614, 0]
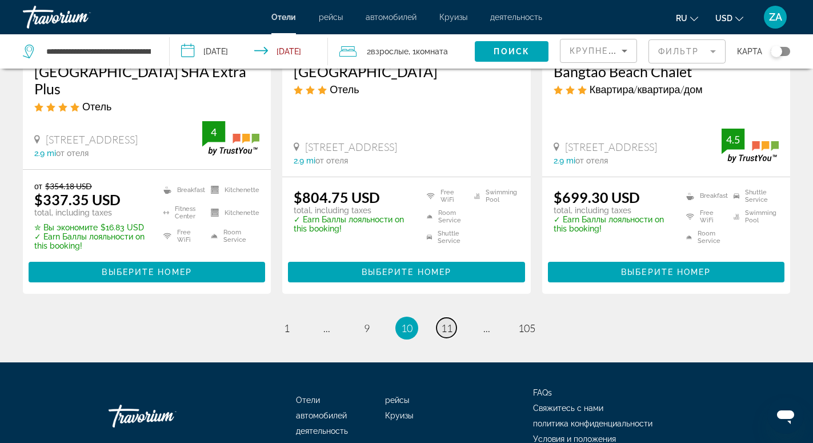
click at [446, 322] on span "11" at bounding box center [446, 328] width 11 height 13
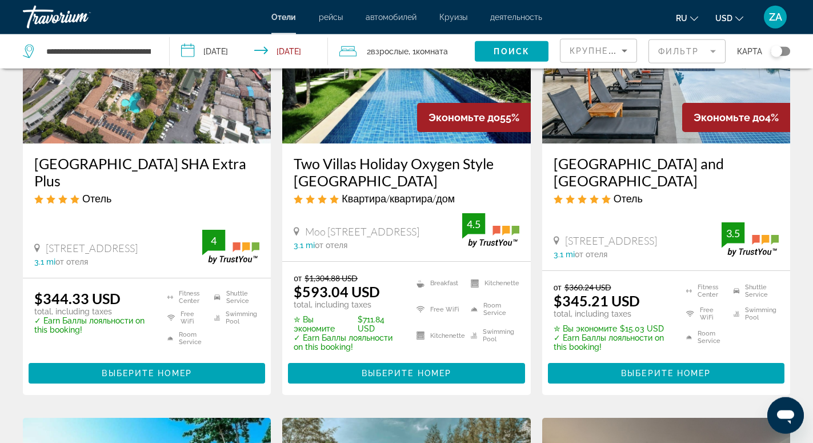
scroll to position [1049, 0]
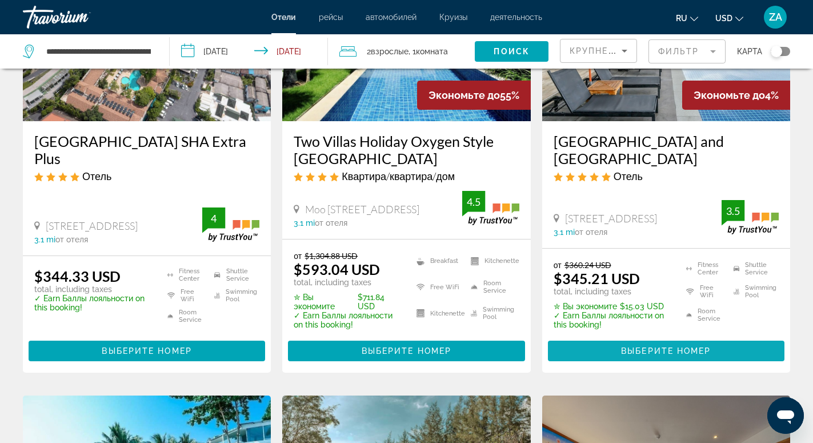
click at [667, 347] on span "Main content" at bounding box center [666, 350] width 237 height 27
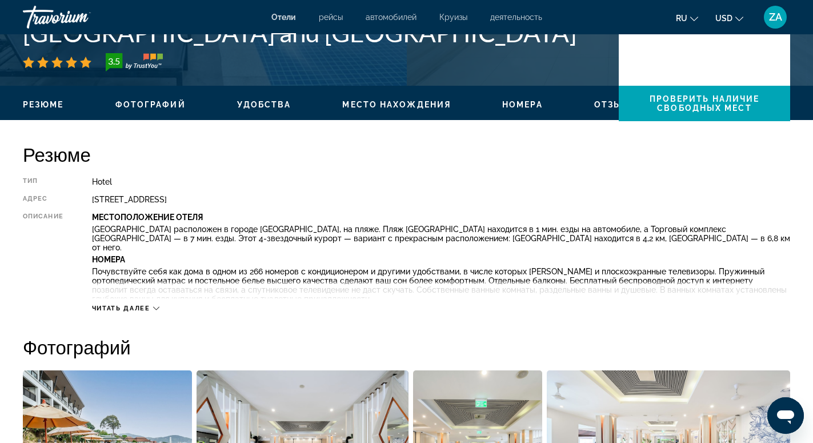
scroll to position [58, 0]
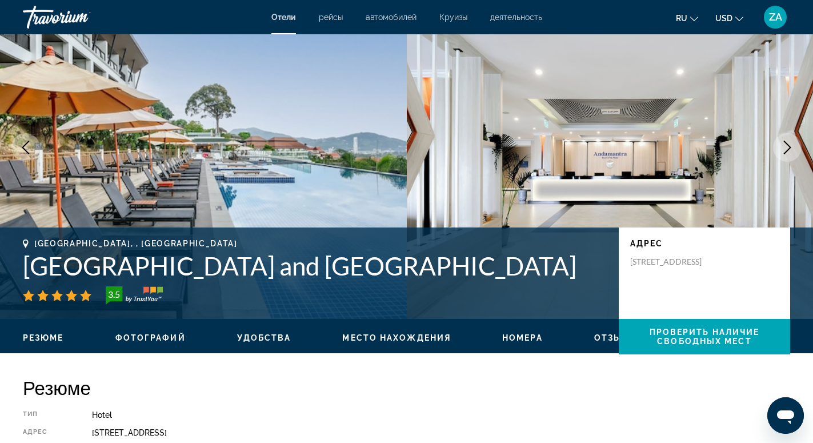
click at [794, 145] on button "Next image" at bounding box center [787, 147] width 29 height 29
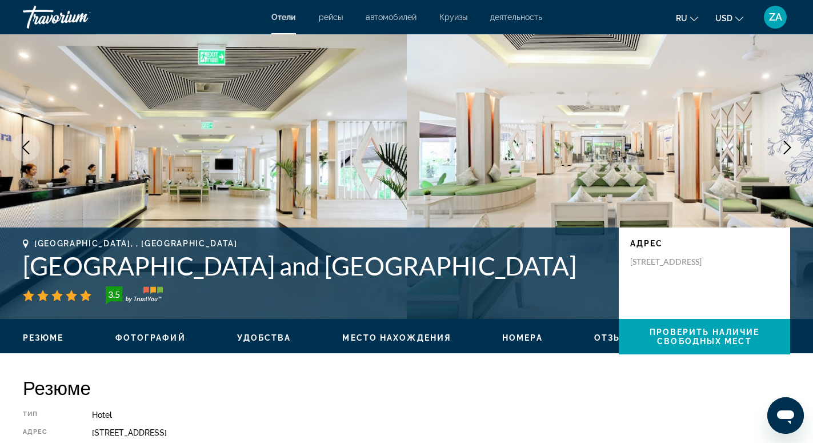
click at [794, 145] on button "Next image" at bounding box center [787, 147] width 29 height 29
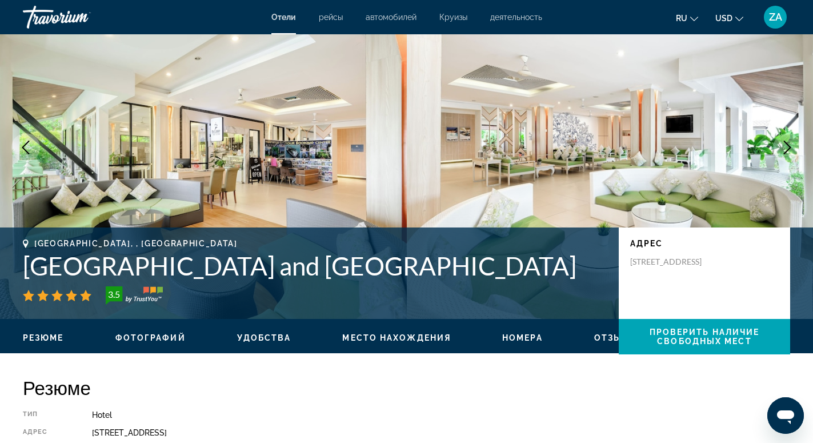
click at [794, 145] on button "Next image" at bounding box center [787, 147] width 29 height 29
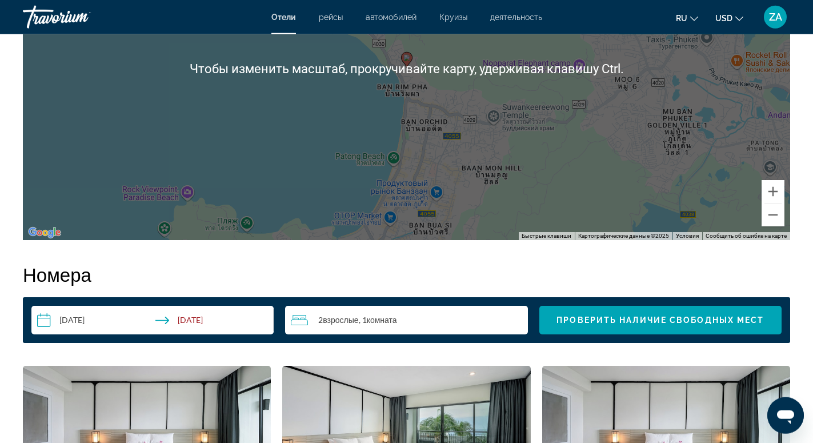
scroll to position [1167, 0]
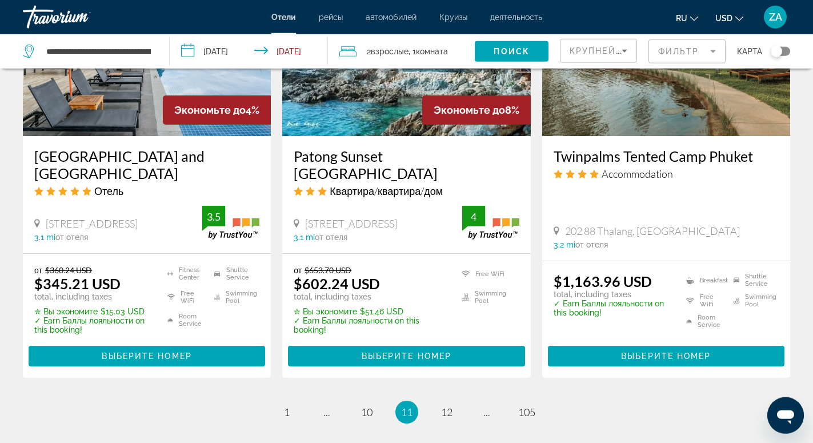
scroll to position [1515, 0]
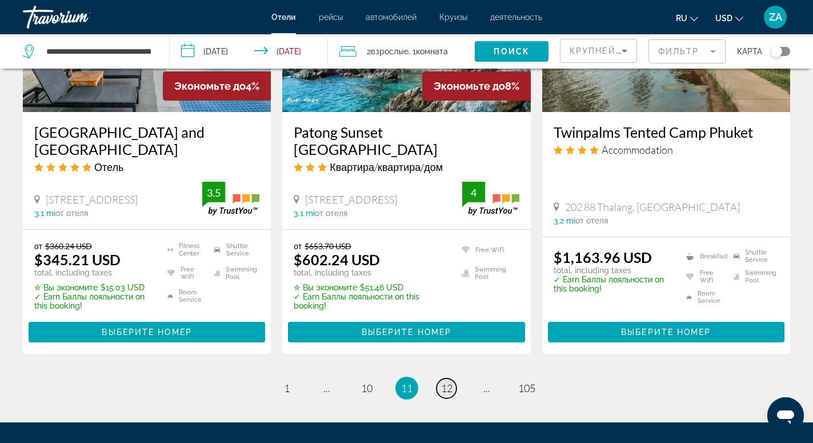
click at [446, 390] on span "12" at bounding box center [446, 388] width 11 height 13
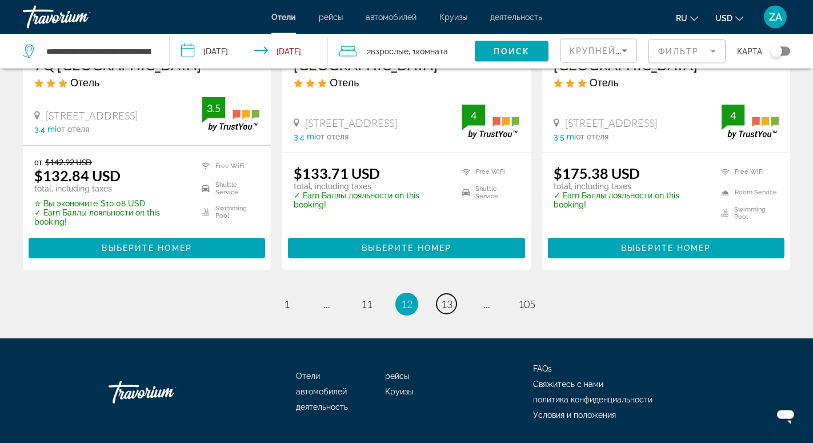
scroll to position [1602, 0]
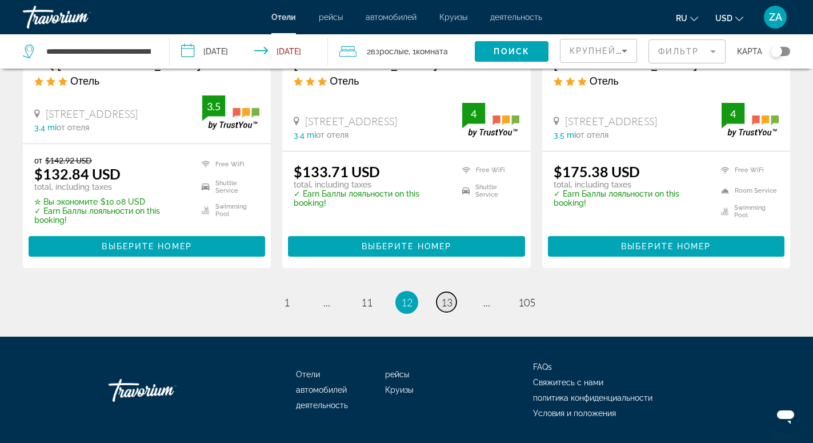
click at [449, 296] on span "13" at bounding box center [446, 302] width 11 height 13
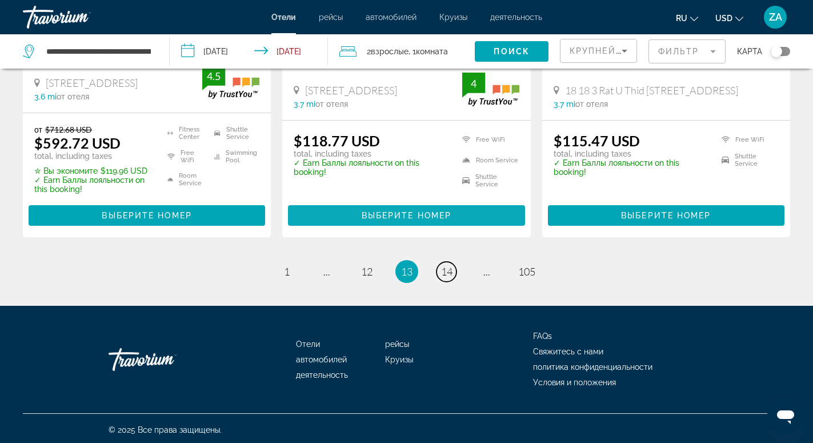
scroll to position [1574, 0]
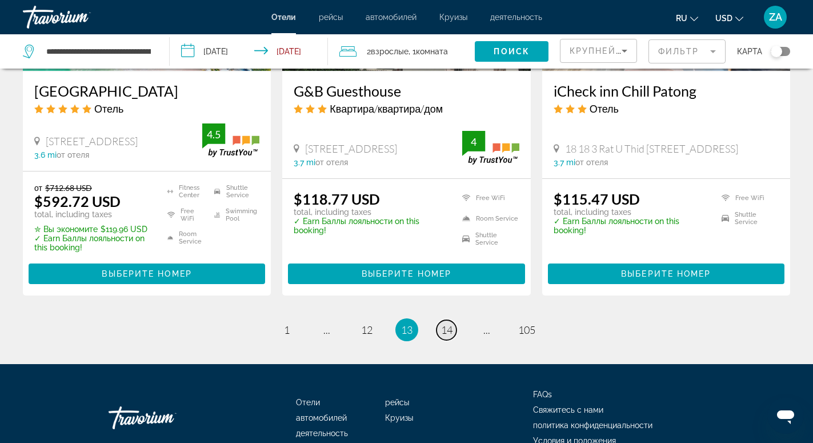
click at [447, 336] on span "14" at bounding box center [446, 329] width 11 height 13
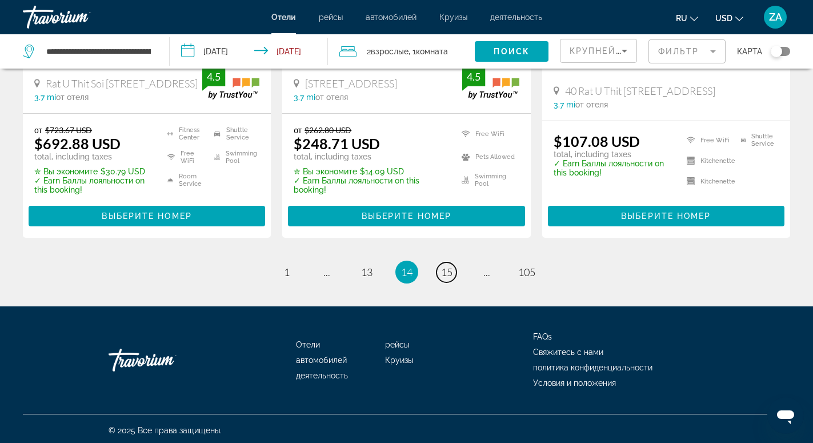
scroll to position [1604, 0]
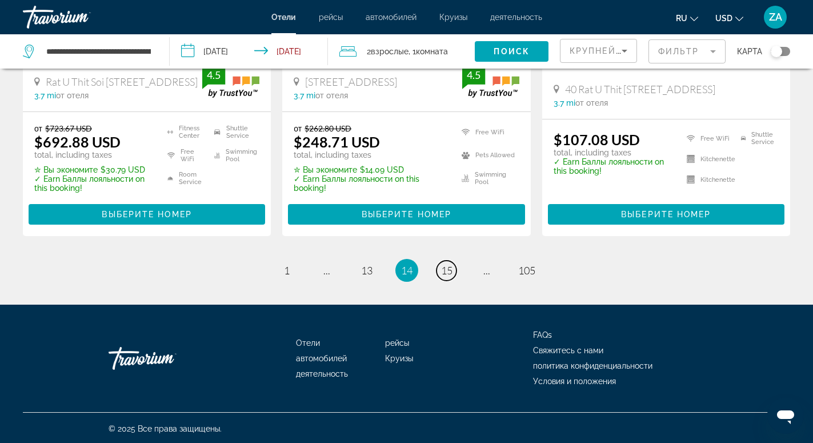
drag, startPoint x: 445, startPoint y: 275, endPoint x: 431, endPoint y: 255, distance: 24.1
click at [445, 274] on link "page 15" at bounding box center [447, 271] width 20 height 20
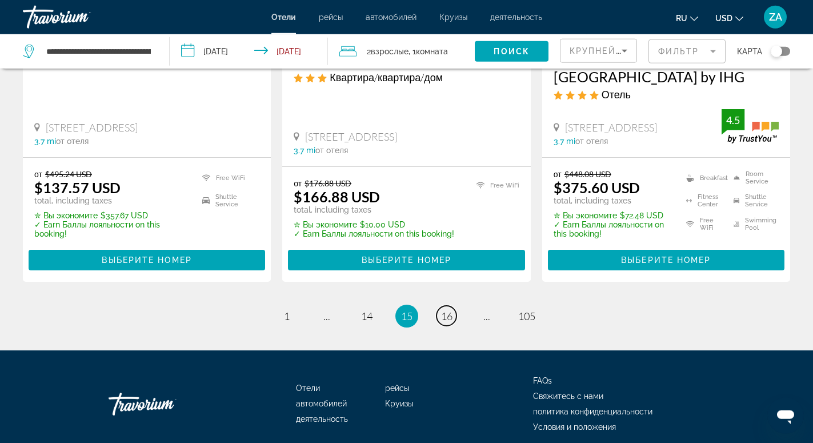
scroll to position [1604, 0]
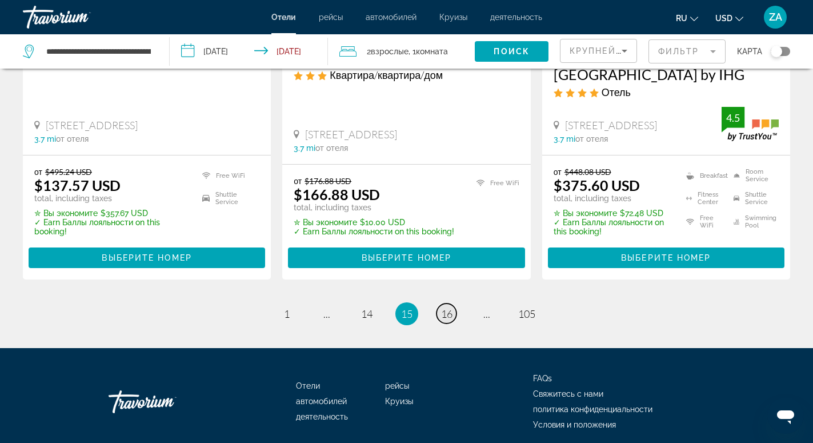
click at [444, 307] on span "16" at bounding box center [446, 313] width 11 height 13
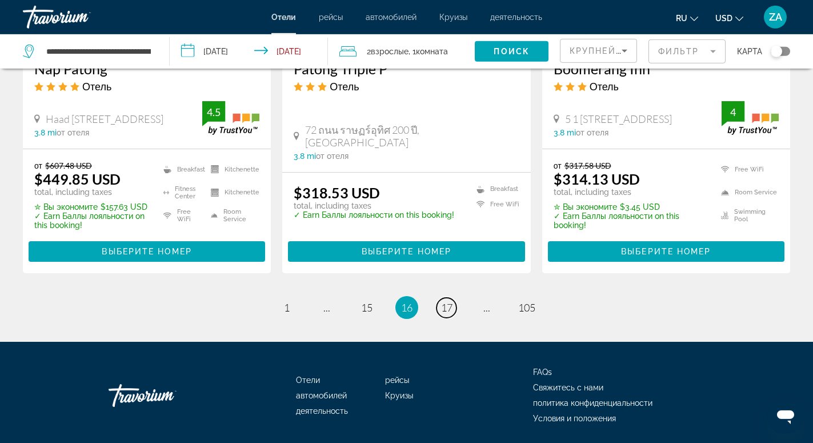
scroll to position [1602, 0]
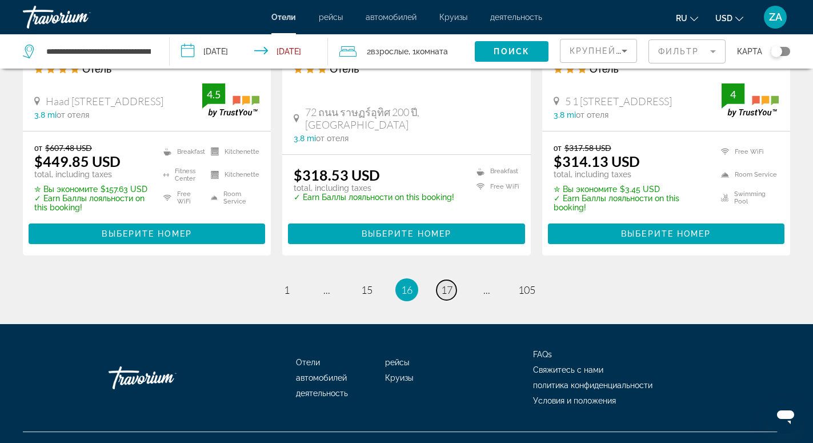
click at [447, 283] on span "17" at bounding box center [446, 289] width 11 height 13
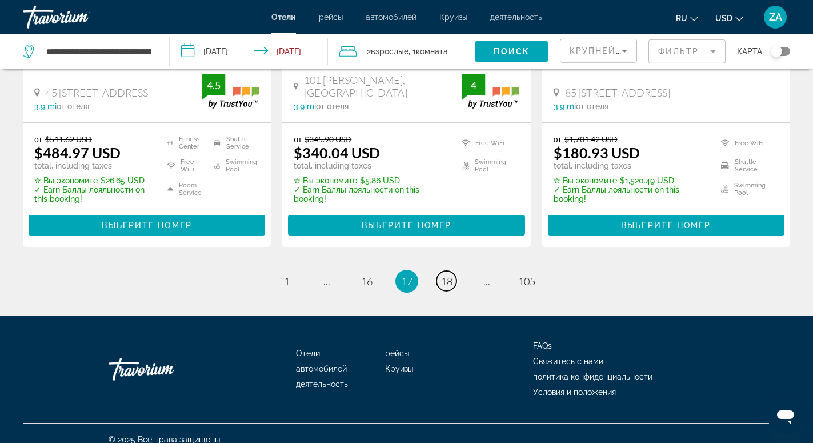
scroll to position [1611, 0]
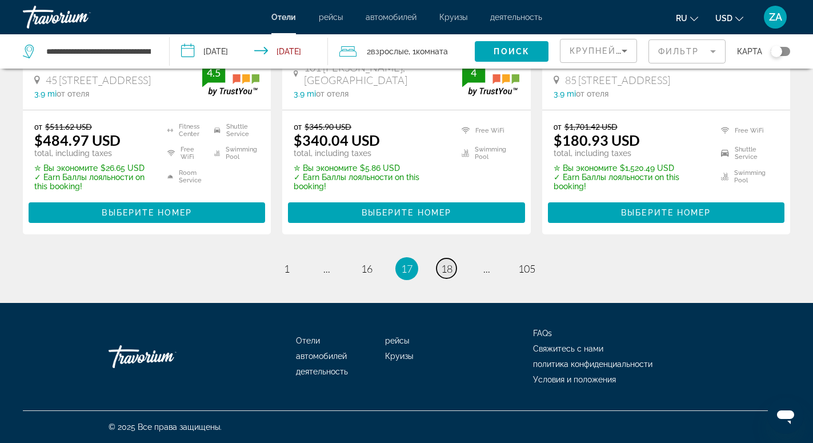
click at [443, 266] on span "18" at bounding box center [446, 268] width 11 height 13
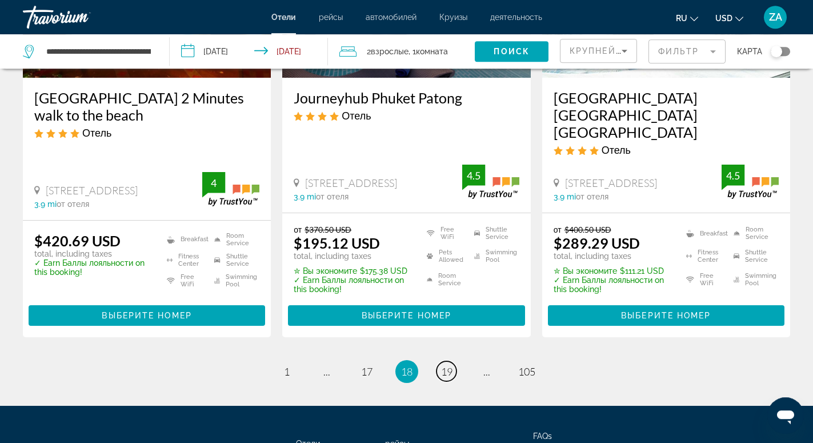
scroll to position [1603, 0]
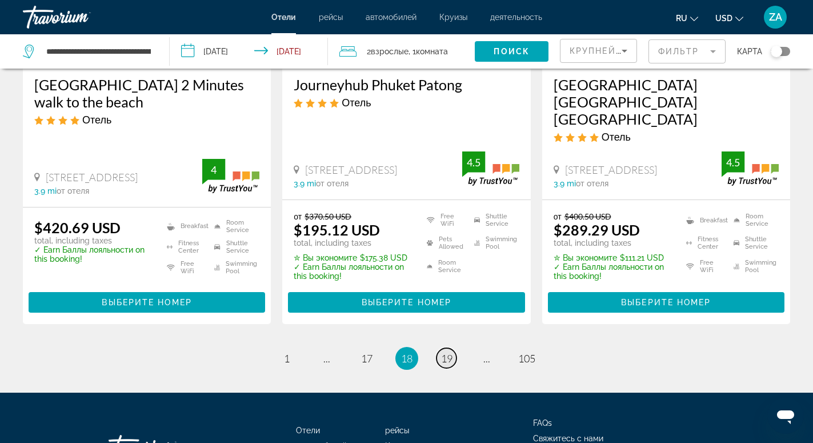
click at [445, 352] on span "19" at bounding box center [446, 358] width 11 height 13
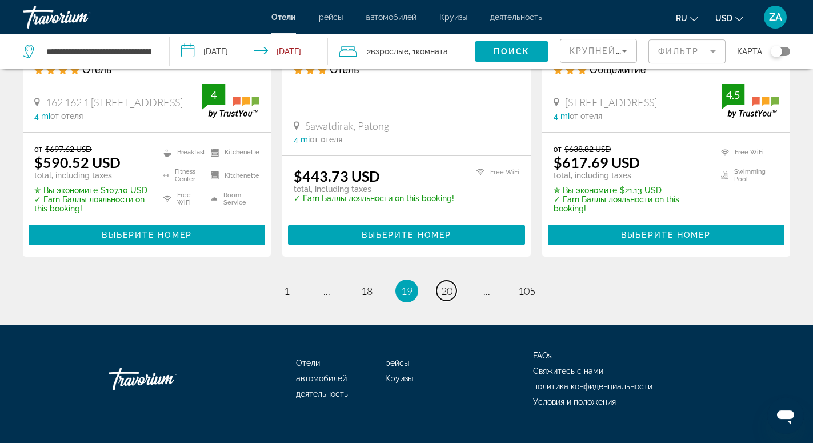
scroll to position [1593, 0]
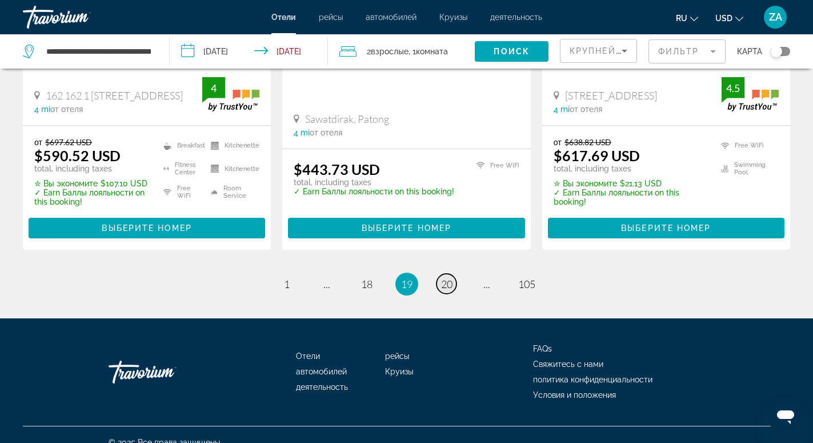
click at [439, 274] on link "page 20" at bounding box center [447, 284] width 20 height 20
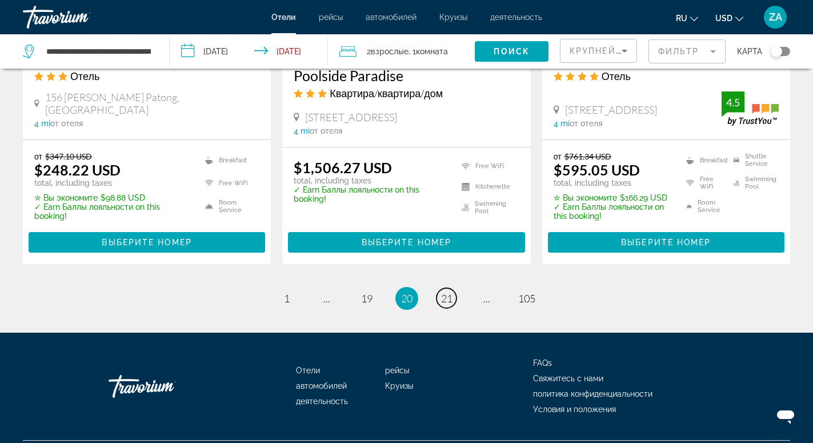
scroll to position [1620, 0]
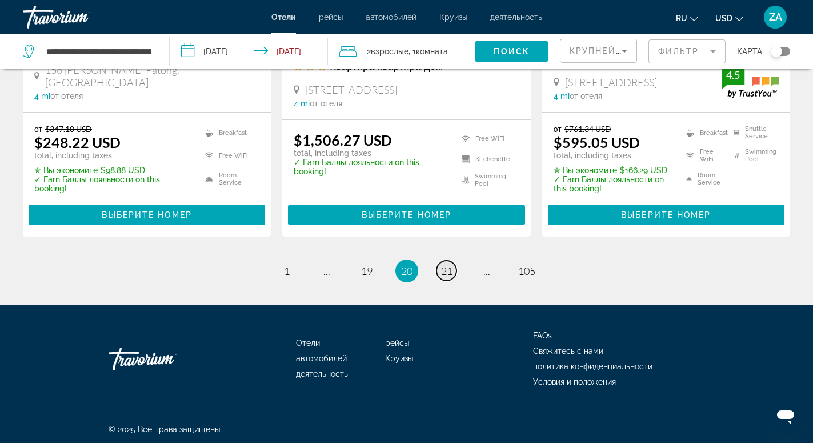
click at [443, 267] on span "21" at bounding box center [446, 271] width 11 height 13
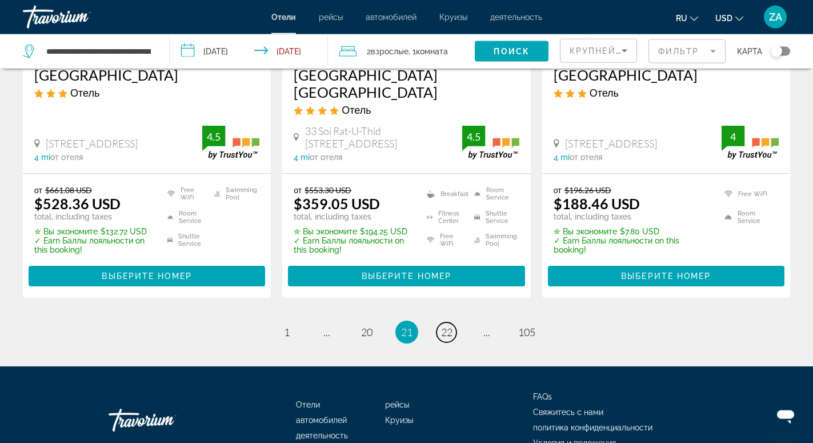
scroll to position [1574, 0]
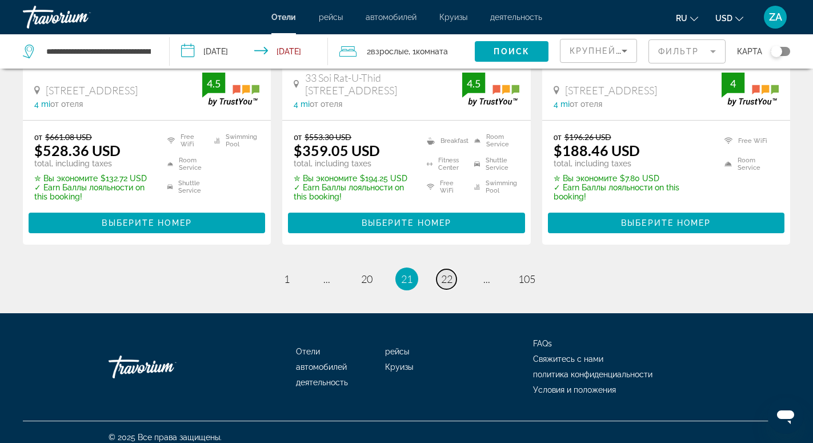
click at [447, 285] on span "22" at bounding box center [446, 279] width 11 height 13
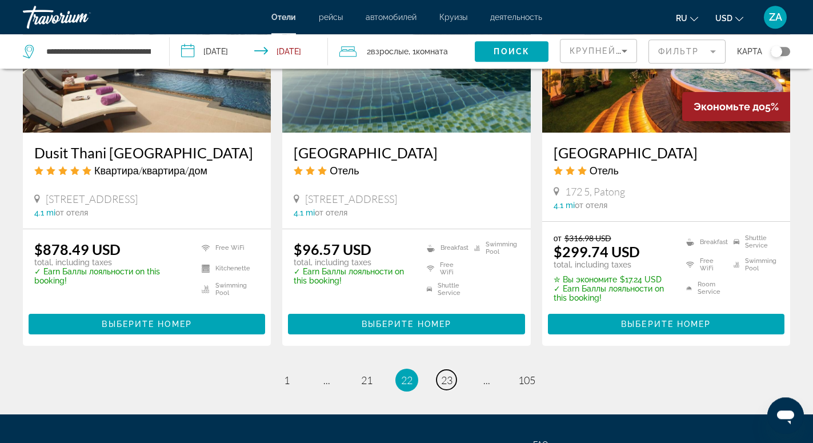
scroll to position [1565, 0]
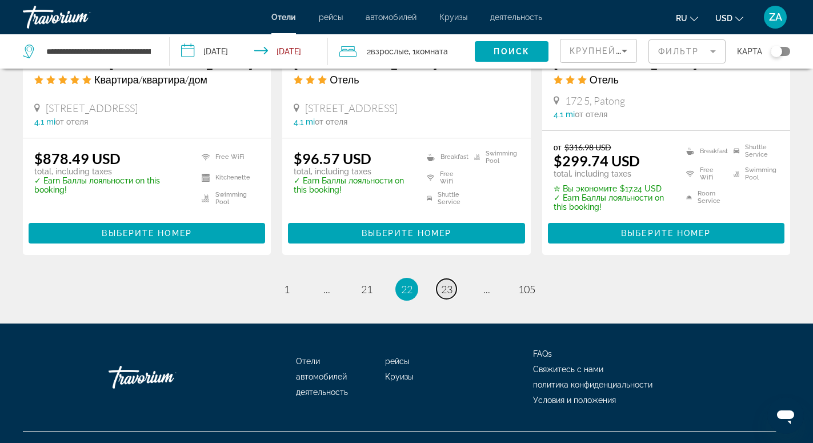
click at [447, 283] on span "23" at bounding box center [446, 289] width 11 height 13
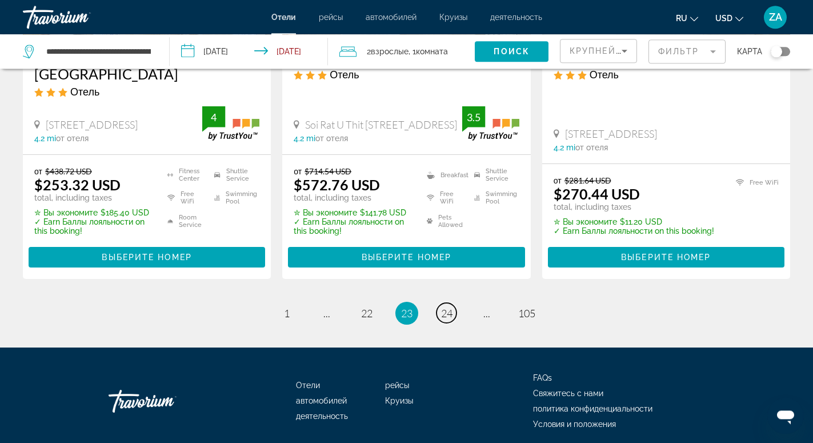
scroll to position [1595, 0]
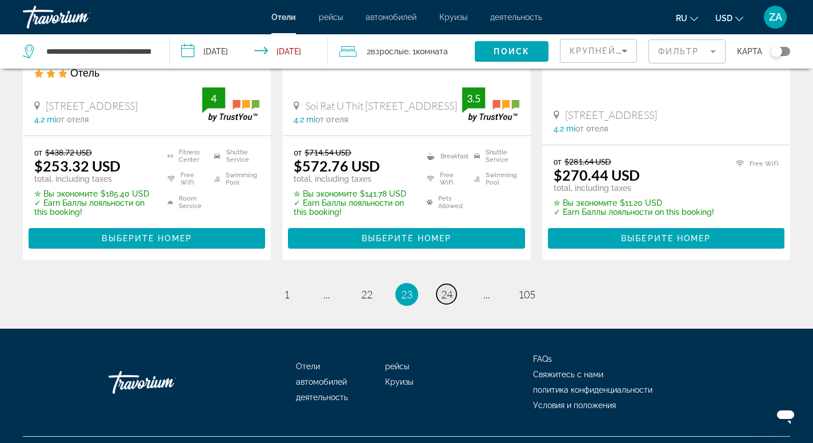
click at [455, 284] on link "page 24" at bounding box center [447, 294] width 20 height 20
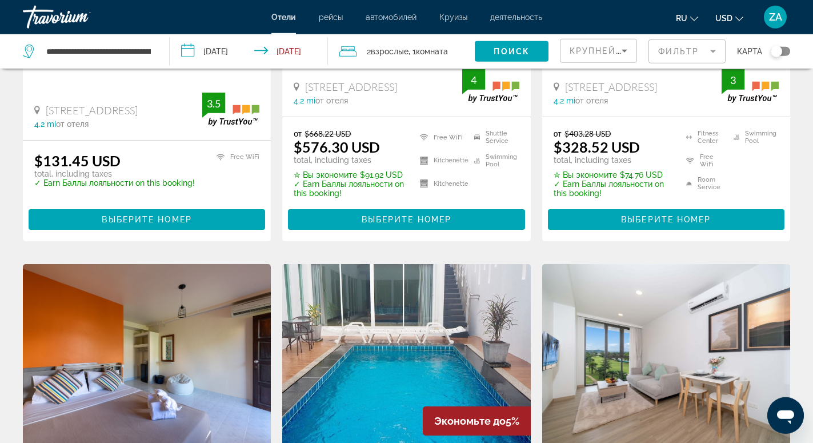
scroll to position [1166, 0]
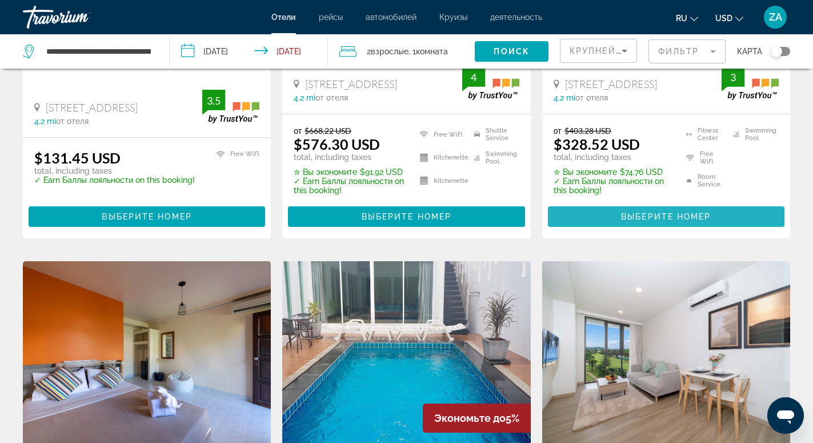
click at [643, 213] on span "Выберите номер" at bounding box center [666, 216] width 90 height 9
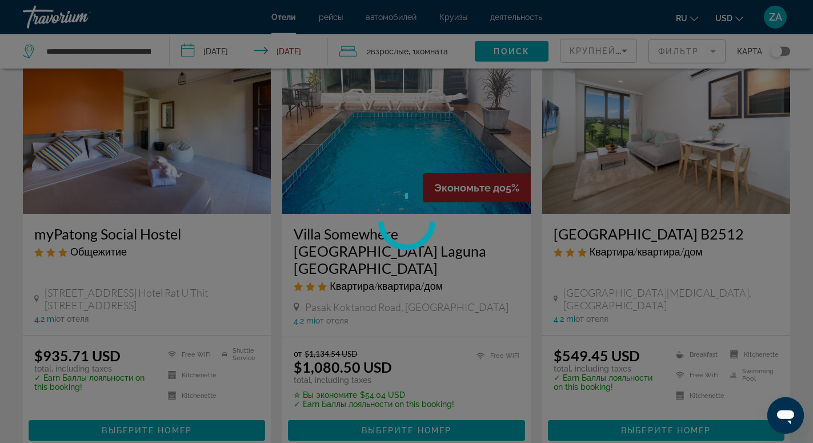
scroll to position [1399, 0]
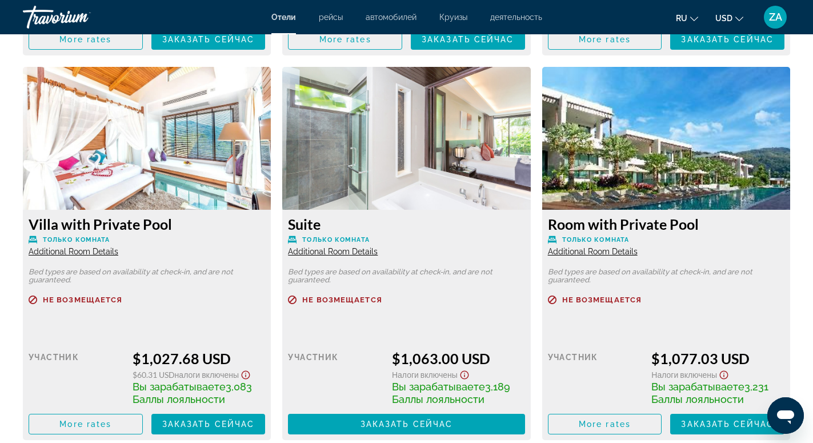
scroll to position [3557, 0]
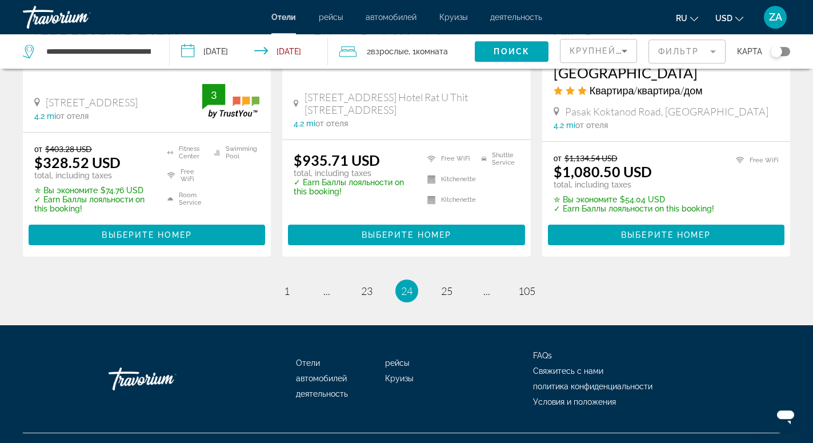
scroll to position [1587, 0]
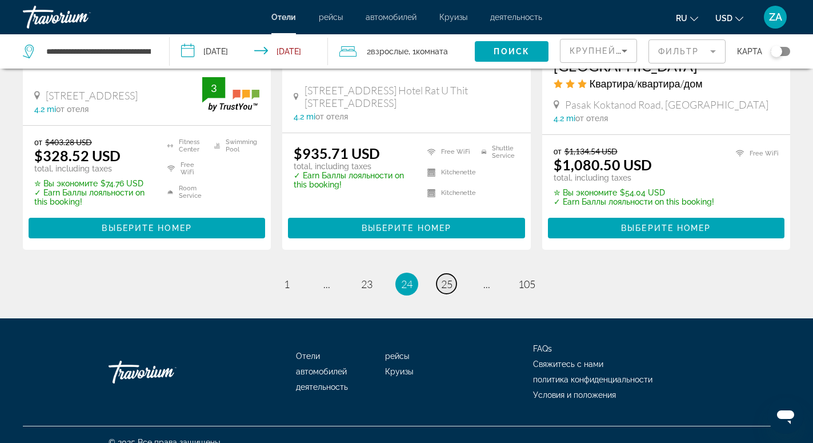
click at [451, 278] on span "25" at bounding box center [446, 284] width 11 height 13
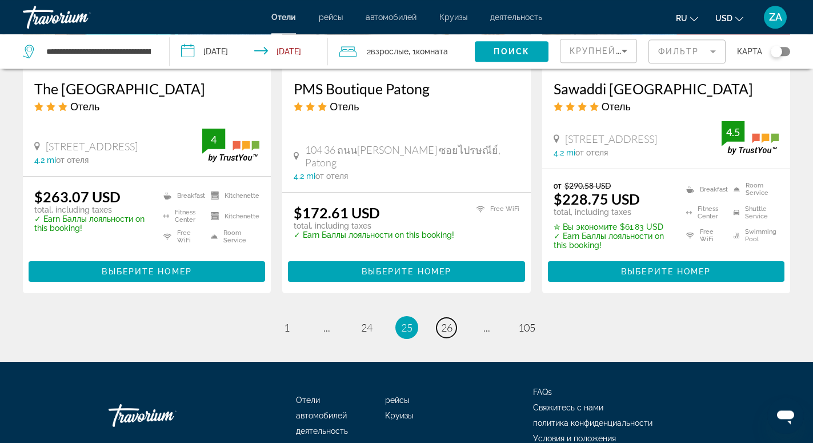
scroll to position [1574, 0]
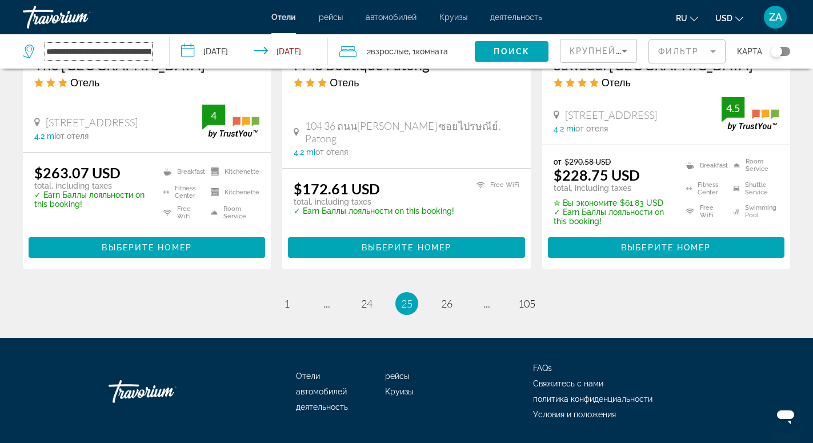
drag, startPoint x: 128, startPoint y: 50, endPoint x: 39, endPoint y: 50, distance: 88.6
click at [45, 50] on input "**********" at bounding box center [98, 51] width 107 height 17
click at [131, 47] on input "**********" at bounding box center [98, 51] width 107 height 17
drag, startPoint x: 149, startPoint y: 48, endPoint x: 151, endPoint y: 54, distance: 6.9
click at [148, 48] on input "**********" at bounding box center [98, 51] width 107 height 17
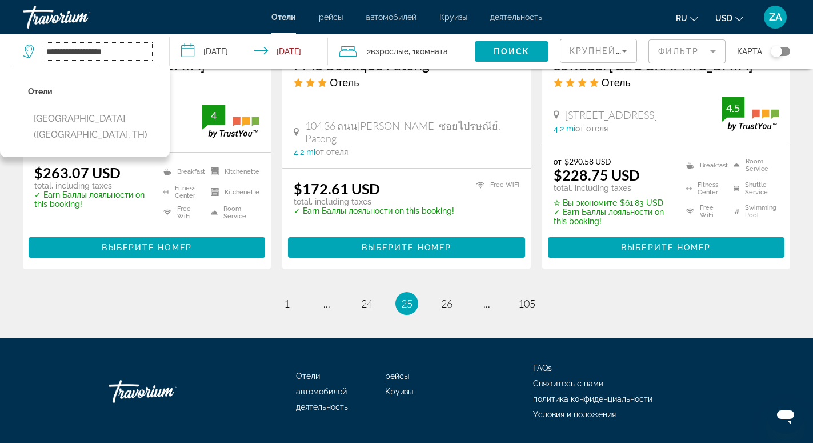
type input "**********"
